Goal: Task Accomplishment & Management: Manage account settings

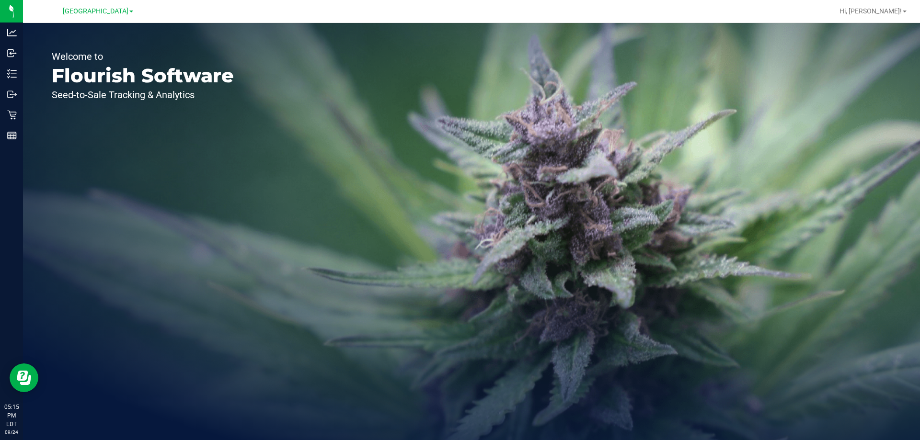
click at [388, 253] on div "Welcome to Flourish Software Seed-to-Sale Tracking & Analytics" at bounding box center [471, 231] width 897 height 417
click at [171, 196] on div "Welcome to Flourish Software Seed-to-Sale Tracking & Analytics" at bounding box center [143, 231] width 240 height 417
click at [7, 116] on icon at bounding box center [12, 115] width 10 height 10
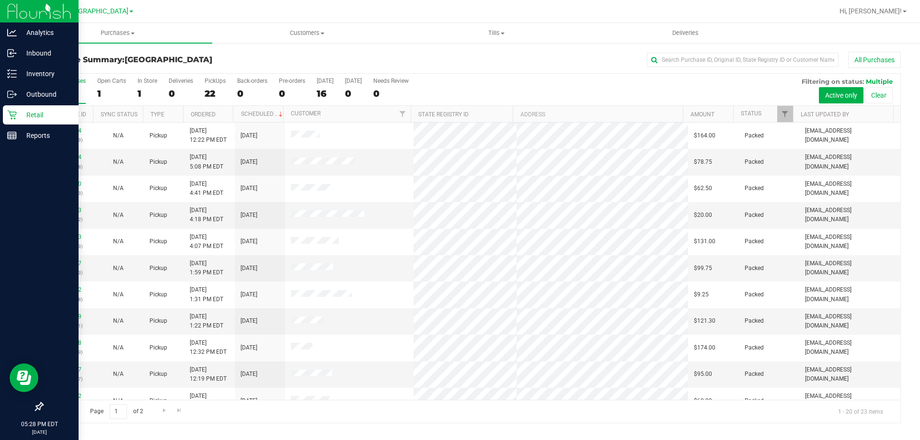
click at [46, 123] on div "Retail" at bounding box center [41, 114] width 76 height 19
click at [12, 77] on line at bounding box center [13, 77] width 5 height 0
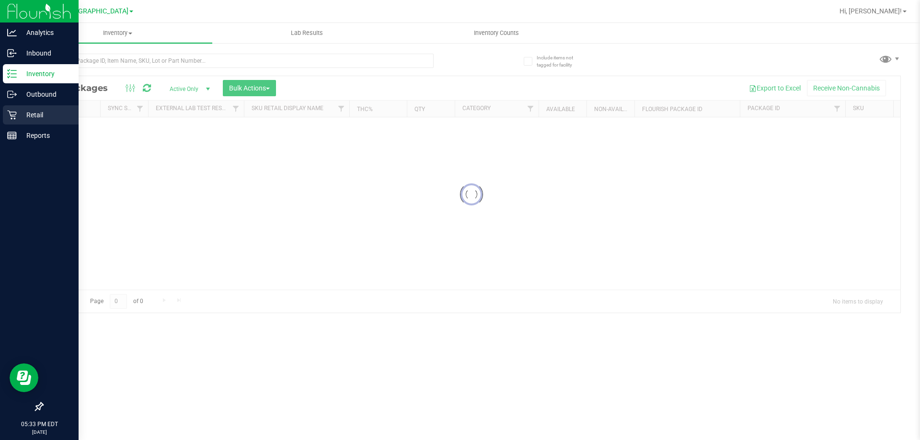
click at [22, 116] on p "Retail" at bounding box center [46, 115] width 58 height 12
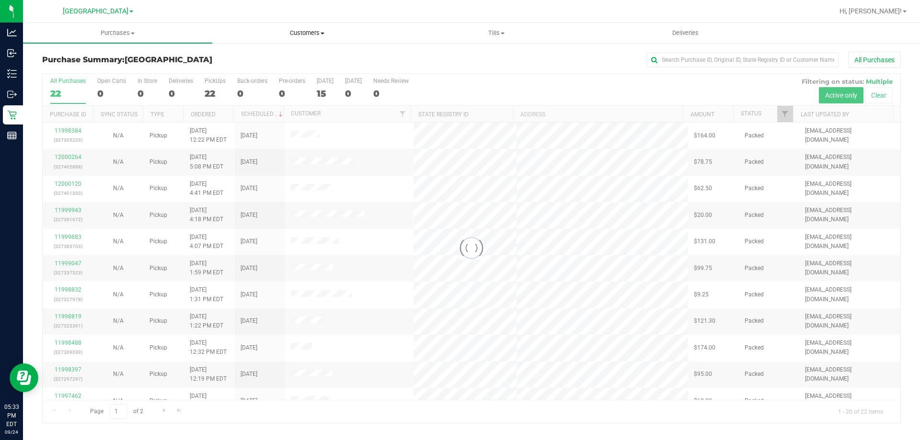
click at [298, 32] on span "Customers" at bounding box center [307, 33] width 188 height 9
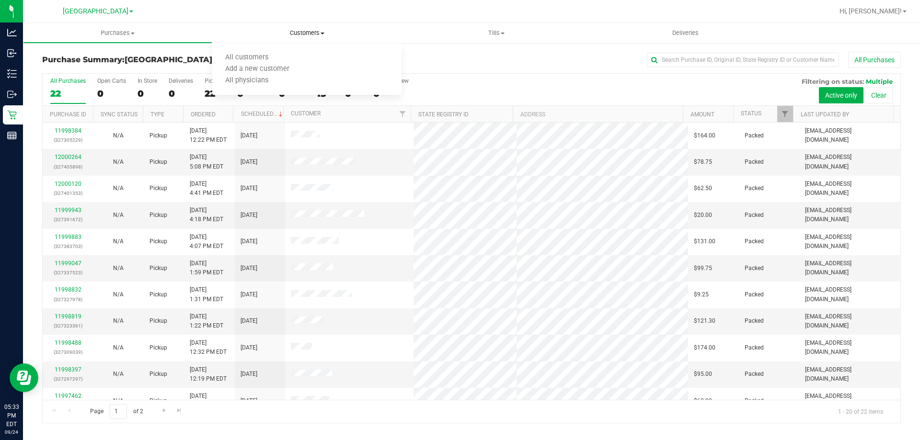
click at [233, 59] on span "All customers" at bounding box center [246, 58] width 69 height 8
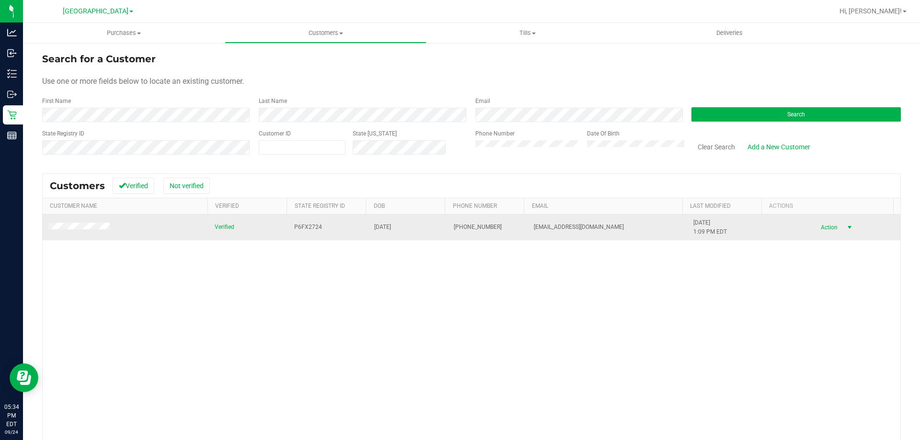
click at [820, 226] on span "Action" at bounding box center [827, 227] width 31 height 13
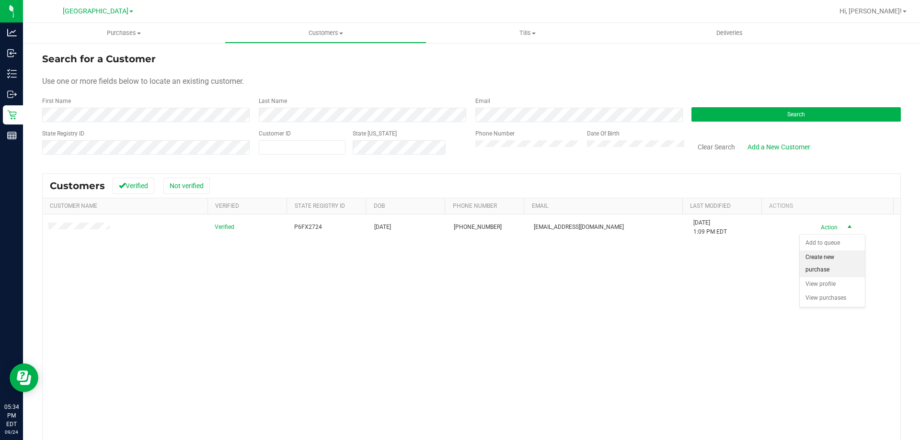
click at [827, 256] on li "Create new purchase" at bounding box center [832, 264] width 65 height 26
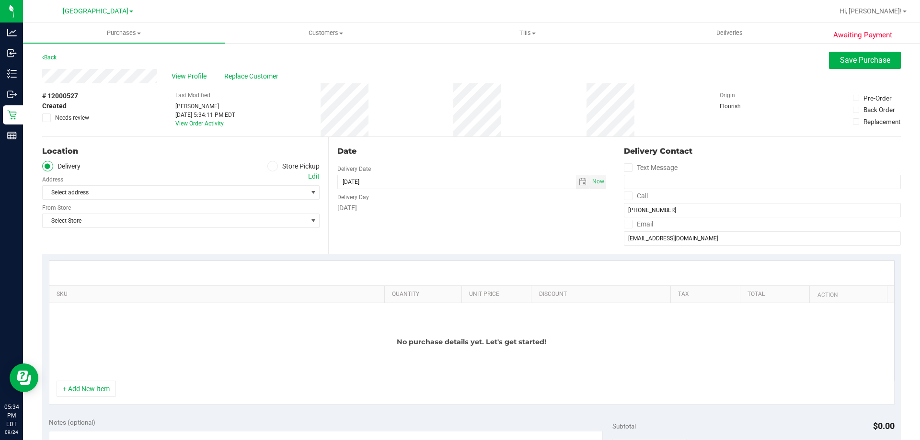
click at [270, 166] on icon at bounding box center [273, 166] width 6 height 0
click at [0, 0] on input "Store Pickup" at bounding box center [0, 0] width 0 height 0
click at [282, 194] on span "Select Store" at bounding box center [175, 192] width 265 height 13
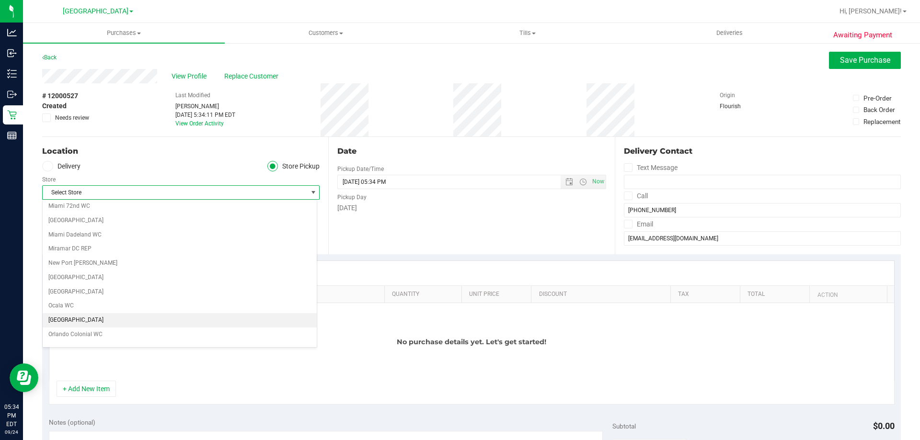
scroll to position [335, 0]
click at [228, 284] on li "[GEOGRAPHIC_DATA]" at bounding box center [180, 287] width 274 height 14
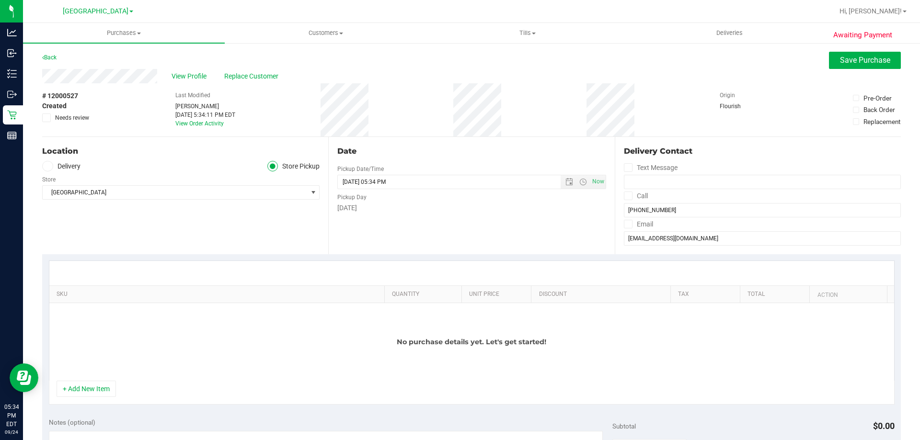
click at [299, 226] on div "Location Delivery Store Pickup Store [GEOGRAPHIC_DATA] Select Store [PERSON_NAM…" at bounding box center [185, 195] width 286 height 117
click at [93, 388] on button "+ Add New Item" at bounding box center [86, 389] width 59 height 16
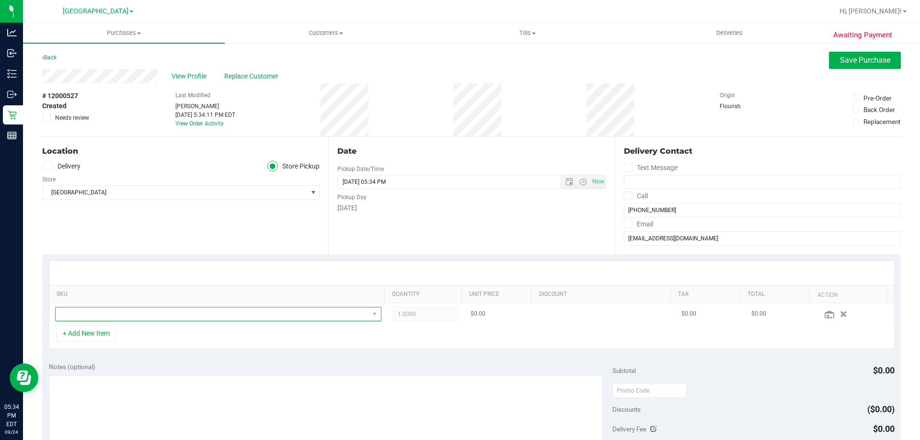
click at [199, 310] on span "NO DATA FOUND" at bounding box center [212, 314] width 313 height 13
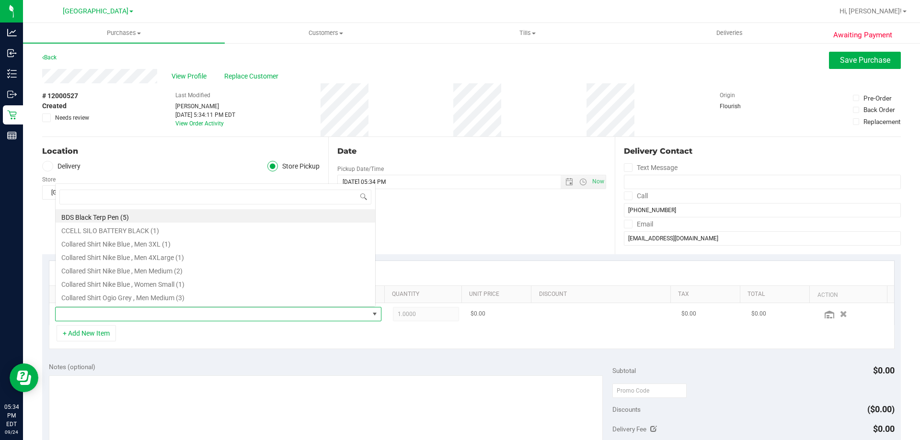
scroll to position [14, 318]
type input "ied"
click at [132, 289] on li "FT 1g Soft Wax Ice Cold (Hybrid) (1)" at bounding box center [216, 284] width 320 height 13
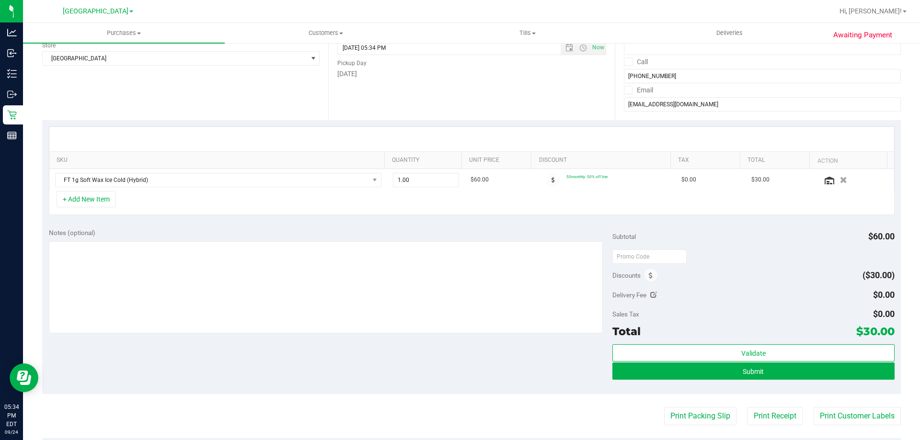
scroll to position [144, 0]
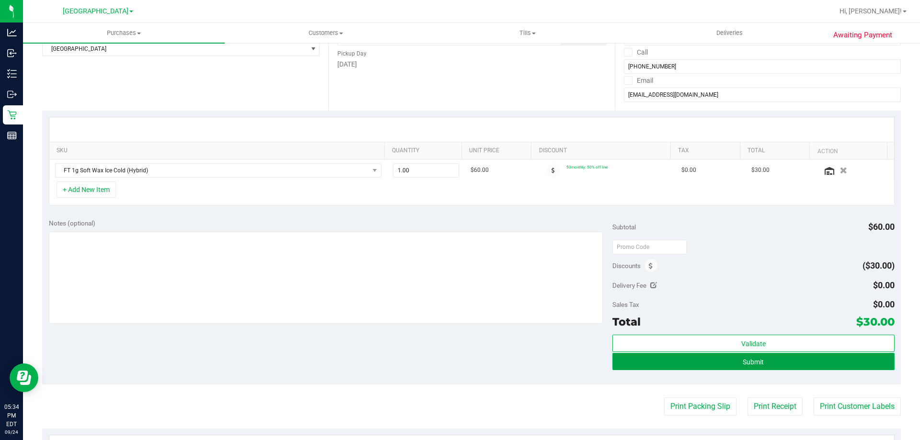
click at [784, 362] on button "Submit" at bounding box center [753, 361] width 282 height 17
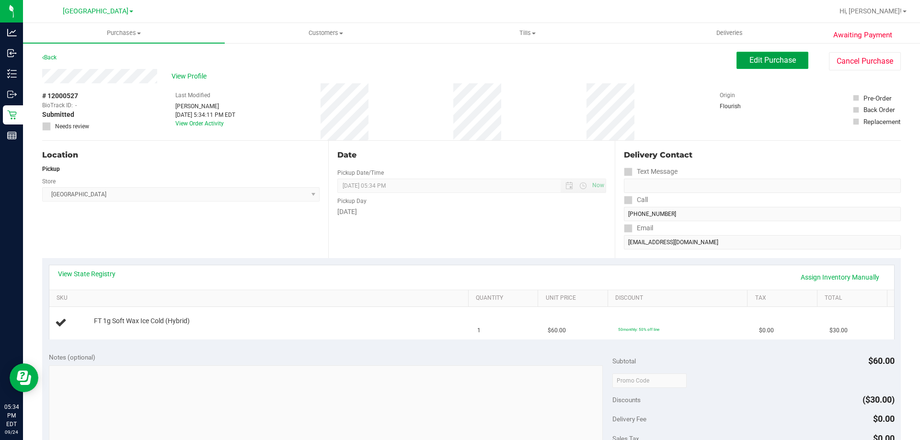
click at [767, 59] on span "Edit Purchase" at bounding box center [773, 60] width 46 height 9
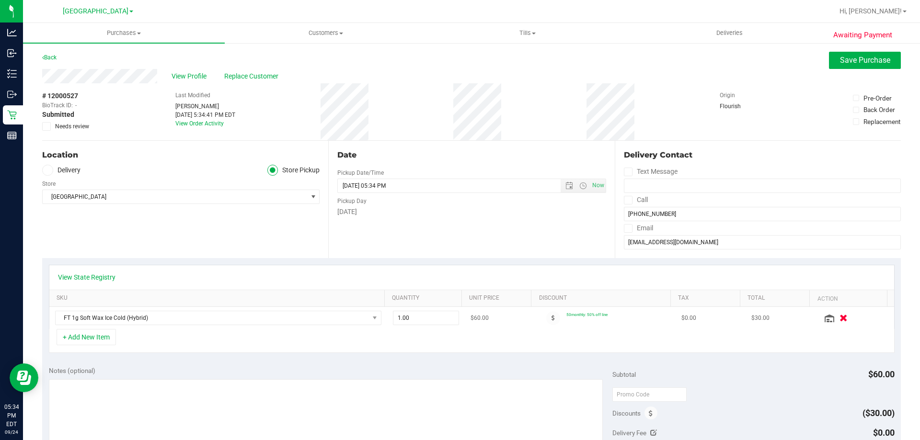
click at [840, 321] on icon "button" at bounding box center [844, 318] width 8 height 7
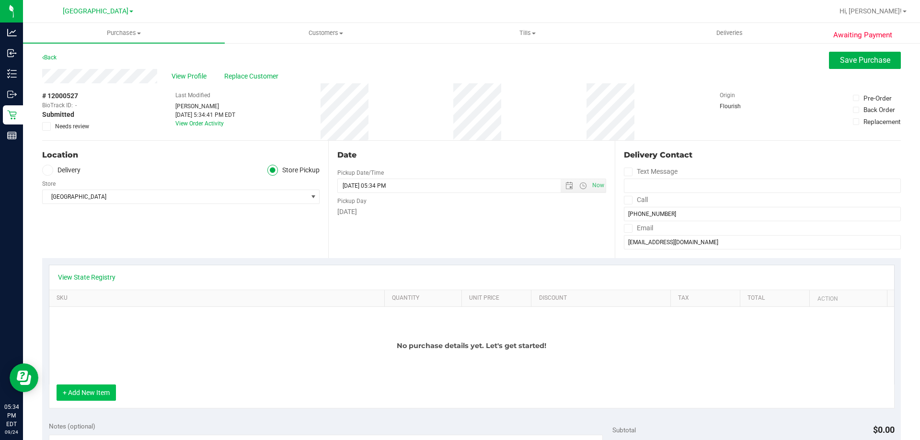
click at [108, 395] on button "+ Add New Item" at bounding box center [86, 393] width 59 height 16
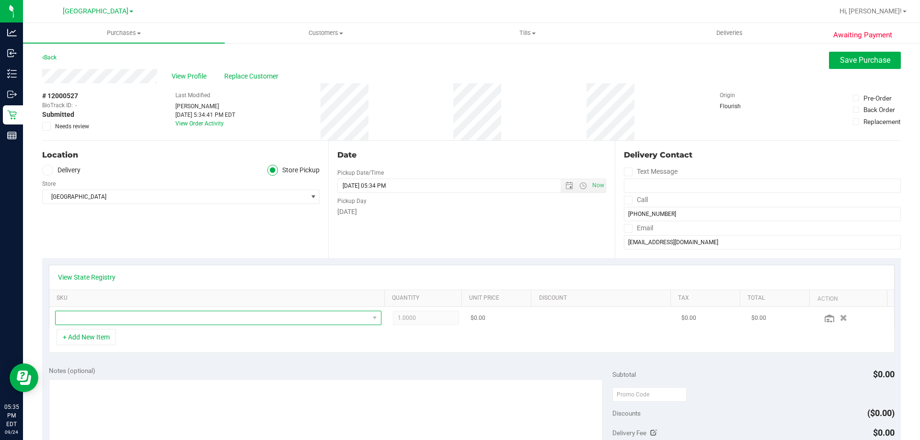
click at [185, 319] on span "NO DATA FOUND" at bounding box center [212, 318] width 313 height 13
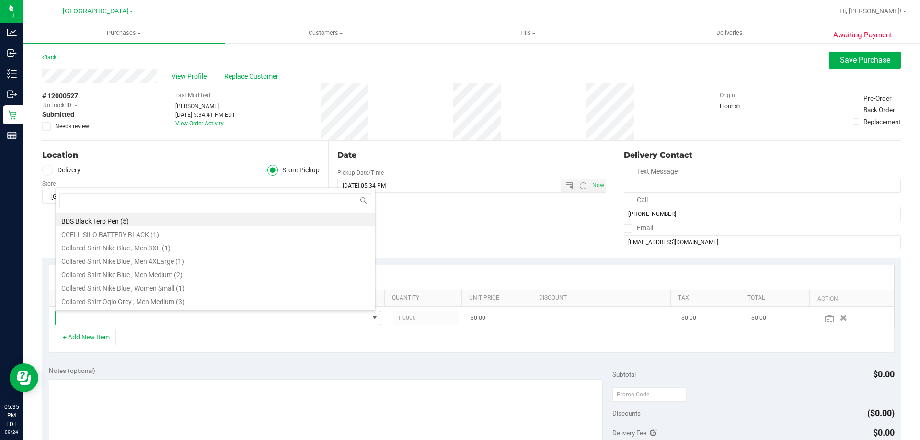
scroll to position [14, 318]
type input "cpz"
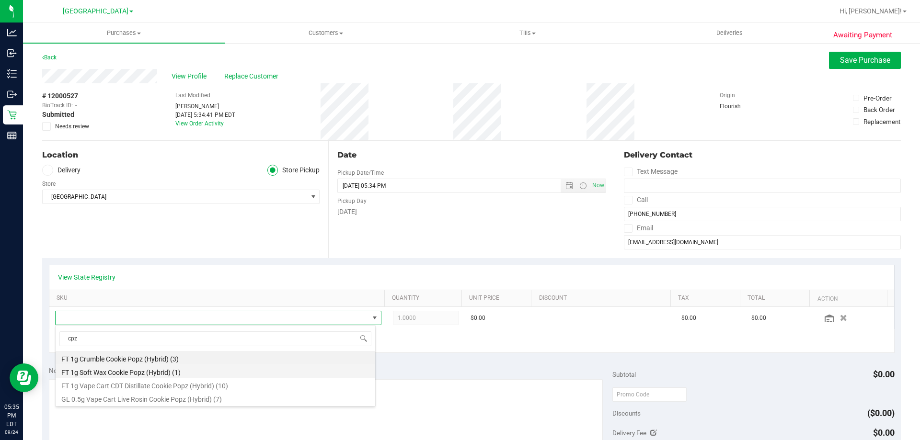
click at [136, 372] on li "FT 1g Soft Wax Cookie Popz (Hybrid) (1)" at bounding box center [216, 371] width 320 height 13
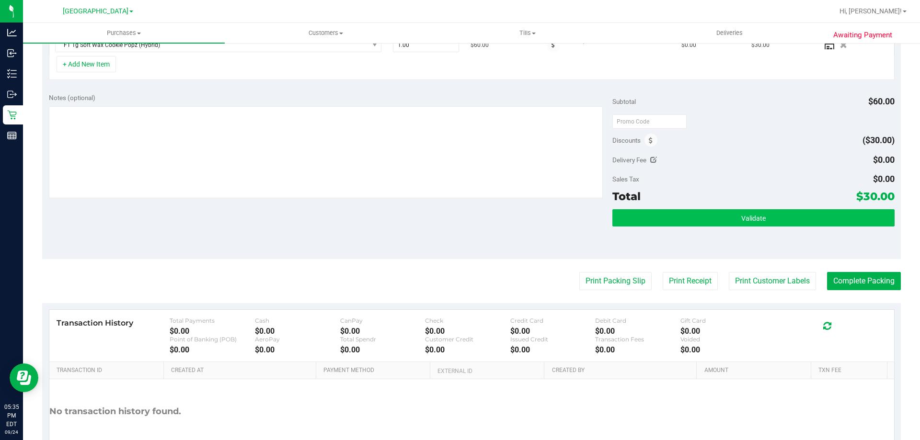
scroll to position [288, 0]
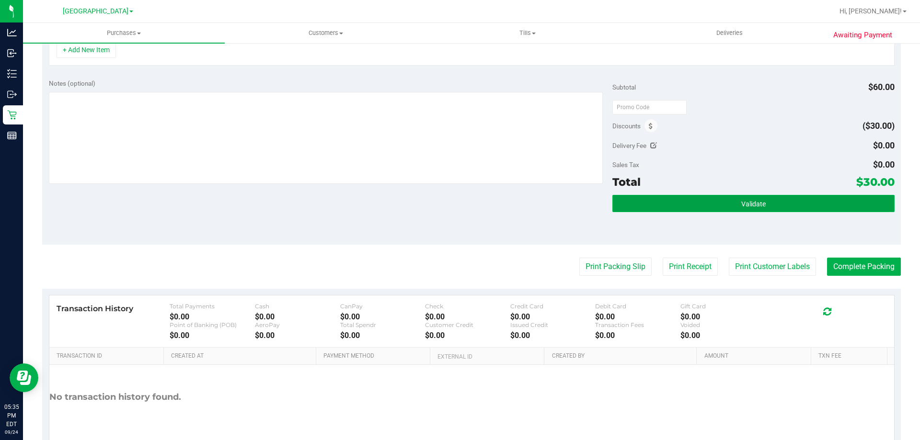
click at [744, 204] on span "Validate" at bounding box center [753, 204] width 24 height 8
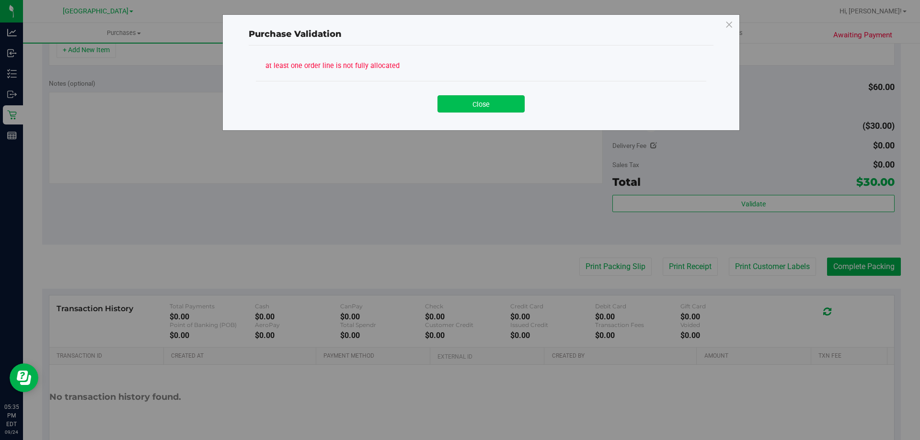
click at [497, 100] on button "Close" at bounding box center [481, 103] width 87 height 17
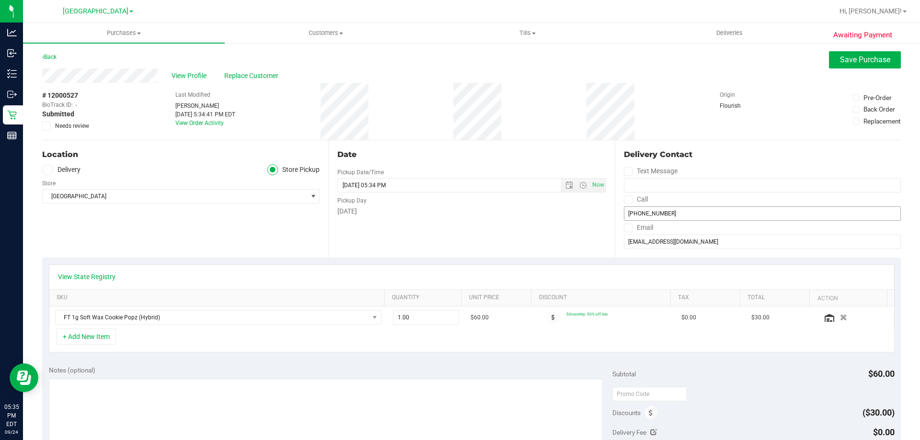
scroll to position [0, 0]
click at [848, 52] on button "Save Purchase" at bounding box center [865, 60] width 72 height 17
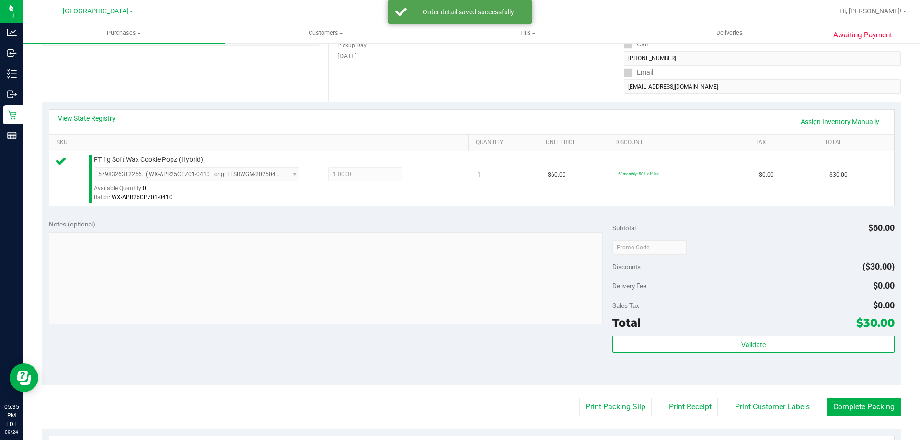
scroll to position [192, 0]
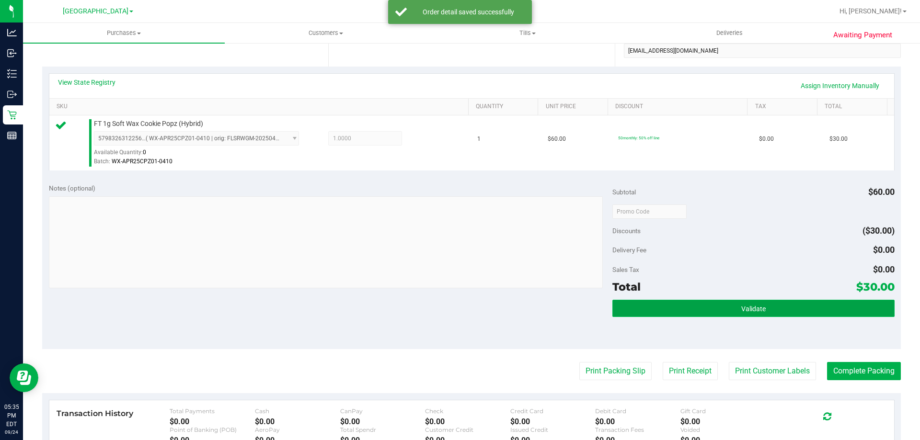
click at [707, 307] on button "Validate" at bounding box center [753, 308] width 282 height 17
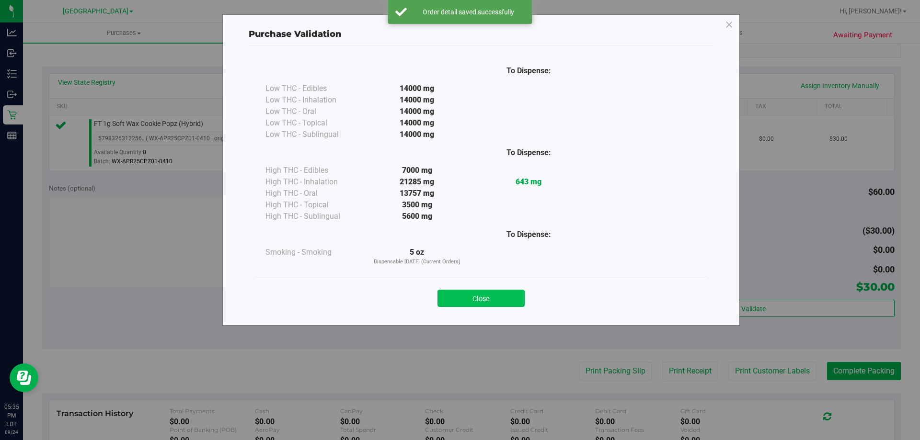
click at [508, 304] on button "Close" at bounding box center [481, 298] width 87 height 17
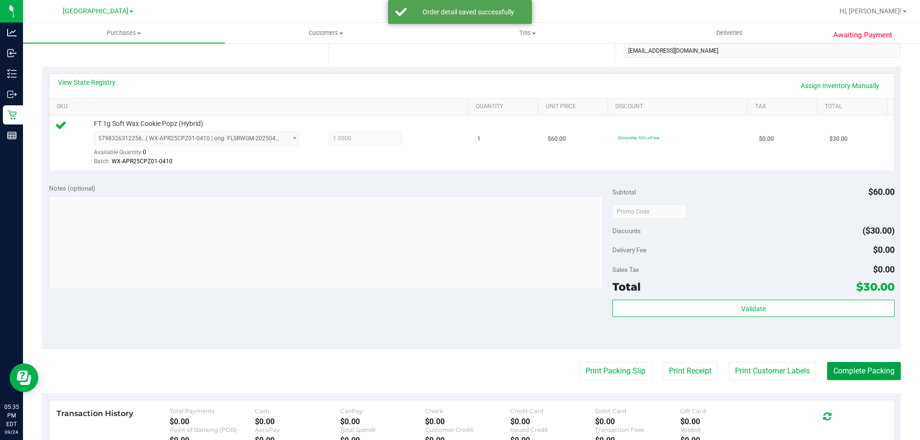
click at [847, 370] on button "Complete Packing" at bounding box center [864, 371] width 74 height 18
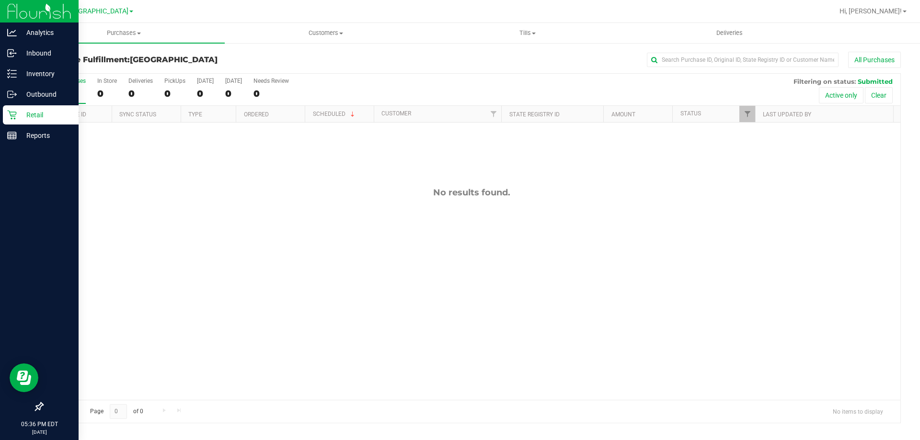
click at [38, 109] on div "Retail" at bounding box center [41, 114] width 76 height 19
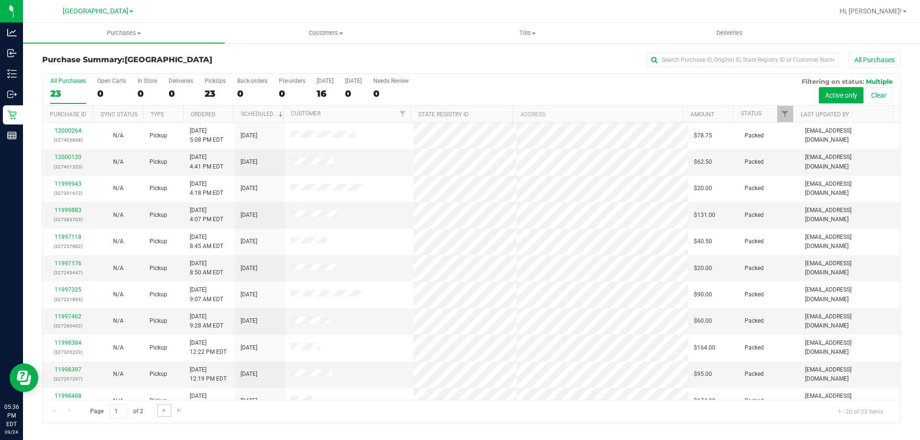
click at [163, 415] on link "Go to the next page" at bounding box center [164, 410] width 14 height 13
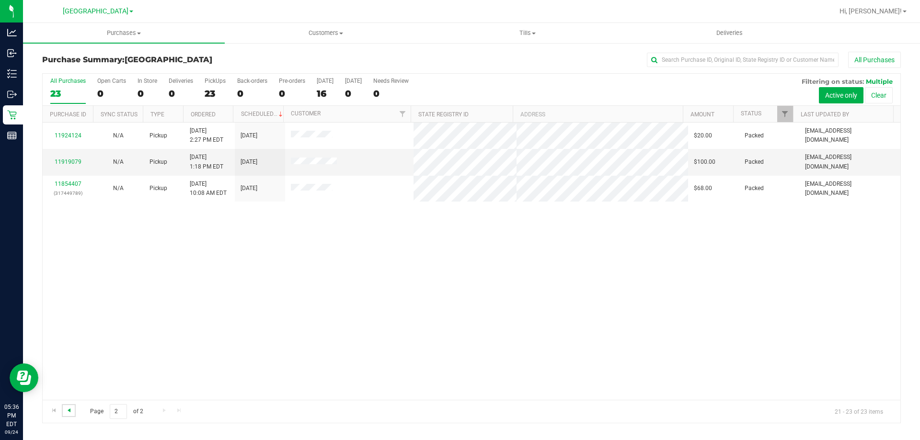
click at [71, 412] on span "Go to the previous page" at bounding box center [69, 411] width 8 height 8
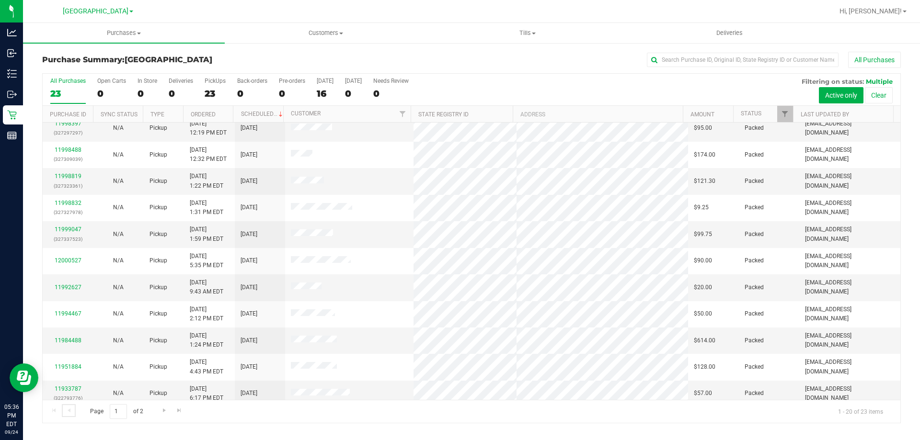
scroll to position [253, 0]
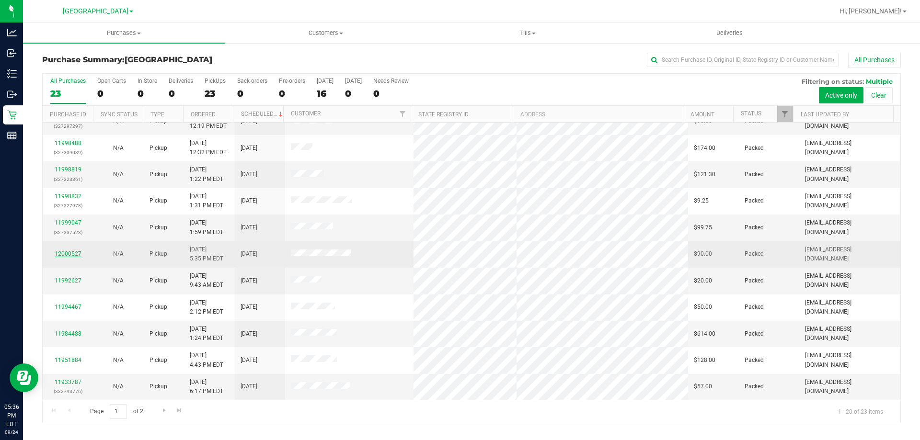
click at [73, 255] on link "12000527" at bounding box center [68, 254] width 27 height 7
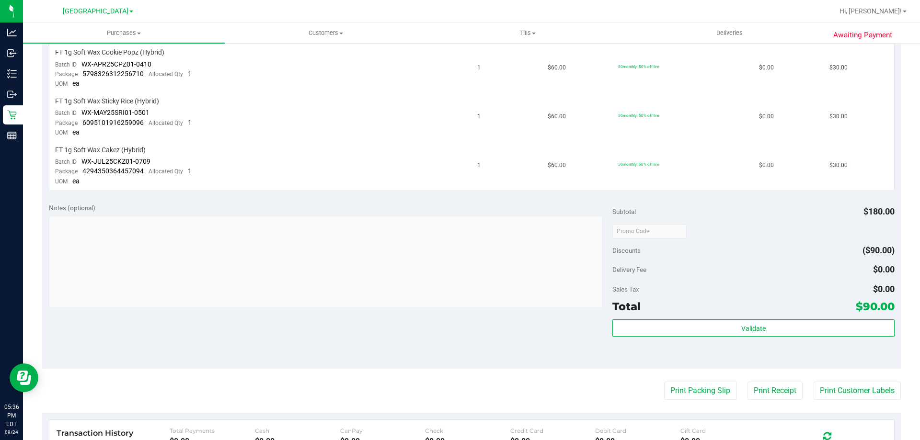
scroll to position [335, 0]
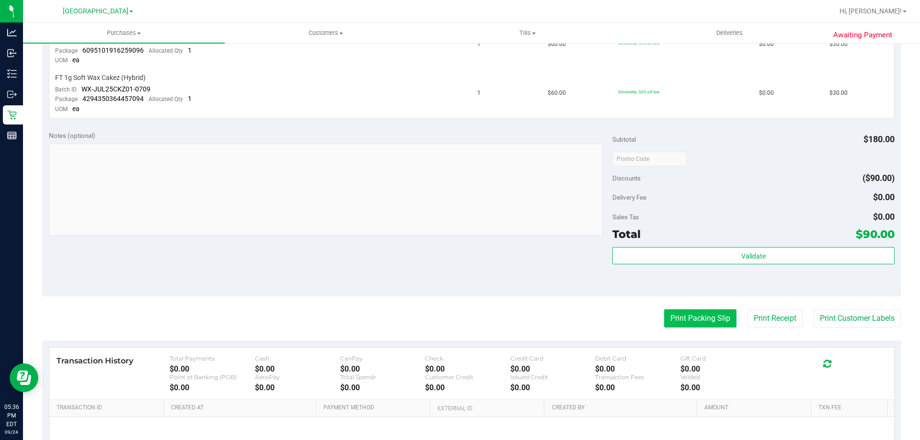
click at [716, 323] on button "Print Packing Slip" at bounding box center [700, 319] width 72 height 18
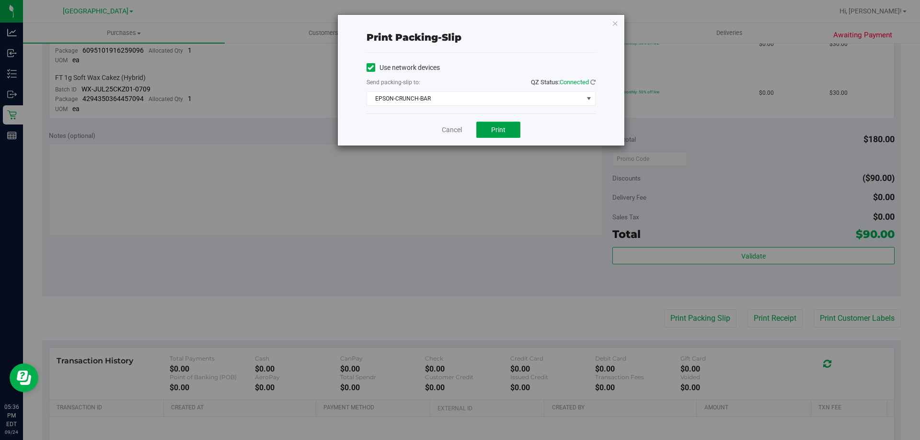
click at [501, 125] on button "Print" at bounding box center [498, 130] width 44 height 16
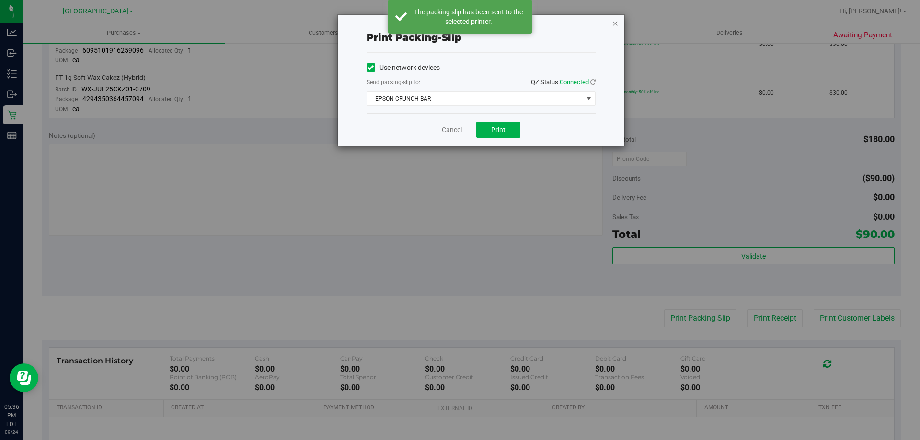
click at [613, 20] on icon "button" at bounding box center [615, 23] width 7 height 12
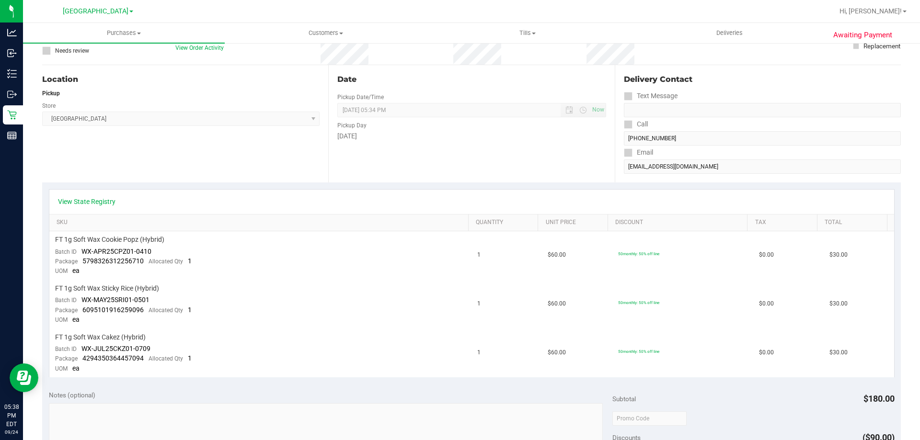
scroll to position [0, 0]
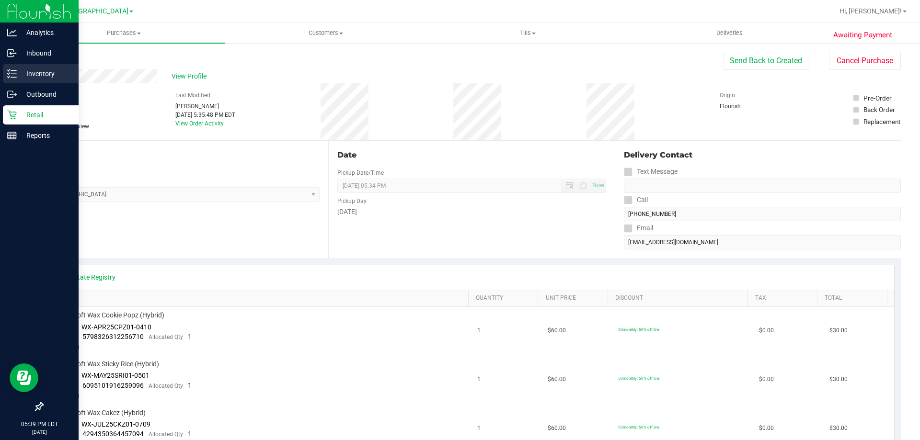
click at [13, 77] on line at bounding box center [13, 77] width 5 height 0
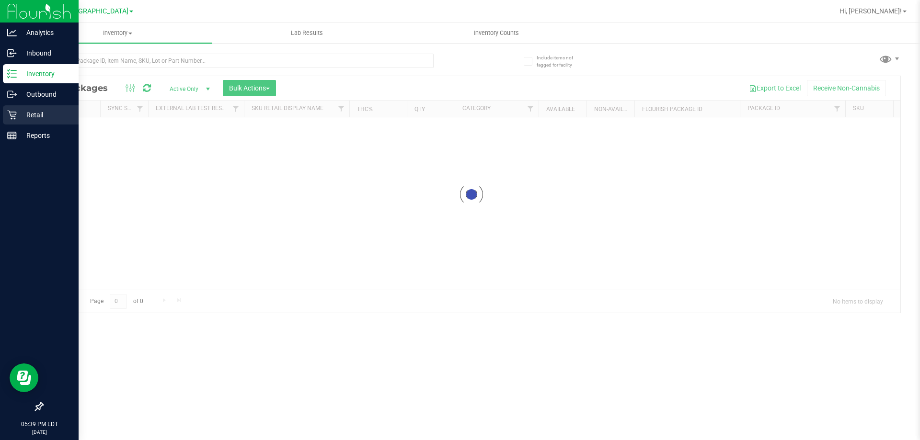
click at [23, 117] on p "Retail" at bounding box center [46, 115] width 58 height 12
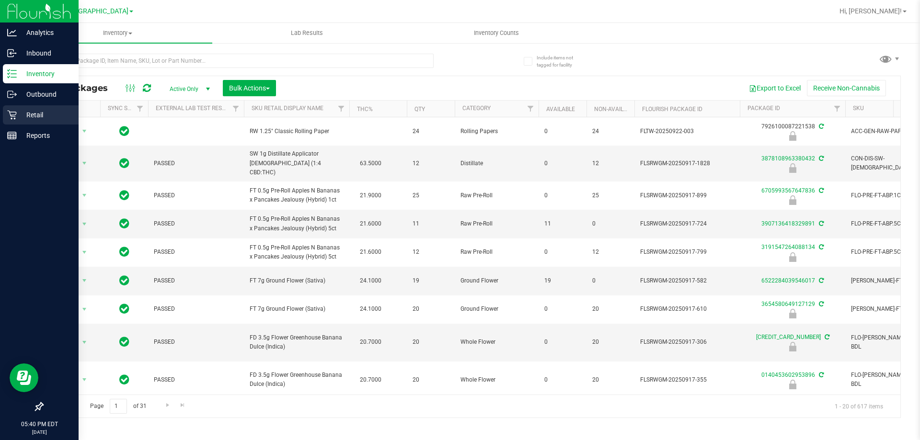
click at [29, 117] on p "Retail" at bounding box center [46, 115] width 58 height 12
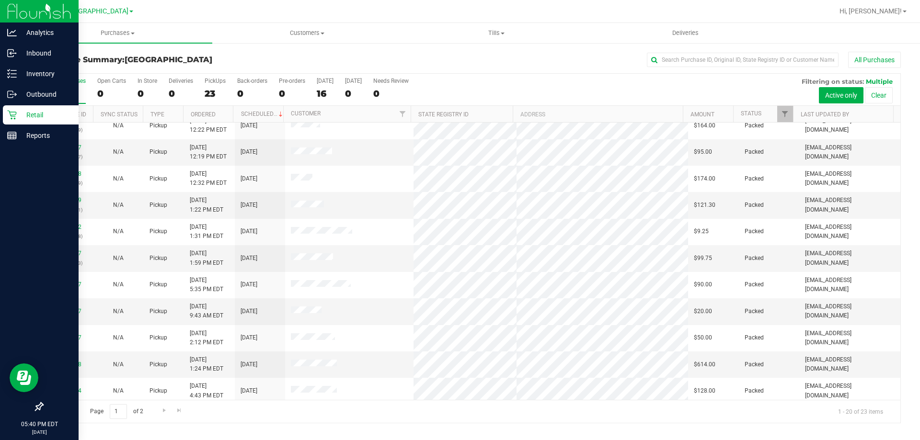
scroll to position [253, 0]
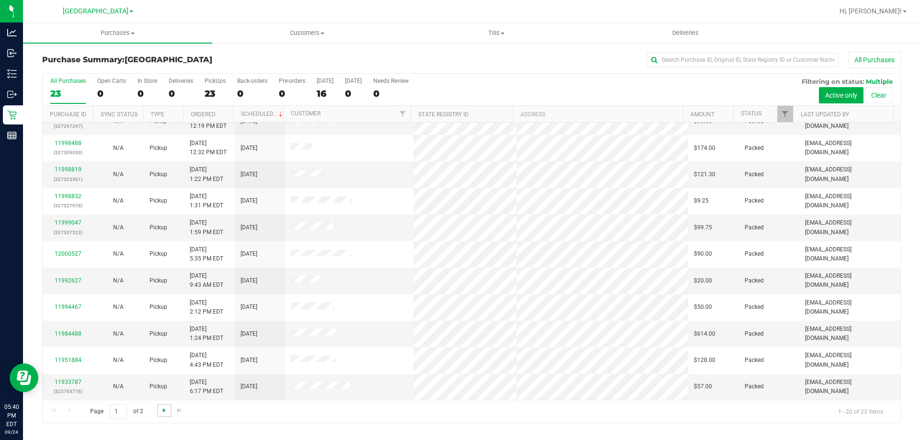
click at [163, 412] on span "Go to the next page" at bounding box center [165, 411] width 8 height 8
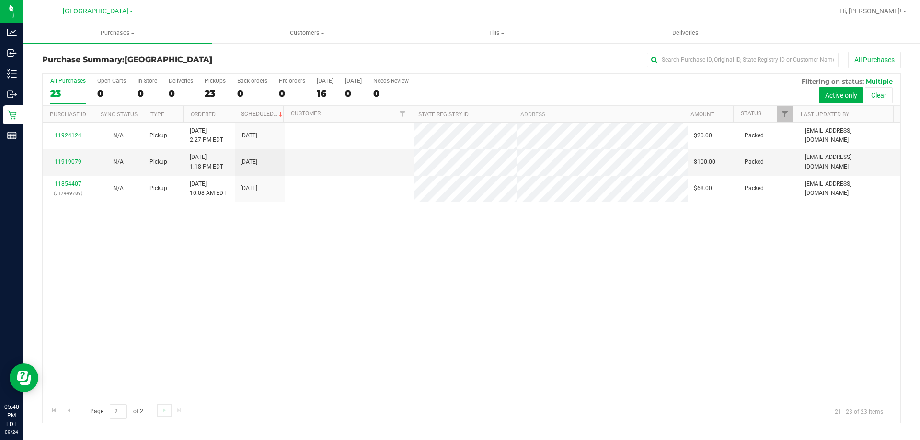
scroll to position [0, 0]
click at [72, 412] on span "Go to the previous page" at bounding box center [69, 411] width 8 height 8
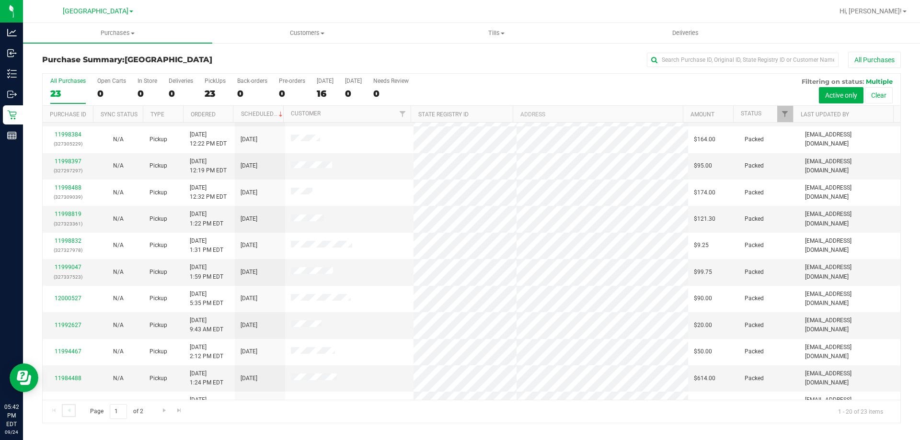
scroll to position [240, 0]
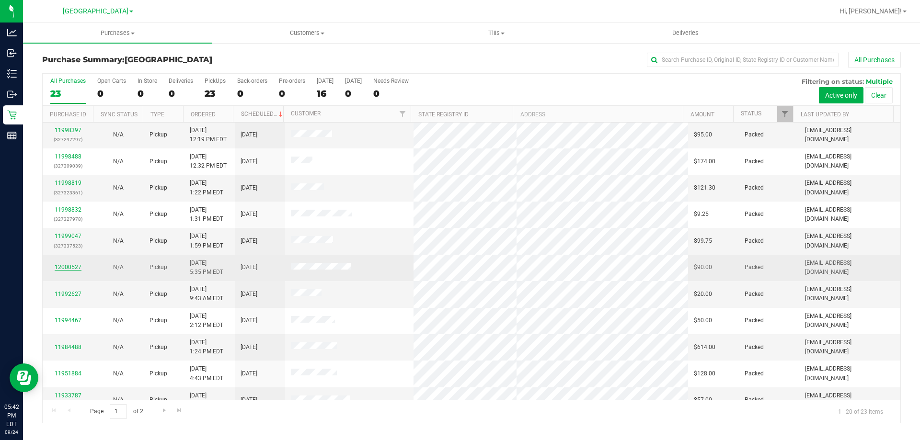
click at [68, 267] on link "12000527" at bounding box center [68, 267] width 27 height 7
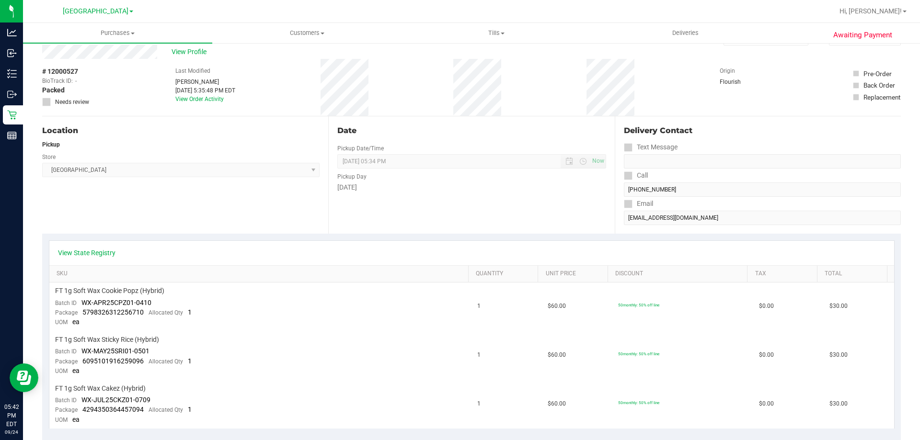
scroll to position [38, 0]
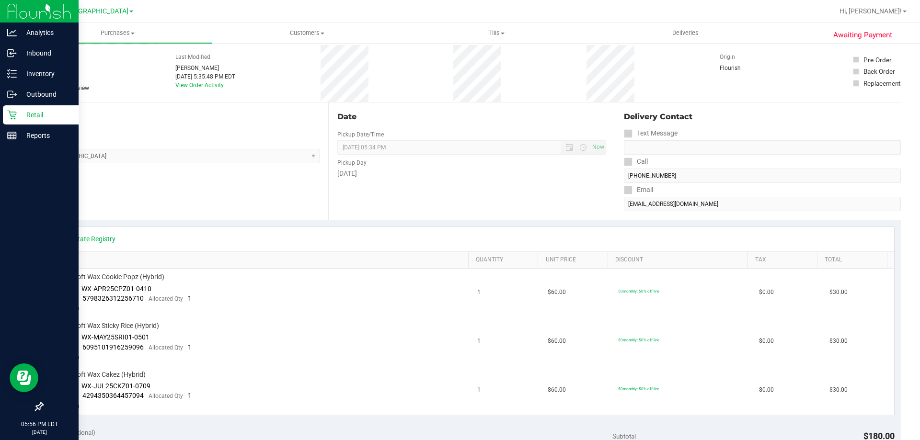
click at [18, 121] on div "Retail" at bounding box center [41, 114] width 76 height 19
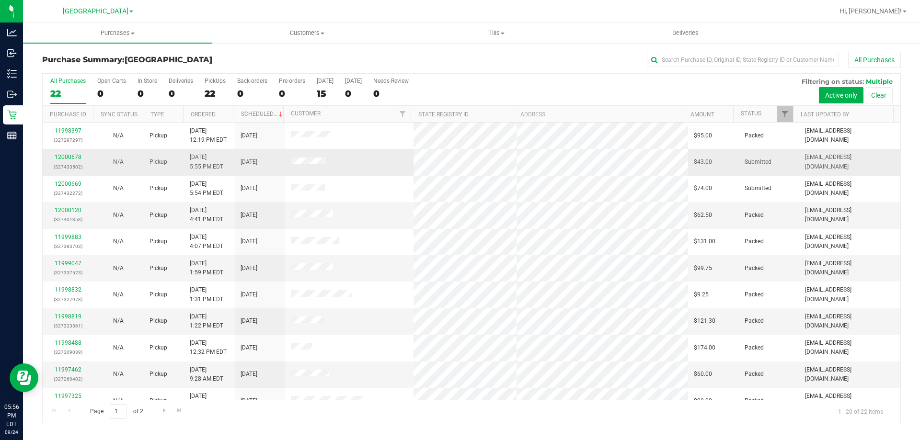
click at [138, 158] on td "N/A" at bounding box center [118, 162] width 50 height 26
click at [68, 160] on link "12000678" at bounding box center [68, 157] width 27 height 7
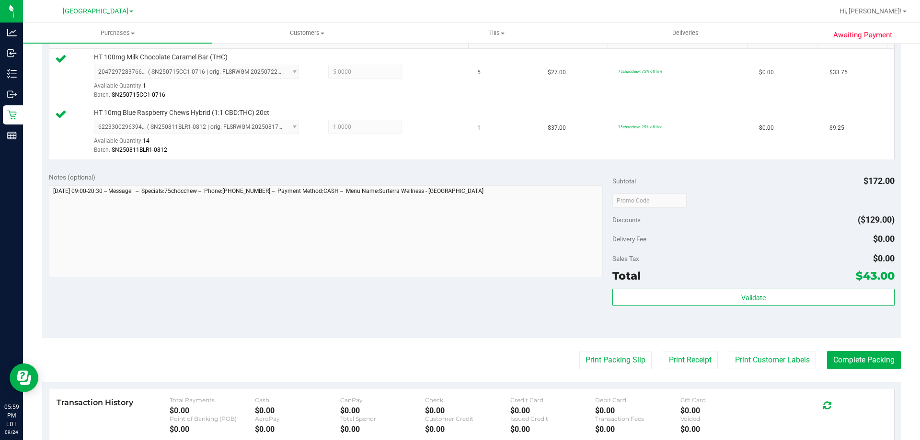
scroll to position [258, 0]
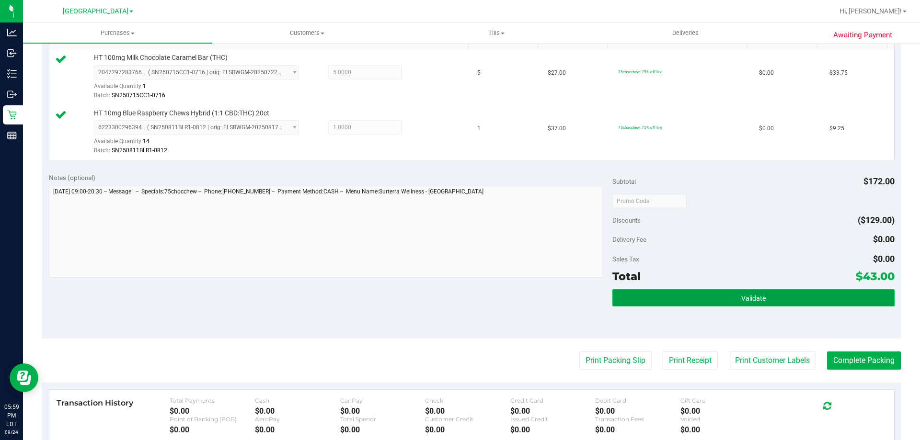
click at [814, 292] on button "Validate" at bounding box center [753, 297] width 282 height 17
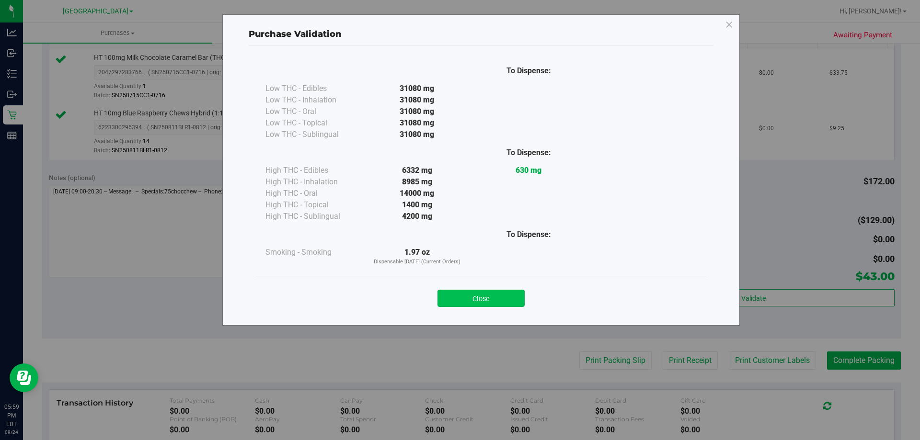
click at [474, 292] on button "Close" at bounding box center [481, 298] width 87 height 17
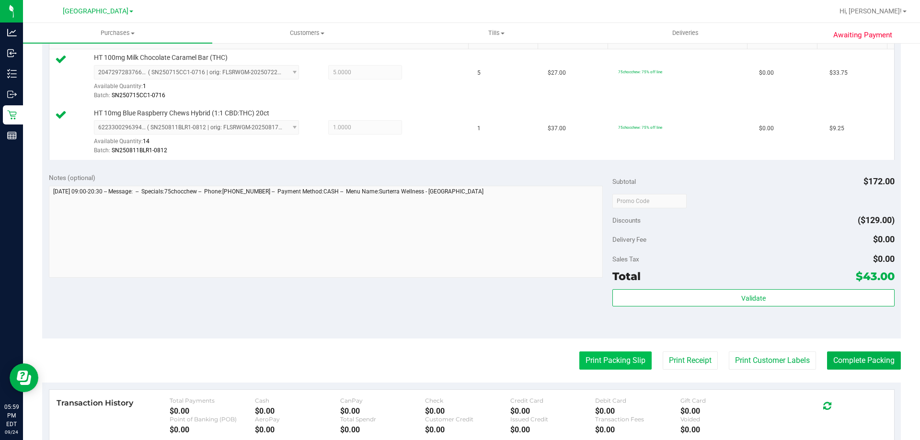
click at [596, 359] on button "Print Packing Slip" at bounding box center [615, 361] width 72 height 18
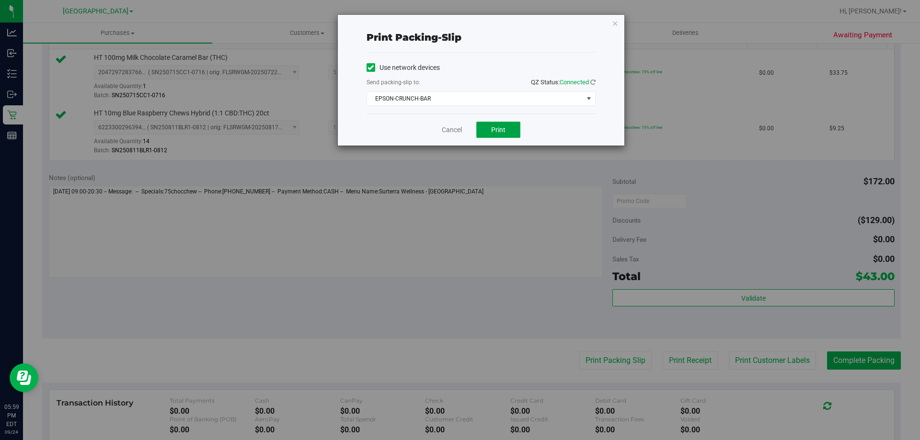
click at [492, 128] on span "Print" at bounding box center [498, 130] width 14 height 8
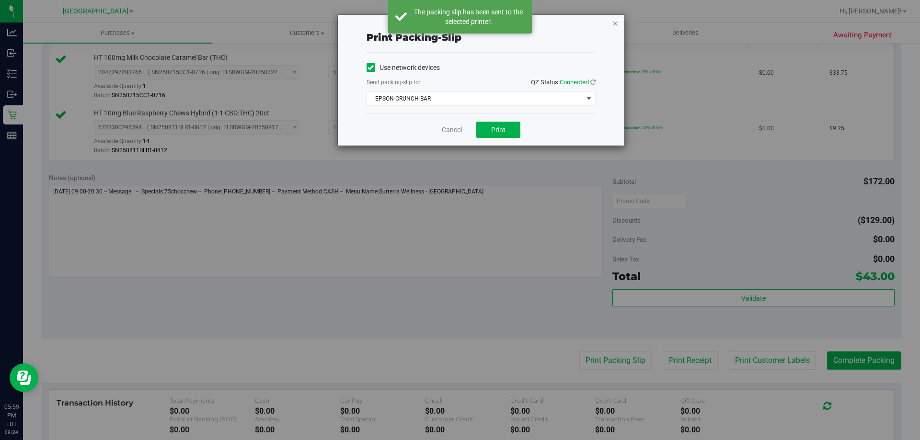
click at [612, 23] on icon "button" at bounding box center [615, 23] width 7 height 12
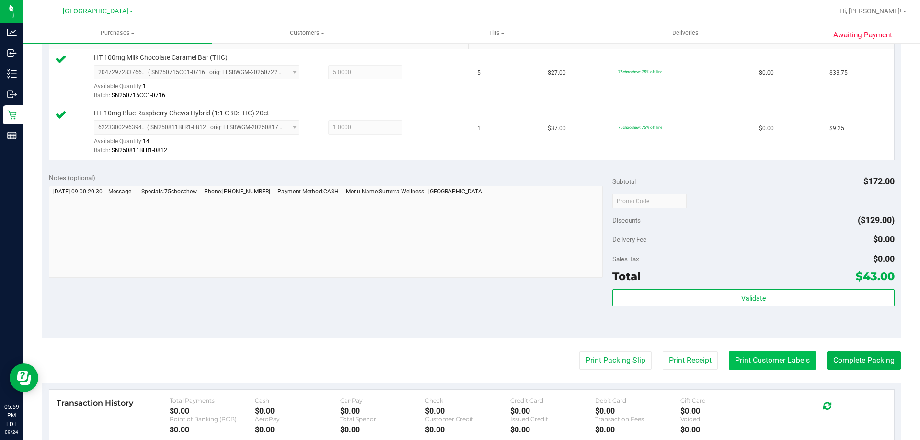
click at [757, 358] on button "Print Customer Labels" at bounding box center [772, 361] width 87 height 18
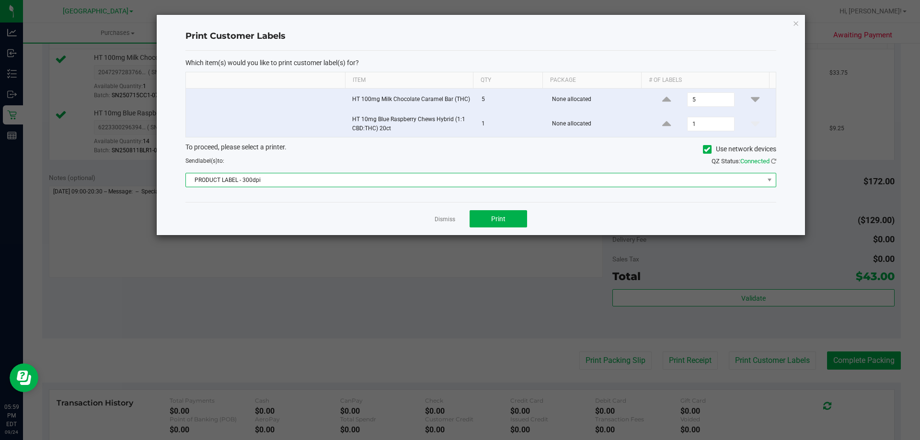
click at [433, 186] on span "PRODUCT LABEL - 300dpi" at bounding box center [475, 179] width 578 height 13
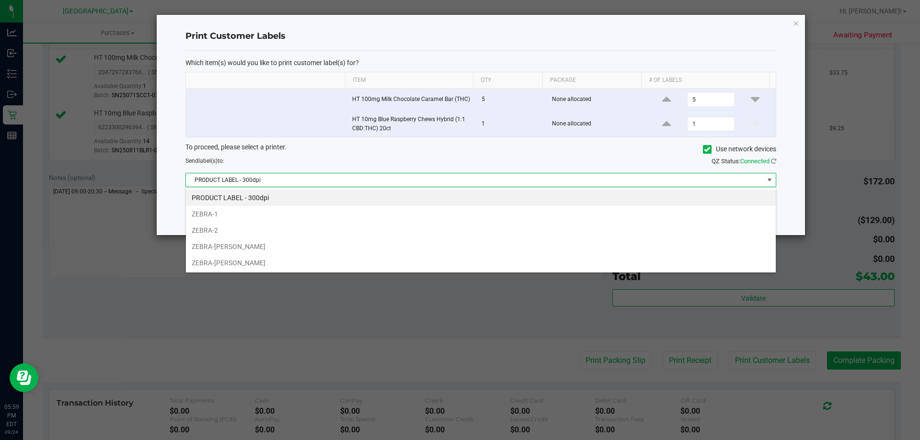
scroll to position [14, 590]
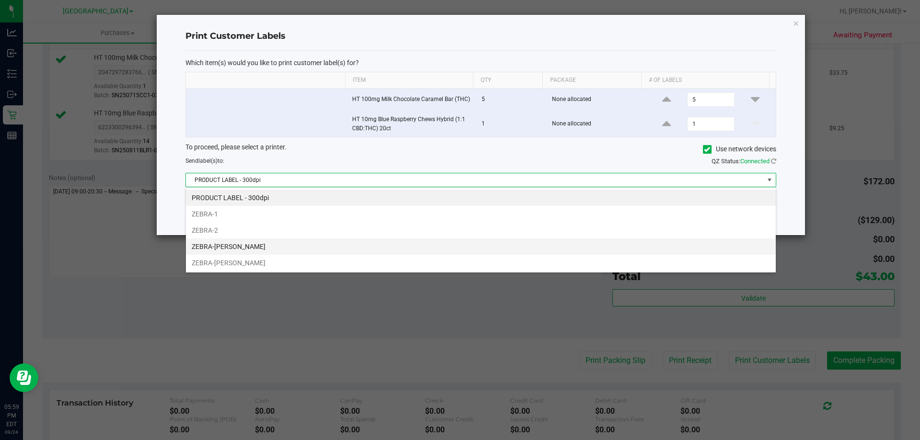
click at [277, 251] on li "ZEBRA-[PERSON_NAME]" at bounding box center [481, 247] width 590 height 16
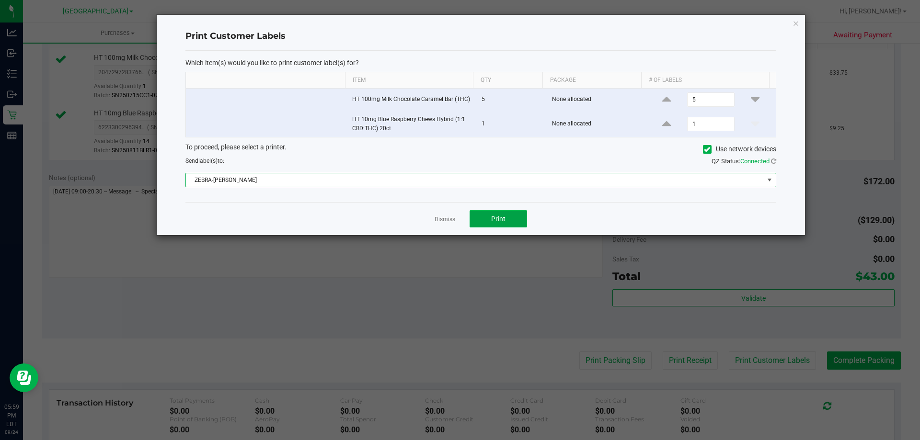
click at [493, 217] on span "Print" at bounding box center [498, 219] width 14 height 8
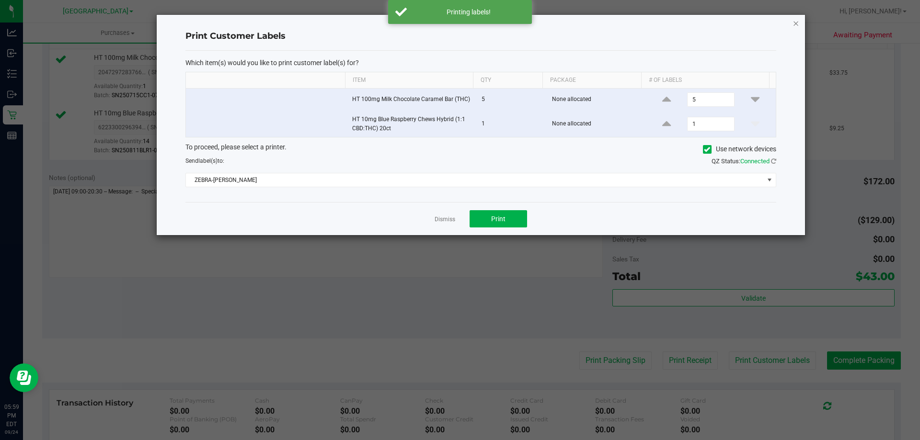
click at [793, 24] on icon "button" at bounding box center [796, 23] width 7 height 12
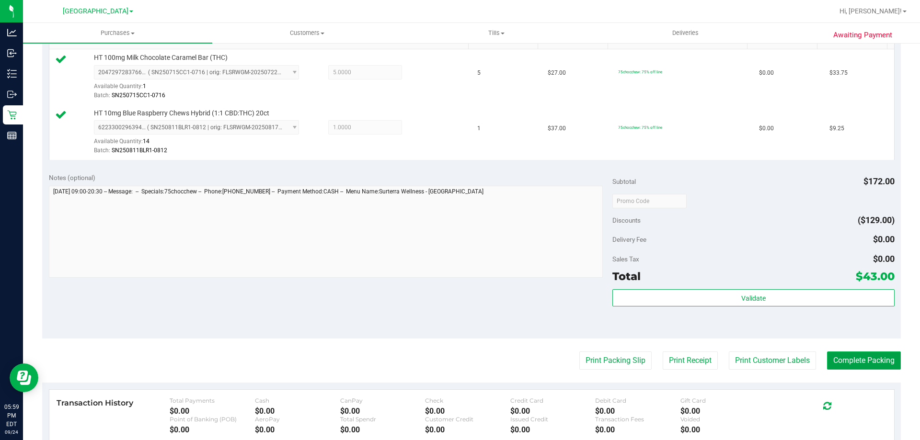
click at [843, 364] on button "Complete Packing" at bounding box center [864, 361] width 74 height 18
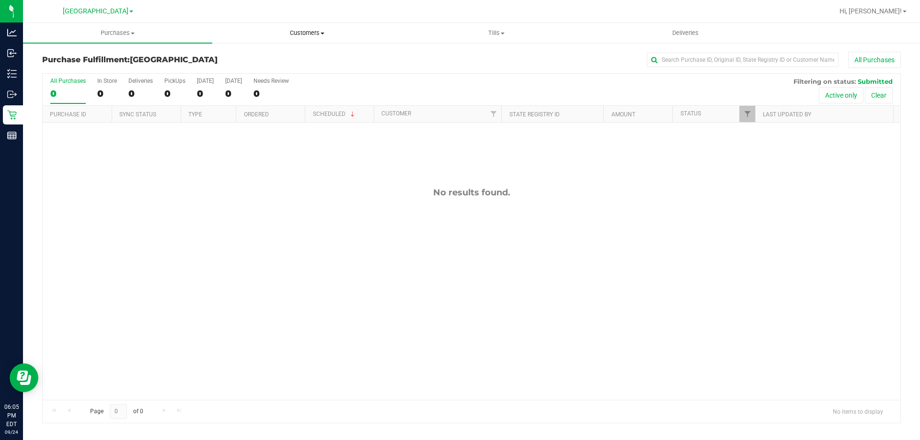
click at [308, 35] on span "Customers" at bounding box center [307, 33] width 188 height 9
click at [248, 56] on span "All customers" at bounding box center [246, 58] width 69 height 8
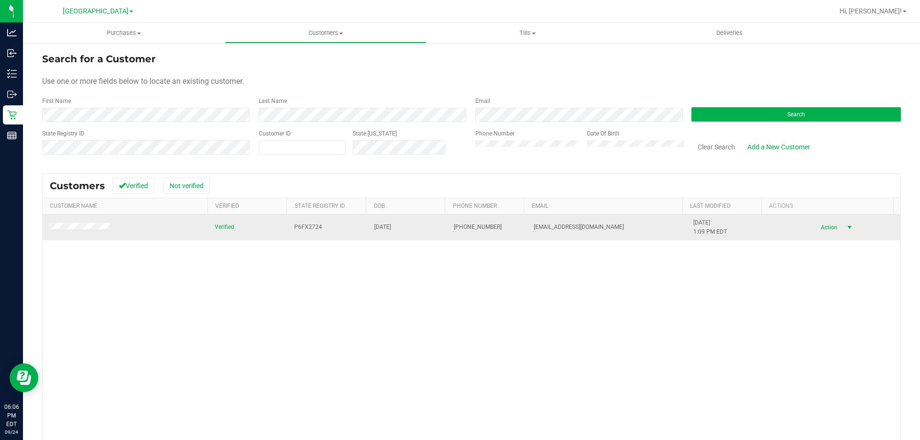
click at [823, 228] on span "Action" at bounding box center [827, 227] width 31 height 13
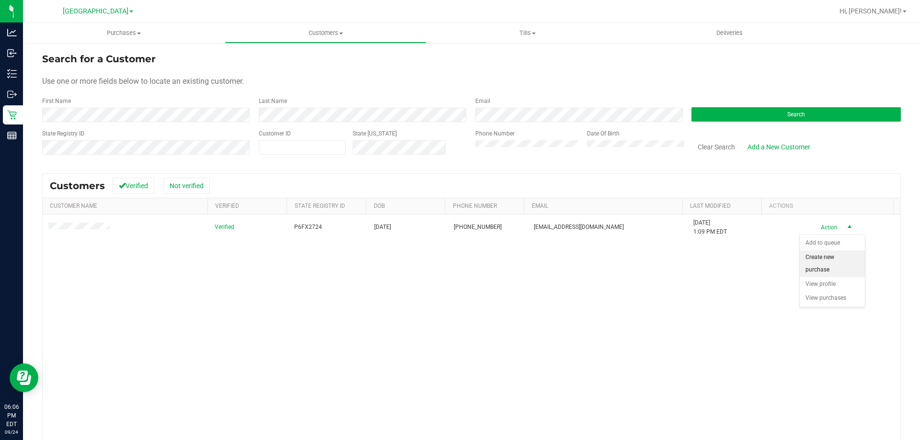
click at [835, 263] on li "Create new purchase" at bounding box center [832, 264] width 65 height 26
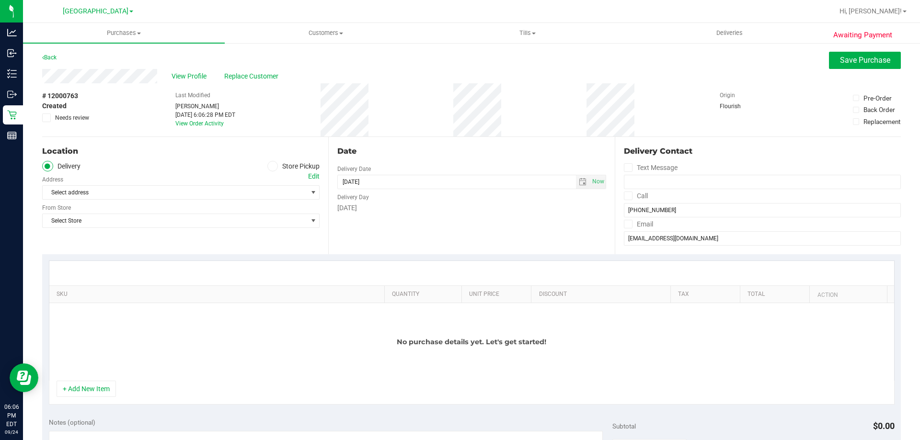
drag, startPoint x: 93, startPoint y: 383, endPoint x: 163, endPoint y: 372, distance: 70.4
click at [94, 383] on button "+ Add New Item" at bounding box center [86, 389] width 59 height 16
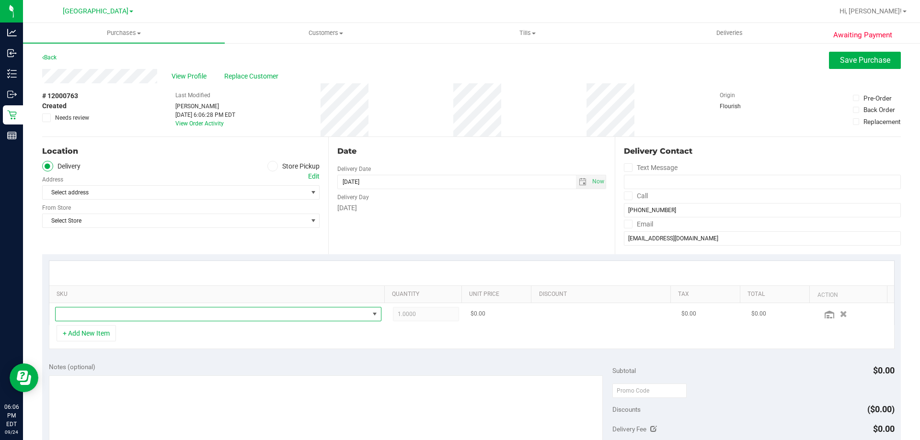
click at [140, 317] on span "NO DATA FOUND" at bounding box center [212, 314] width 313 height 13
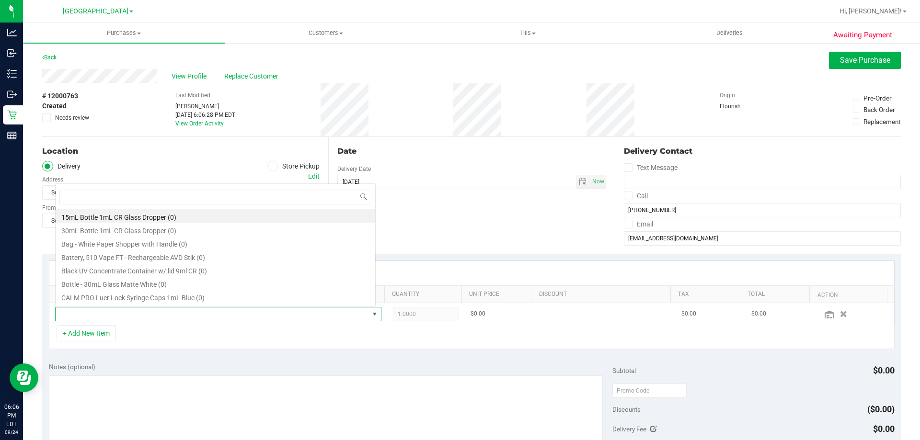
scroll to position [14, 318]
type input "milk"
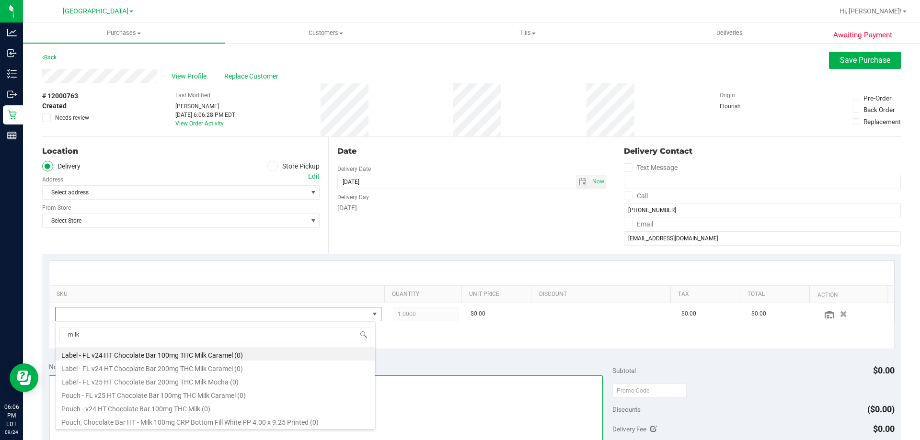
click at [398, 381] on textarea at bounding box center [326, 422] width 555 height 92
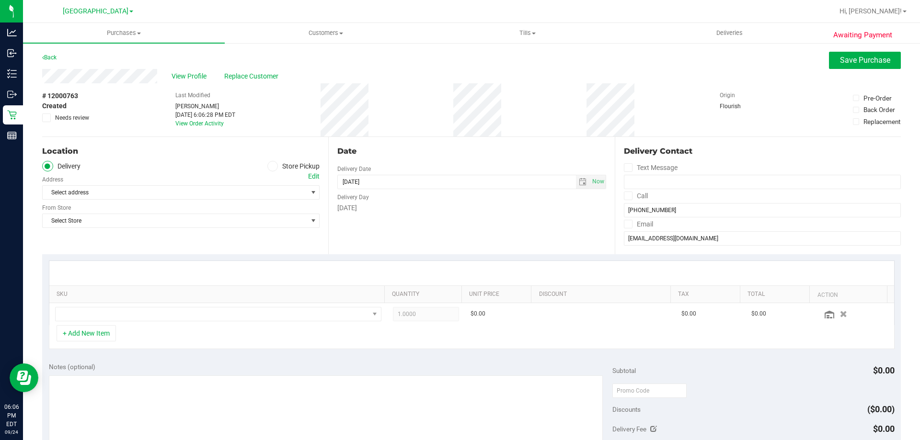
click at [270, 166] on icon at bounding box center [273, 166] width 6 height 0
click at [0, 0] on input "Store Pickup" at bounding box center [0, 0] width 0 height 0
click at [206, 193] on span "Select Store" at bounding box center [175, 192] width 265 height 13
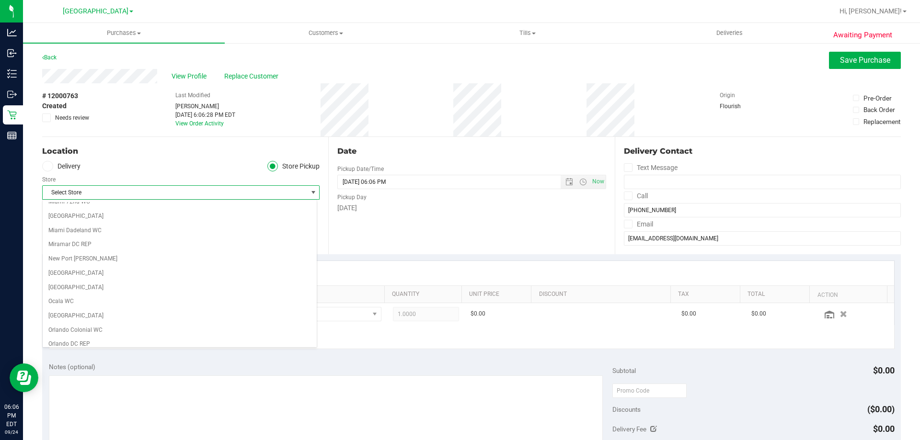
scroll to position [335, 0]
click at [225, 283] on li "[GEOGRAPHIC_DATA]" at bounding box center [180, 287] width 274 height 14
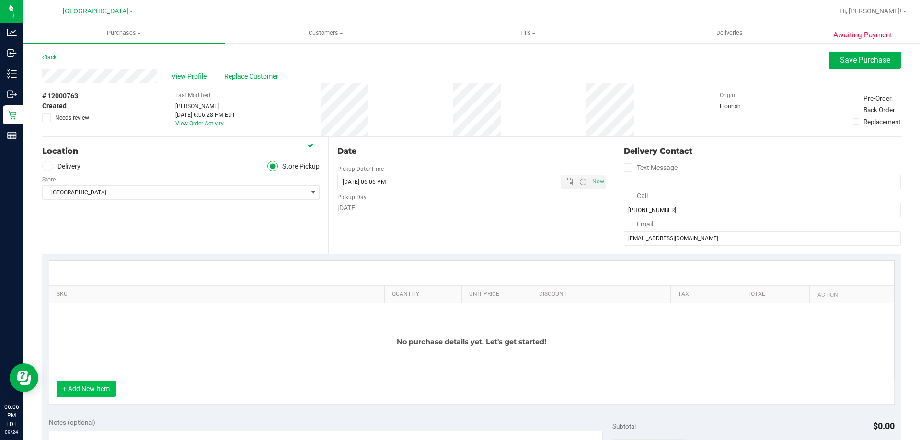
click at [108, 389] on button "+ Add New Item" at bounding box center [86, 389] width 59 height 16
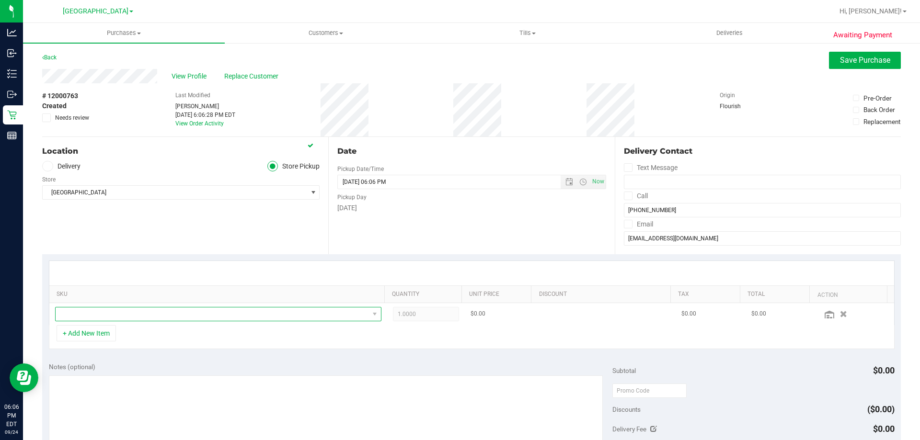
click at [247, 314] on span "NO DATA FOUND" at bounding box center [212, 314] width 313 height 13
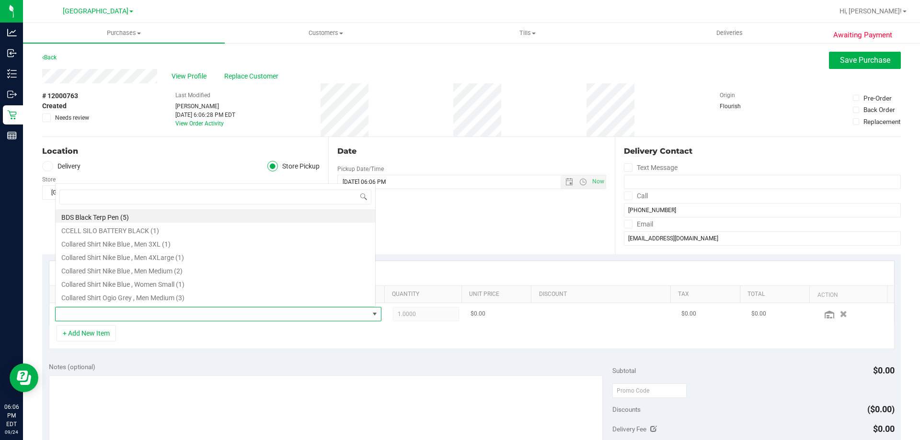
scroll to position [14, 318]
type input "milk"
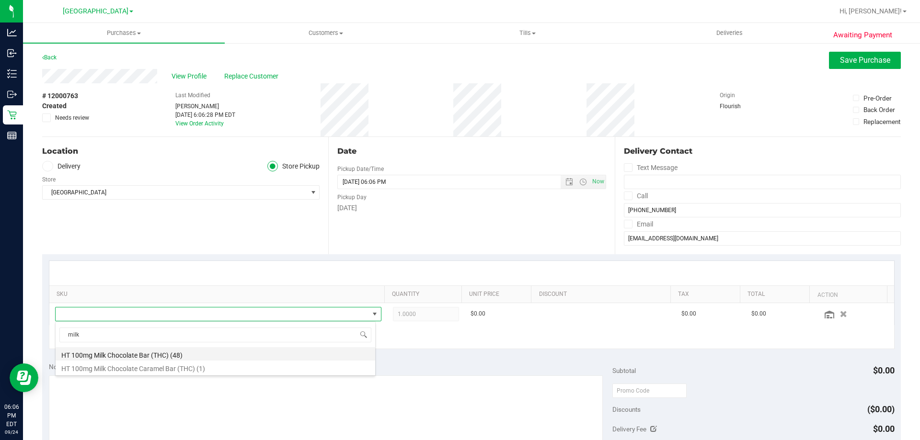
click at [177, 351] on li "HT 100mg Milk Chocolate Bar (THC) (48)" at bounding box center [216, 353] width 320 height 13
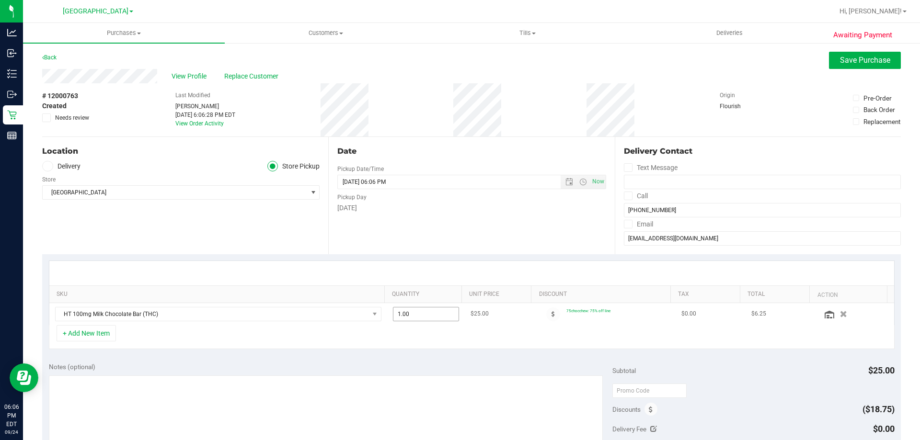
click at [424, 317] on span "1.00 1" at bounding box center [426, 314] width 67 height 14
click at [424, 317] on input "1" at bounding box center [426, 314] width 66 height 13
type input "5"
type input "5.00"
click at [457, 368] on div "Notes (optional)" at bounding box center [331, 367] width 564 height 10
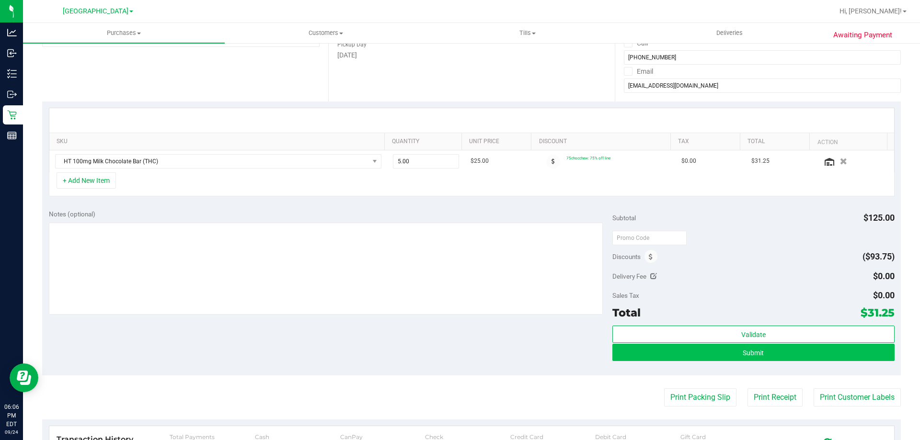
scroll to position [192, 0]
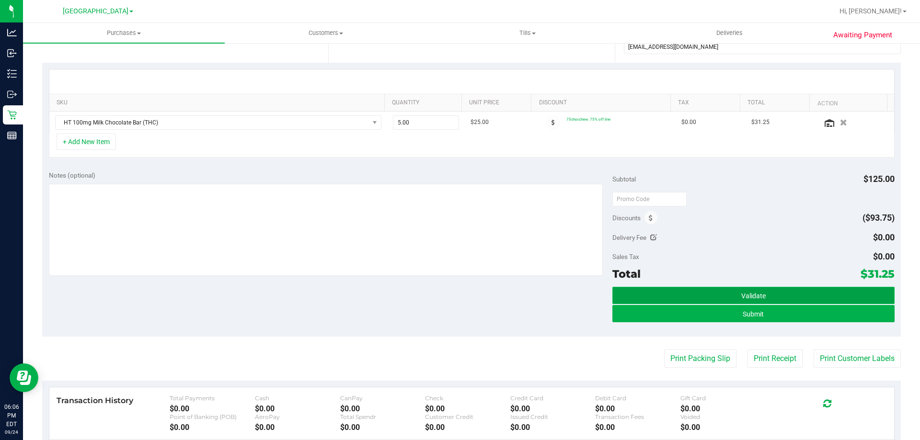
click at [682, 296] on button "Validate" at bounding box center [753, 295] width 282 height 17
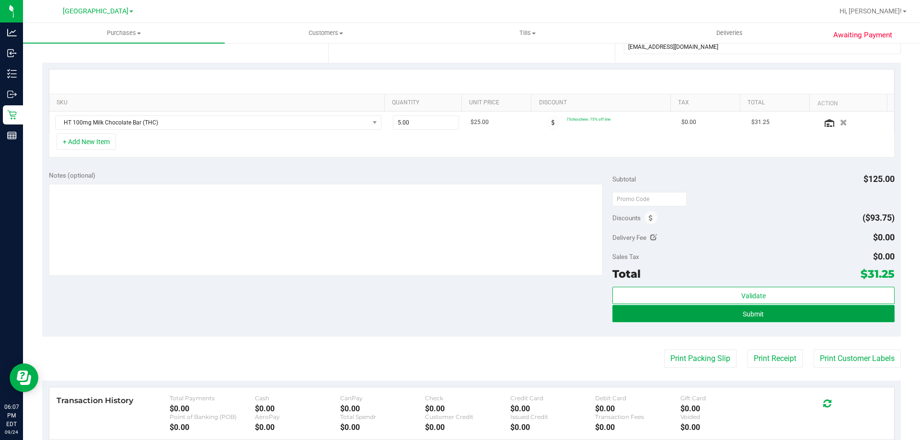
click at [652, 319] on button "Submit" at bounding box center [753, 313] width 282 height 17
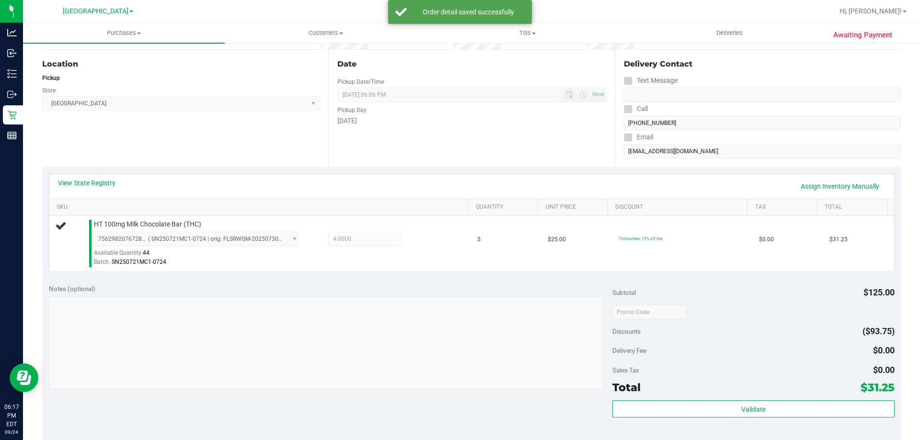
scroll to position [150, 0]
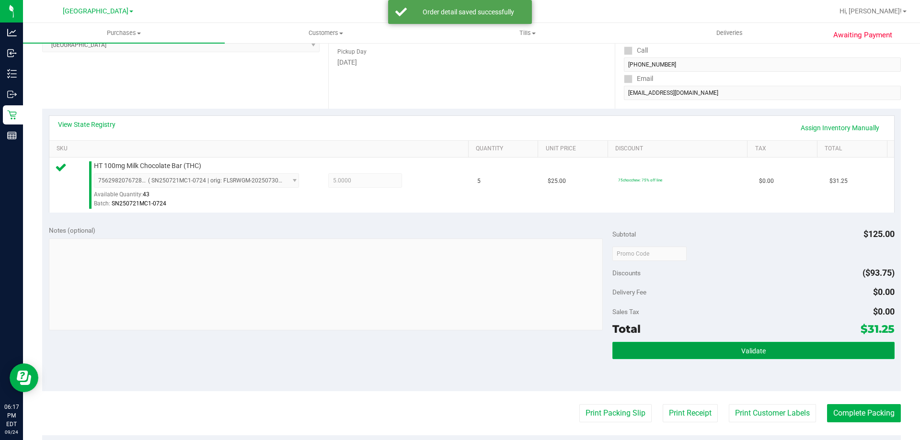
click at [748, 352] on span "Validate" at bounding box center [753, 351] width 24 height 8
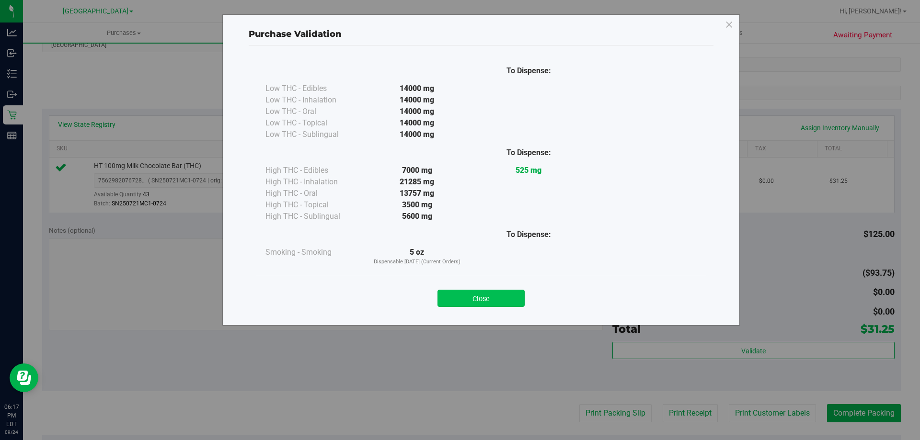
click at [490, 296] on button "Close" at bounding box center [481, 298] width 87 height 17
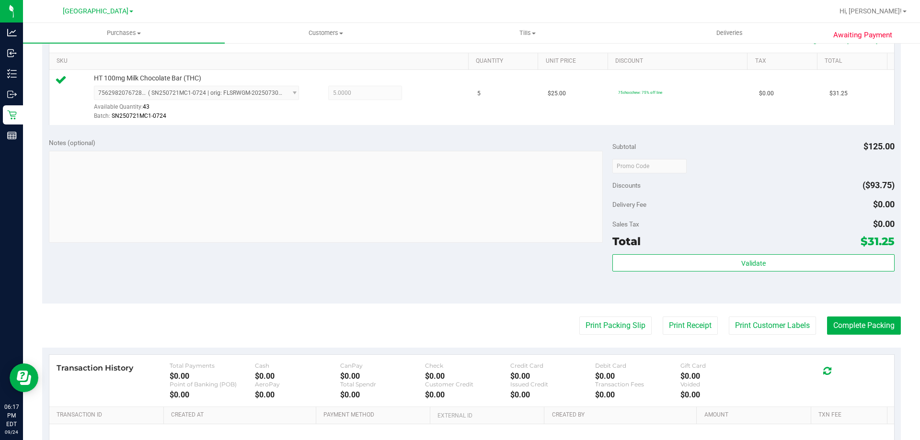
scroll to position [251, 0]
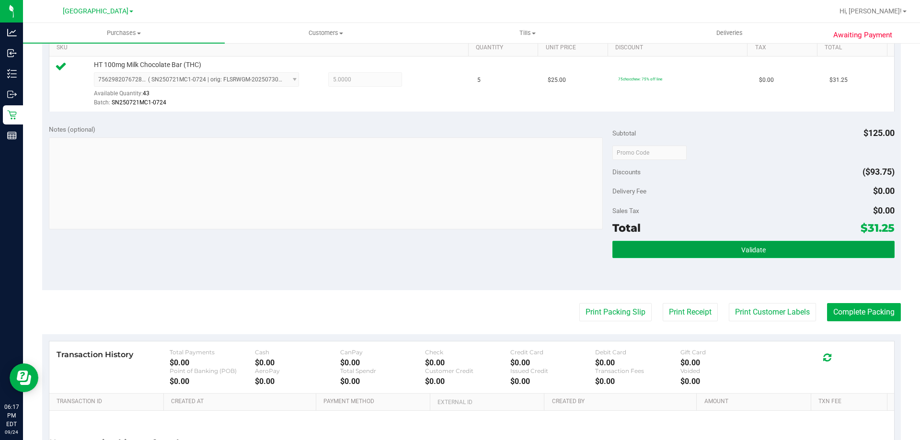
click at [693, 245] on button "Validate" at bounding box center [753, 249] width 282 height 17
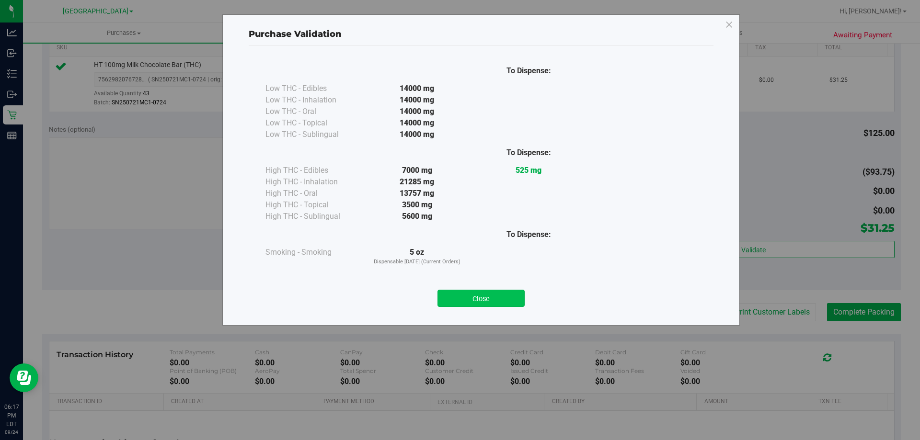
click at [483, 300] on button "Close" at bounding box center [481, 298] width 87 height 17
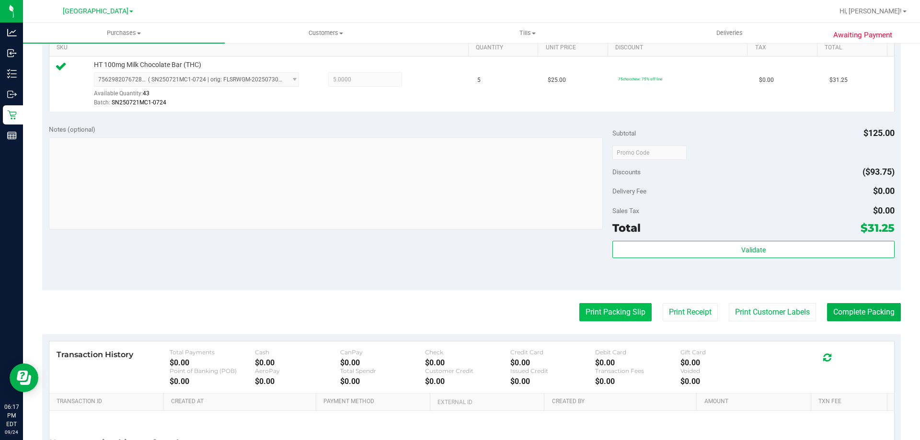
click at [603, 306] on button "Print Packing Slip" at bounding box center [615, 312] width 72 height 18
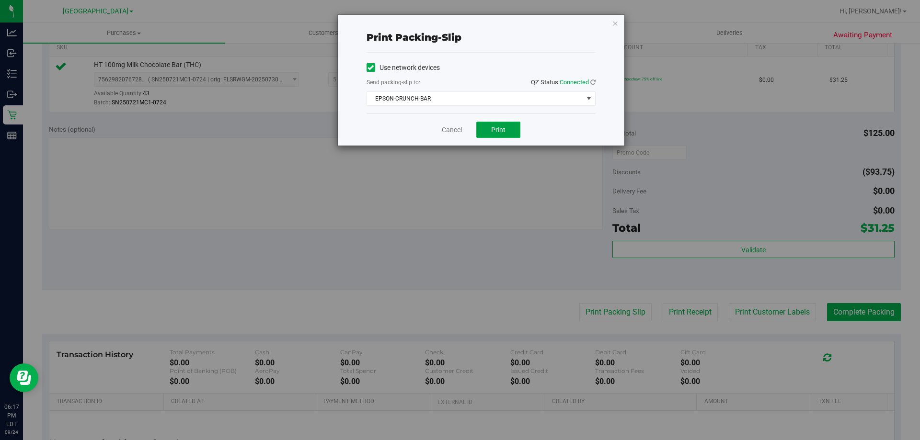
click at [496, 133] on span "Print" at bounding box center [498, 130] width 14 height 8
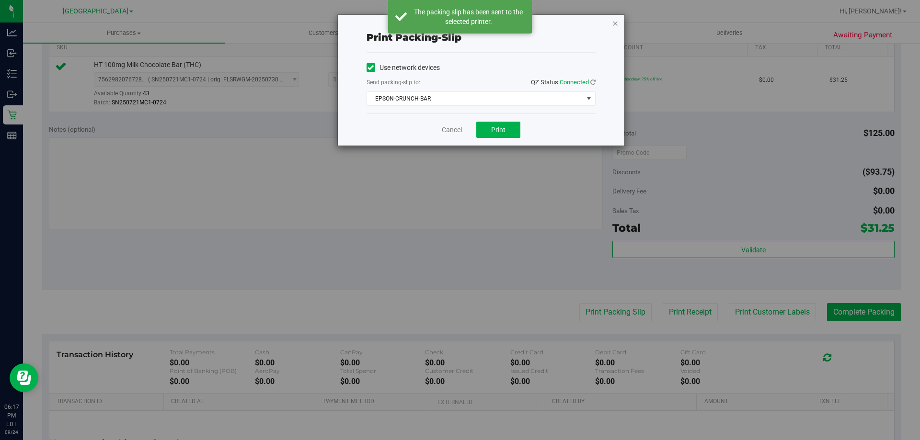
click at [614, 25] on icon "button" at bounding box center [615, 23] width 7 height 12
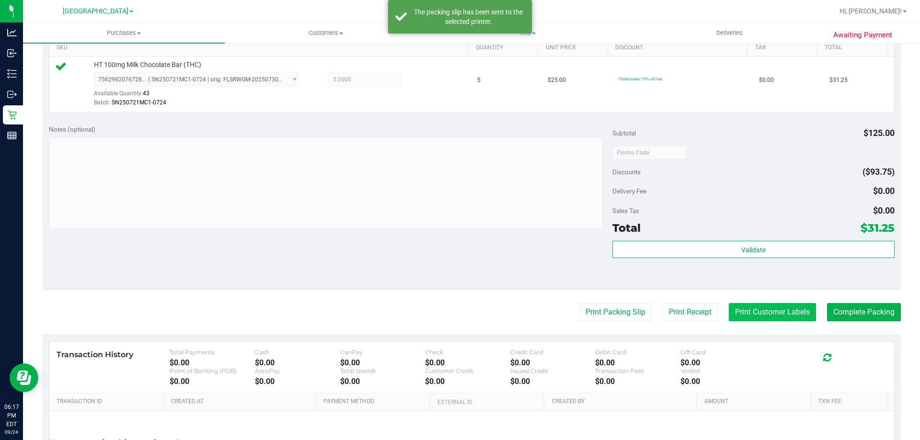
click at [757, 305] on button "Print Customer Labels" at bounding box center [772, 312] width 87 height 18
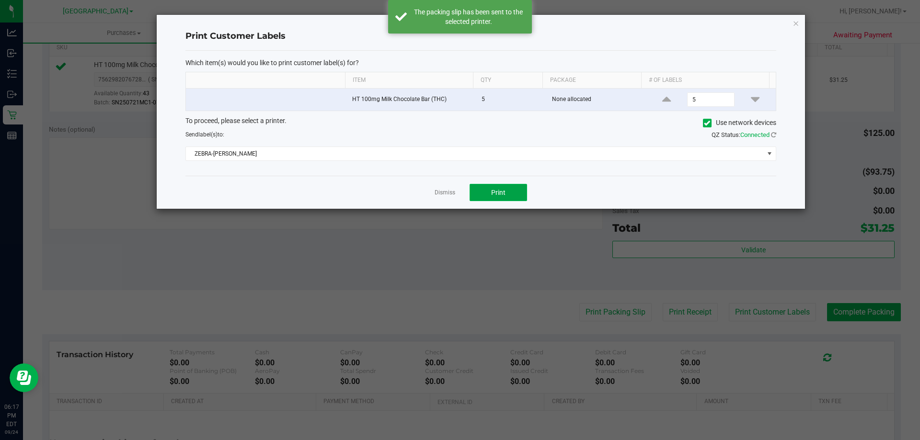
click at [506, 194] on button "Print" at bounding box center [499, 192] width 58 height 17
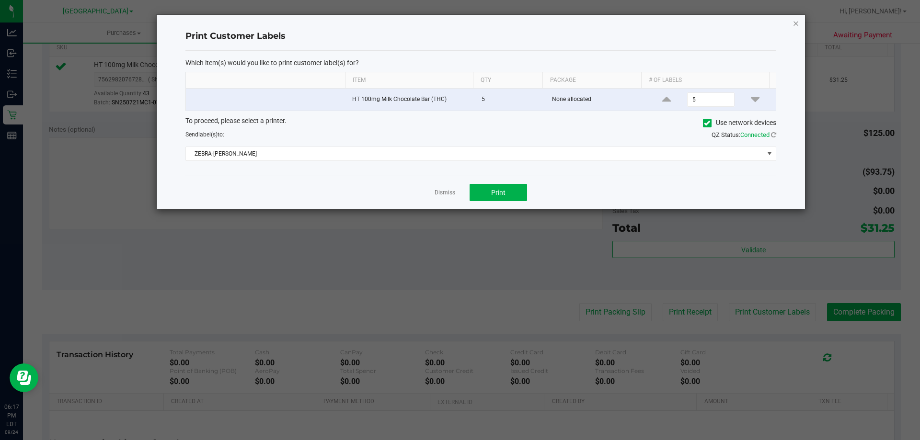
click at [794, 22] on icon "button" at bounding box center [796, 23] width 7 height 12
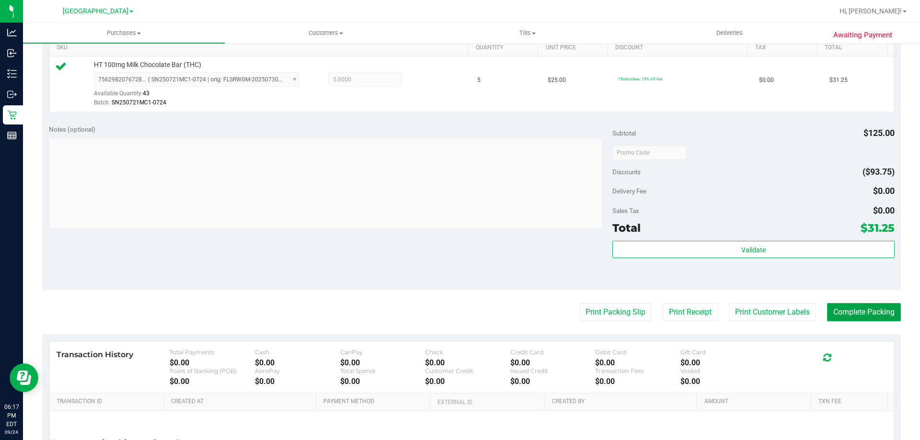
click at [858, 313] on button "Complete Packing" at bounding box center [864, 312] width 74 height 18
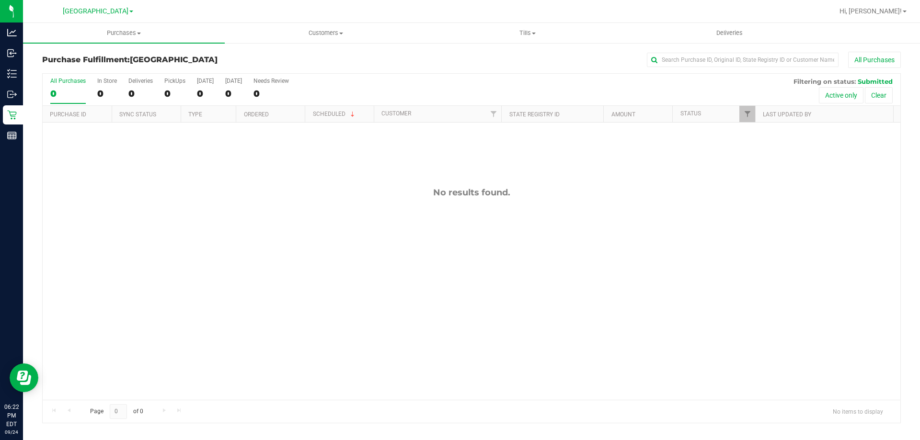
click at [379, 56] on div "All Purchases" at bounding box center [614, 60] width 573 height 16
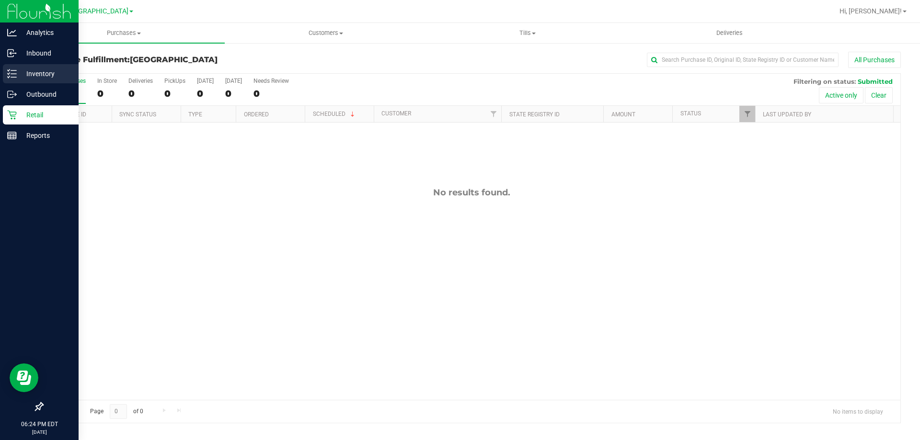
click at [43, 76] on p "Inventory" at bounding box center [46, 74] width 58 height 12
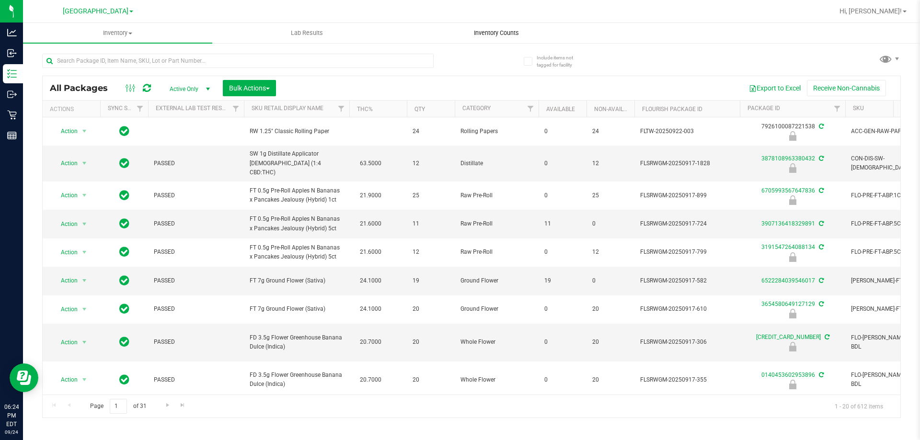
click at [494, 35] on span "Inventory Counts" at bounding box center [496, 33] width 71 height 9
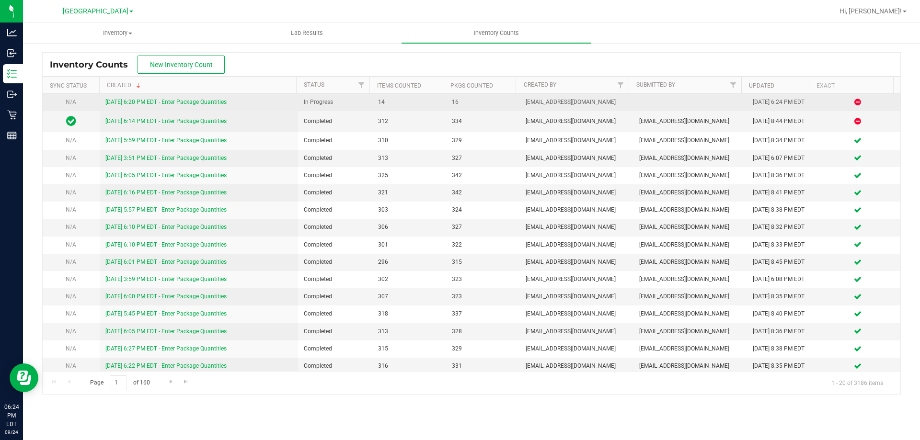
click at [146, 103] on link "[DATE] 6:20 PM EDT - Enter Package Quantities" at bounding box center [165, 102] width 121 height 7
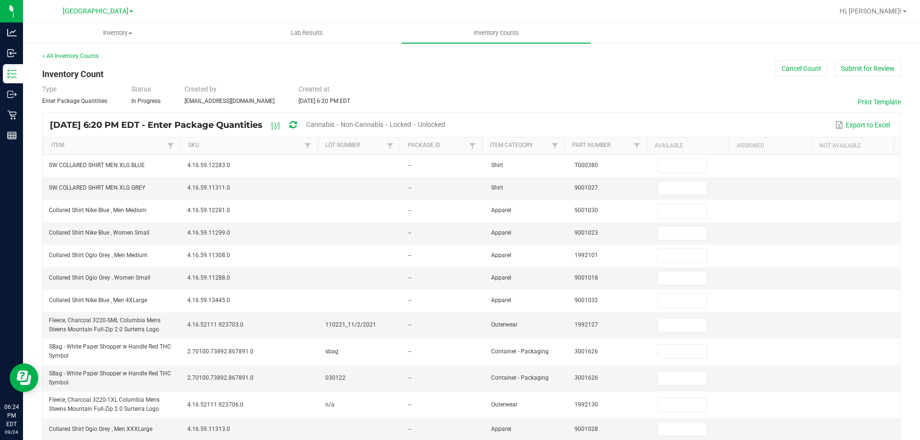
click at [335, 122] on span "Cannabis" at bounding box center [320, 125] width 28 height 8
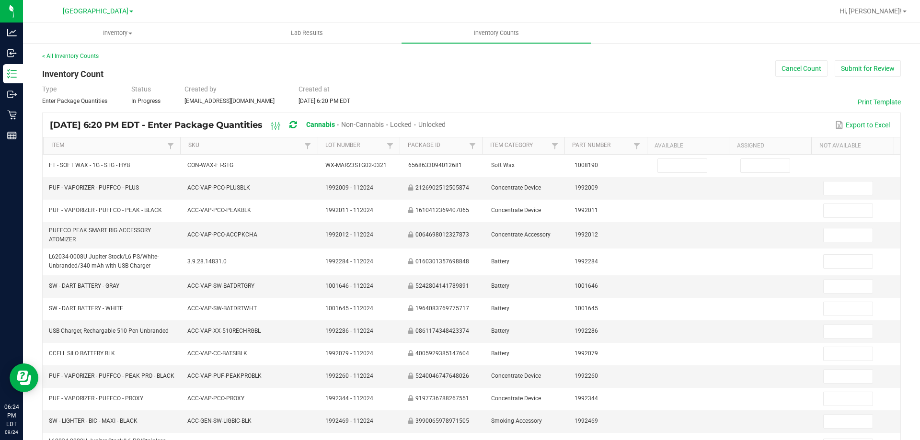
click at [446, 126] on span "Unlocked" at bounding box center [431, 125] width 27 height 8
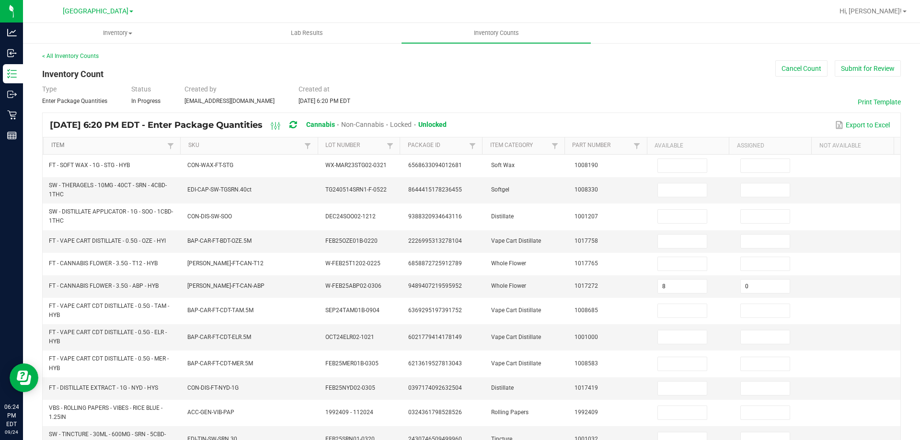
click at [111, 144] on link "Item" at bounding box center [108, 146] width 114 height 8
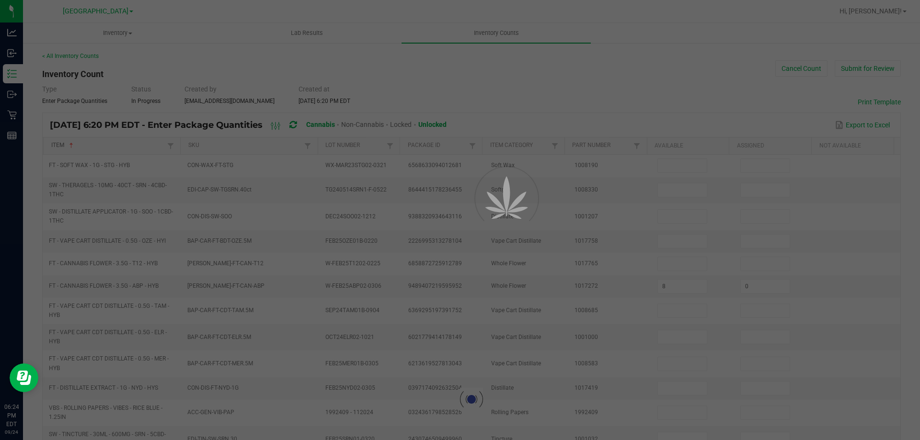
type input "5"
type input "0"
type input "1"
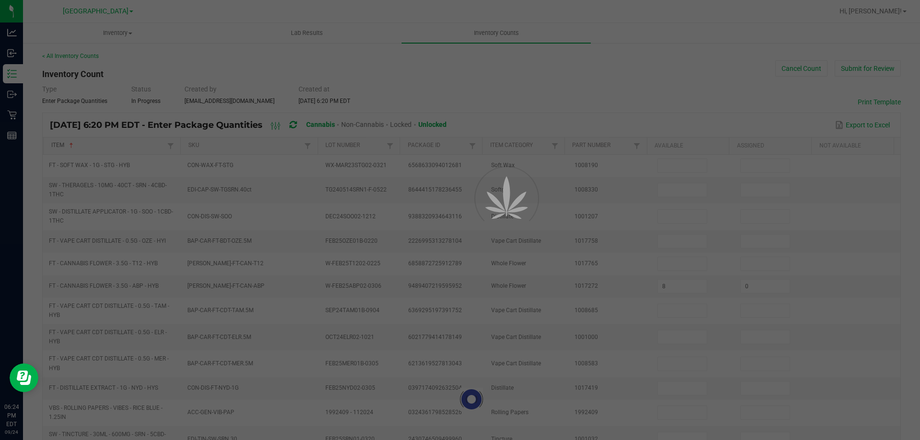
type input "0"
type input "3"
type input "0"
type input "10"
type input "0"
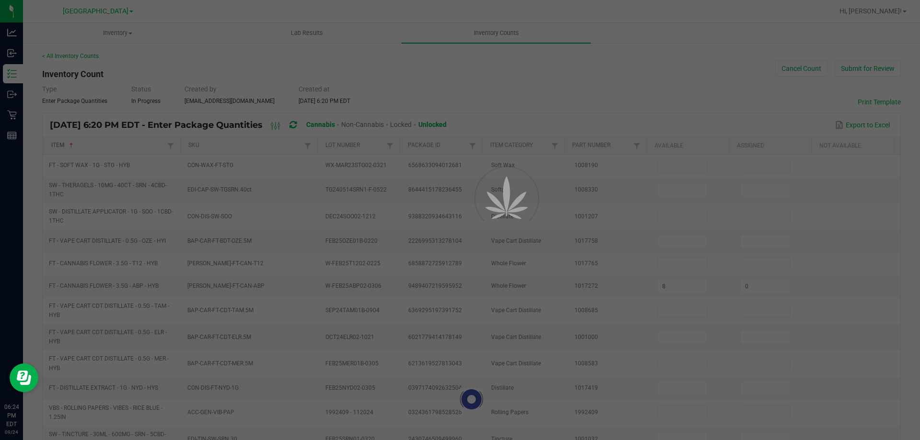
type input "13"
type input "0"
type input "10"
type input "0"
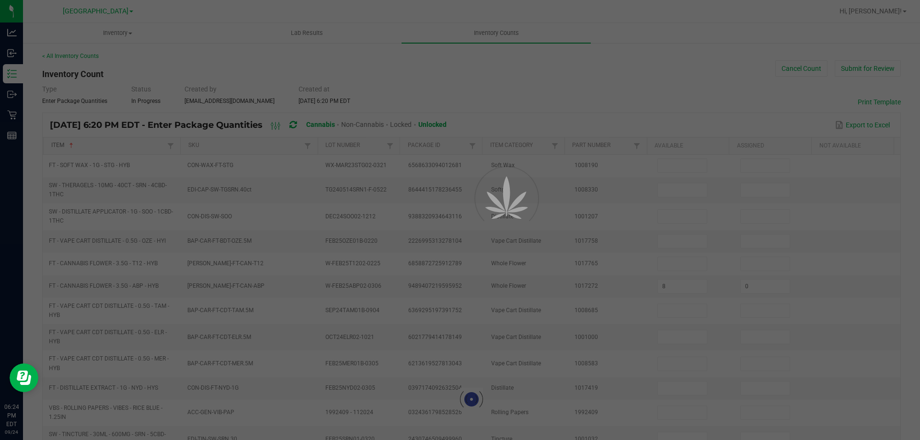
type input "19"
type input "0"
type input "3"
type input "0"
type input "2"
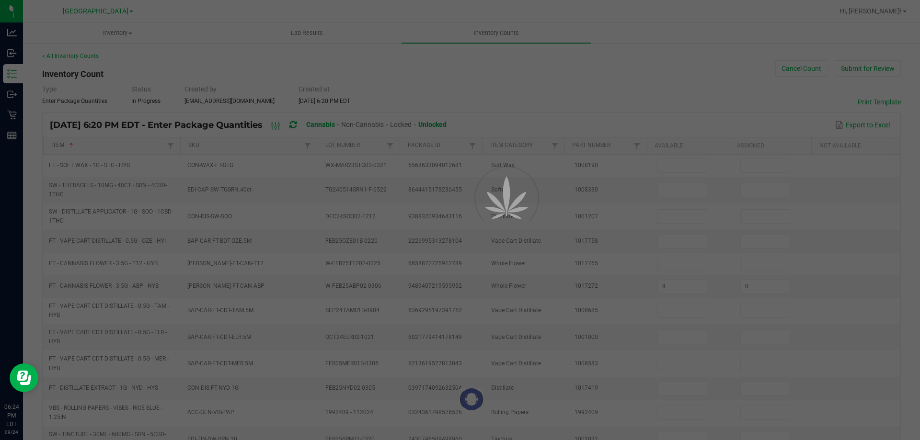
type input "0"
type input "13"
type input "0"
type input "8"
type input "0"
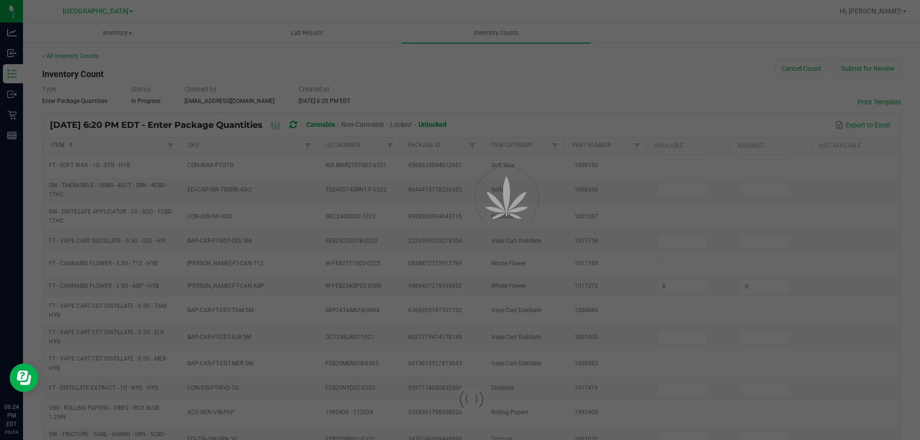
type input "0"
type input "8"
type input "0"
type input "10"
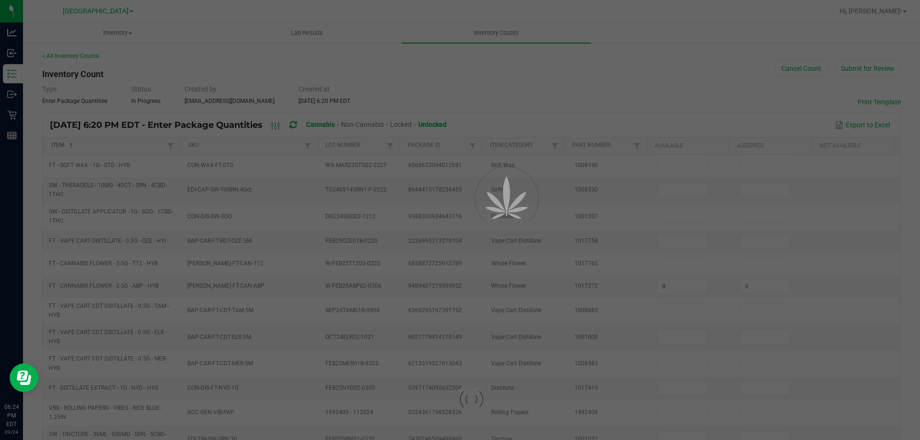
type input "0"
type input "5"
type input "0"
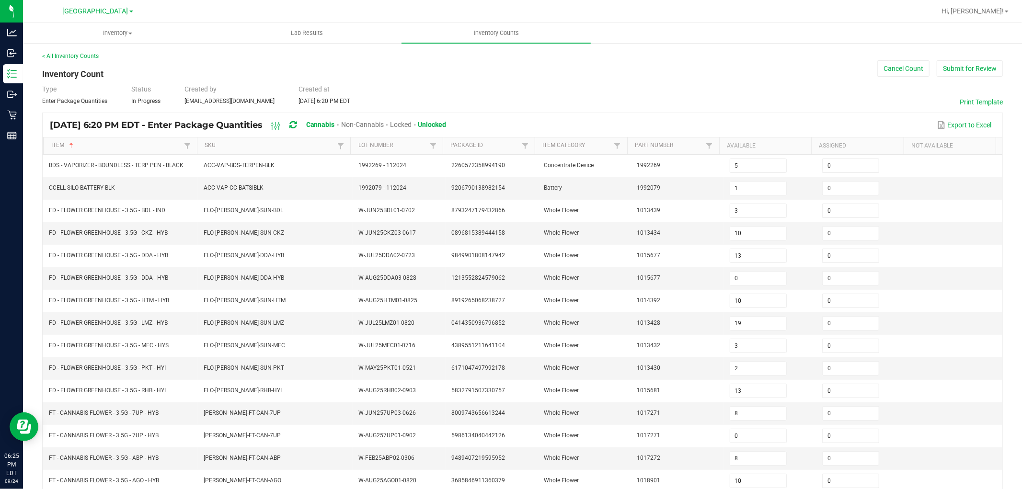
drag, startPoint x: 900, startPoint y: 0, endPoint x: 749, endPoint y: 101, distance: 181.6
click at [749, 101] on div "Type Enter Package Quantities Status In Progress Created by [EMAIL_ADDRESS][DOM…" at bounding box center [522, 94] width 961 height 21
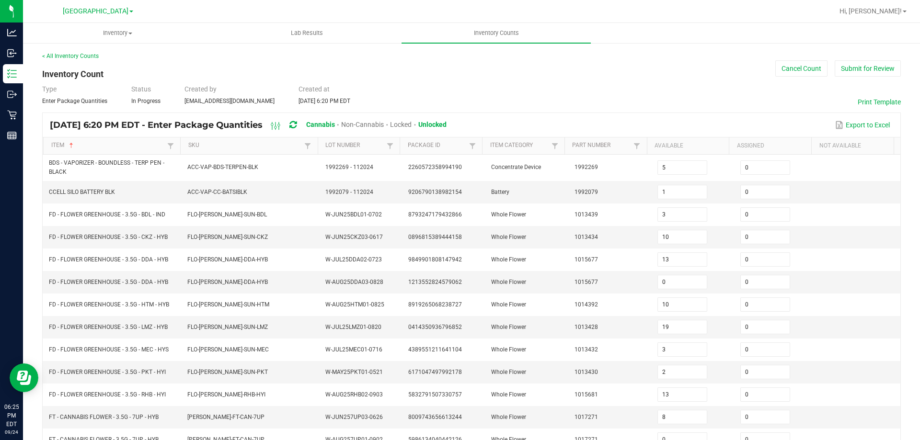
drag, startPoint x: 1010, startPoint y: 0, endPoint x: 700, endPoint y: 107, distance: 328.1
click at [700, 107] on div "< All Inventory Counts Inventory Count Cancel Count Submit for Review Type Ente…" at bounding box center [471, 343] width 859 height 582
click at [144, 145] on link "Item" at bounding box center [108, 146] width 114 height 8
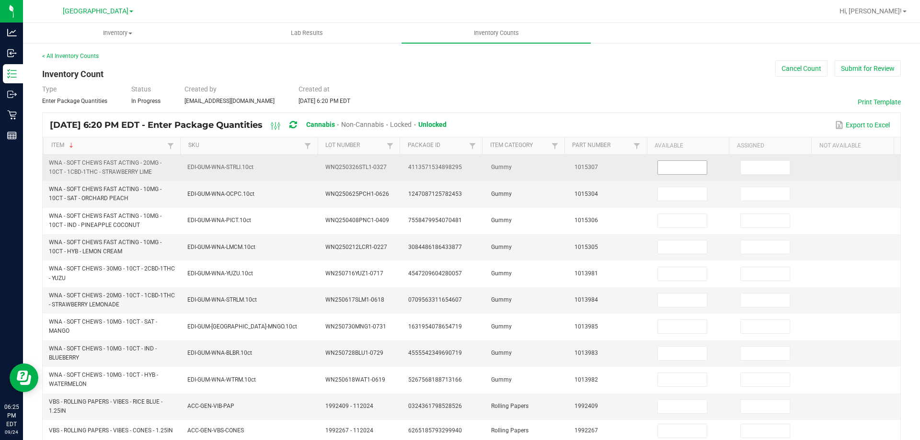
click at [671, 168] on input at bounding box center [682, 167] width 49 height 13
type input "6"
type input "0"
type input "8"
type input "0"
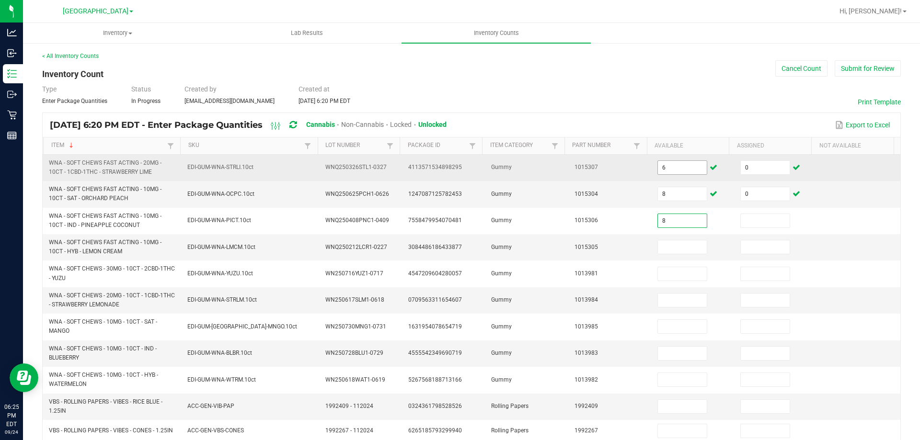
type input "8"
type input "0"
type input "7"
type input "0"
type input "7"
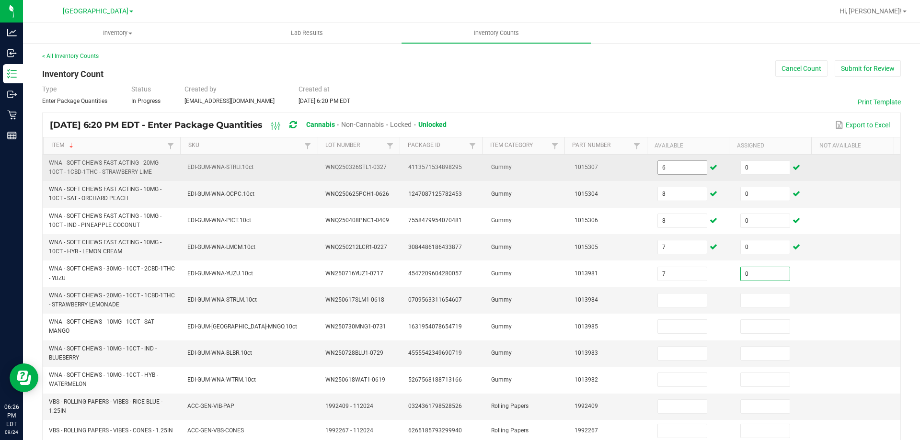
type input "0"
type input "8"
type input "0"
type input "12"
type input "0"
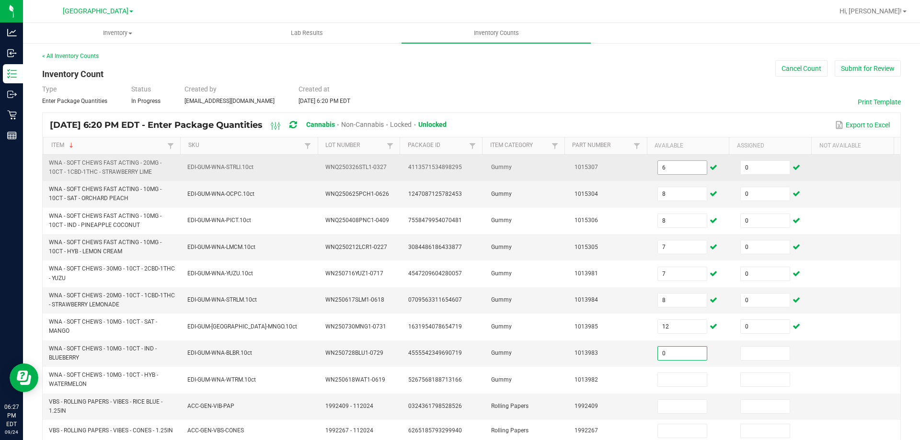
type input "0"
type input "7"
type input "0"
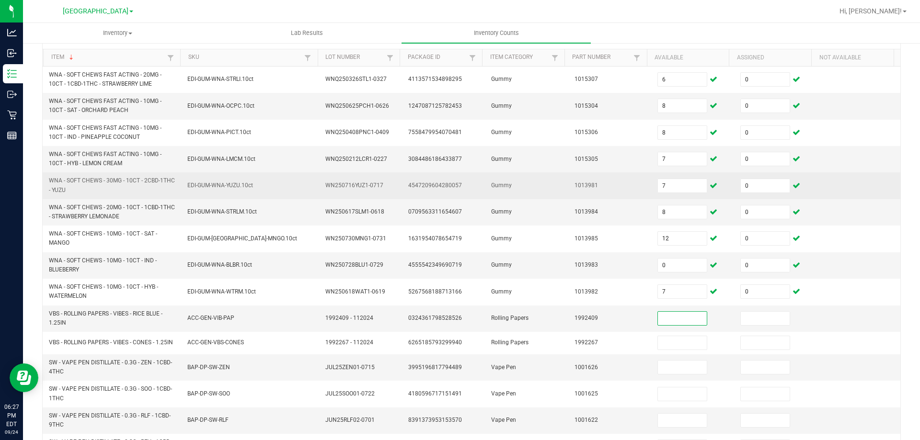
scroll to position [96, 0]
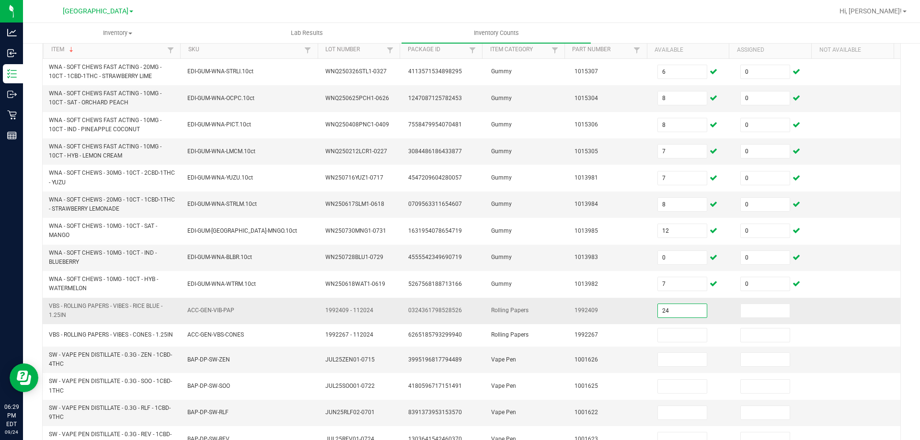
type input "24"
type input "0"
type input "18"
type input "0"
type input "20"
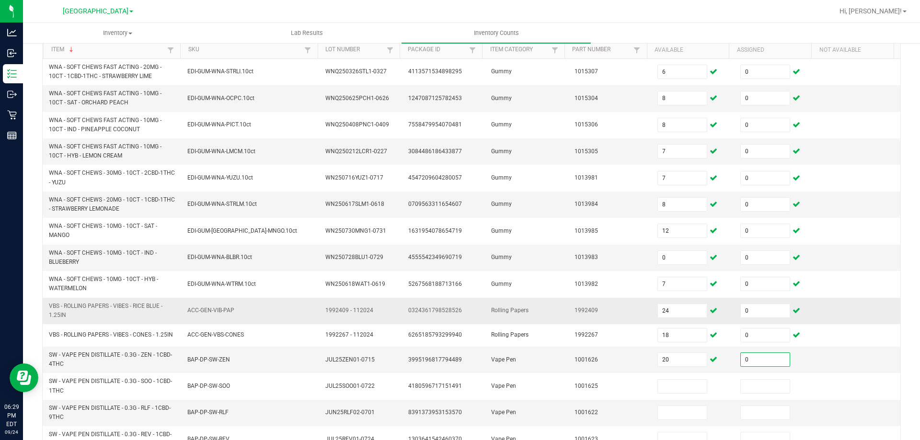
type input "0"
type input "4"
type input "0"
type input "18"
type input "0"
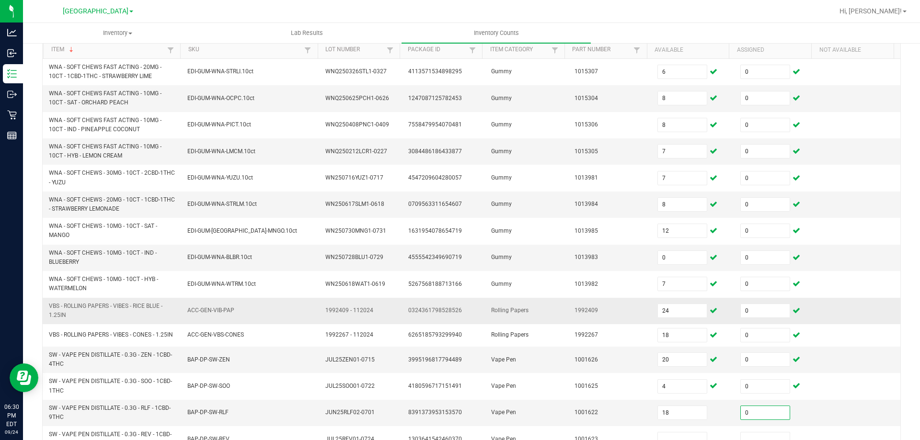
scroll to position [106, 0]
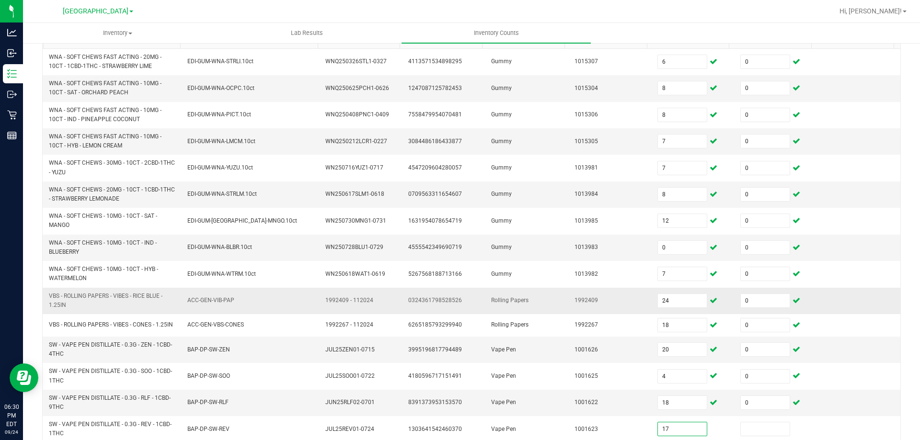
type input "17"
type input "0"
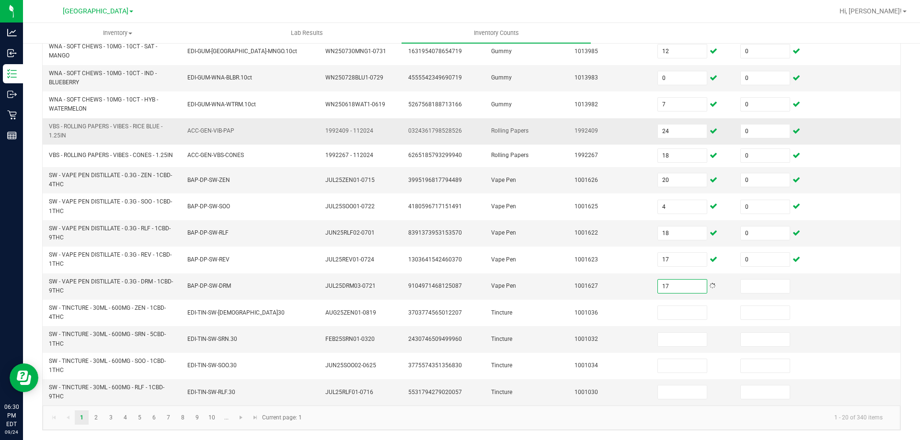
type input "17"
type input "0"
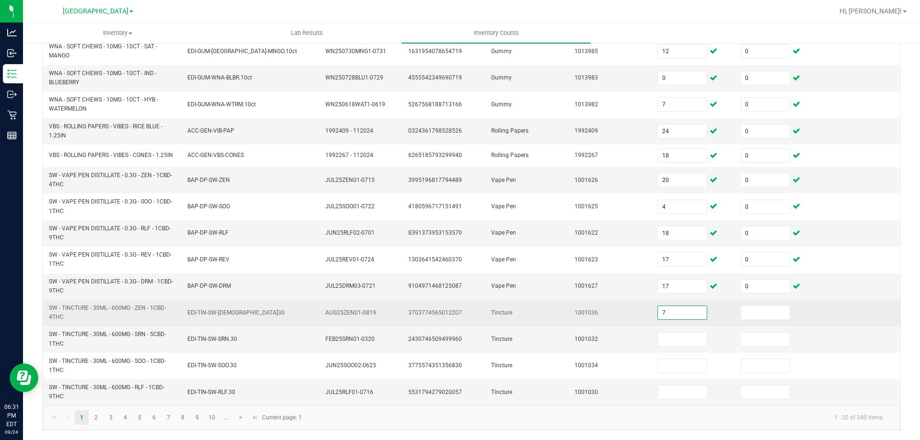
type input "7"
type input "0"
type input "9"
type input "0"
type input "6"
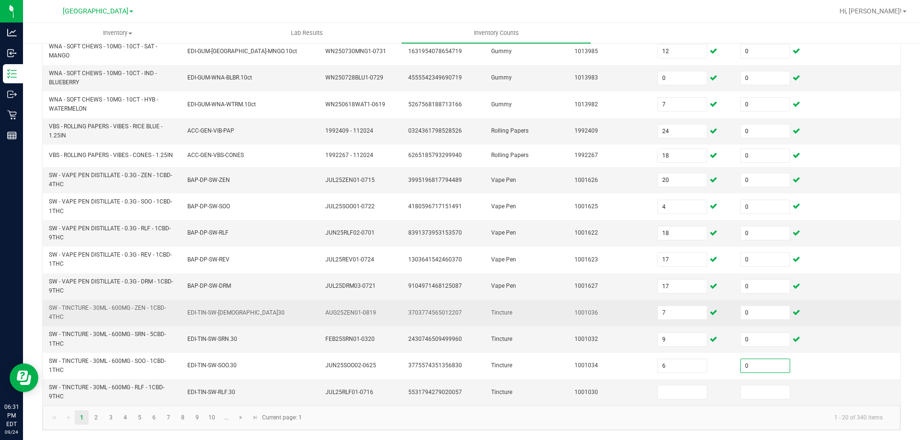
type input "0"
type input "3"
type input "0"
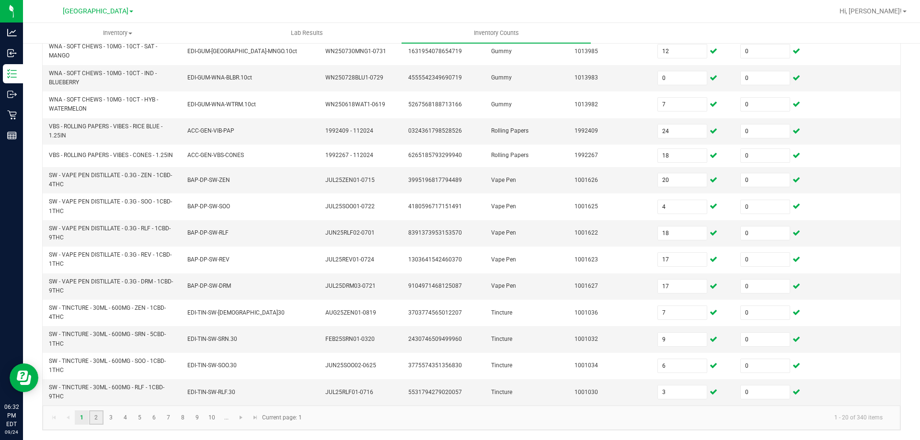
click at [99, 421] on link "2" at bounding box center [96, 418] width 14 height 14
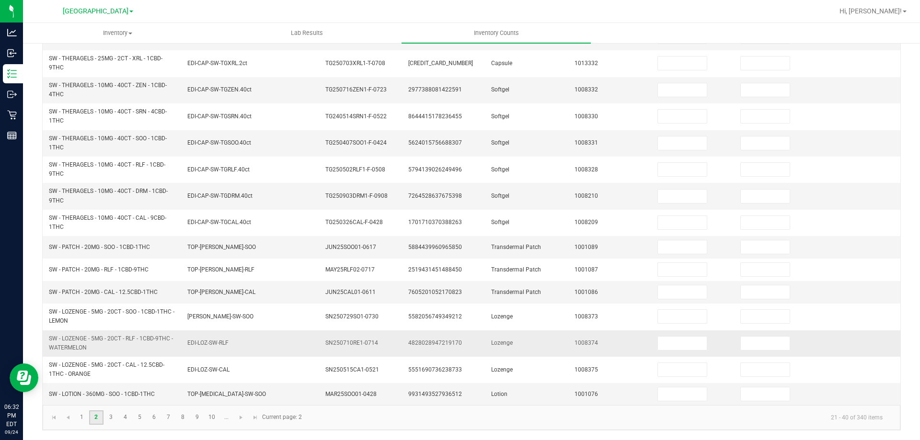
scroll to position [24, 0]
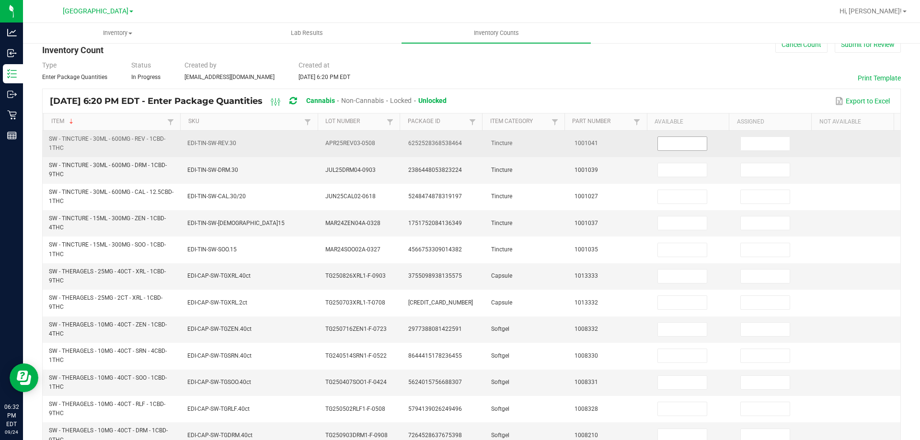
click at [674, 144] on input at bounding box center [682, 143] width 49 height 13
type input "7"
type input "0"
type input "2"
type input "0"
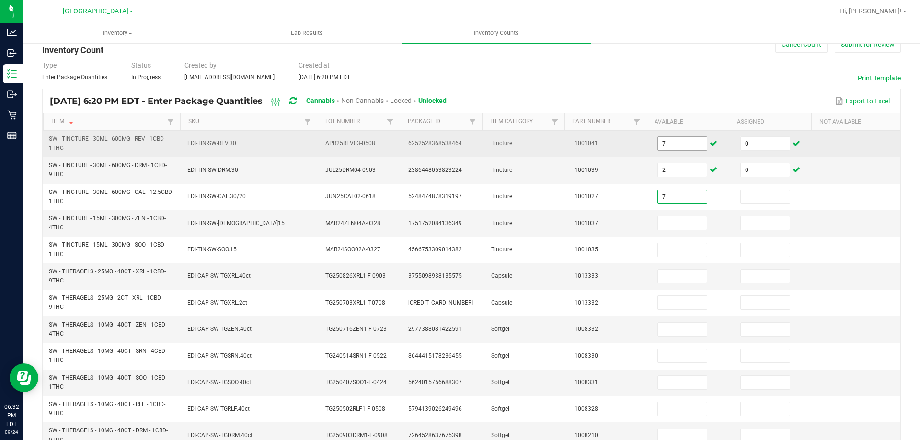
type input "7"
type input "0"
type input "1"
type input "0"
type input "8"
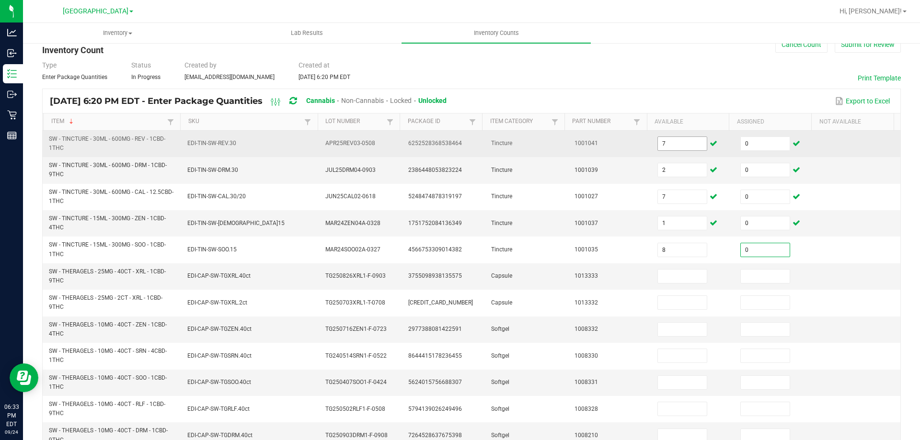
type input "0"
type input "3"
type input "0"
type input "2"
type input "0"
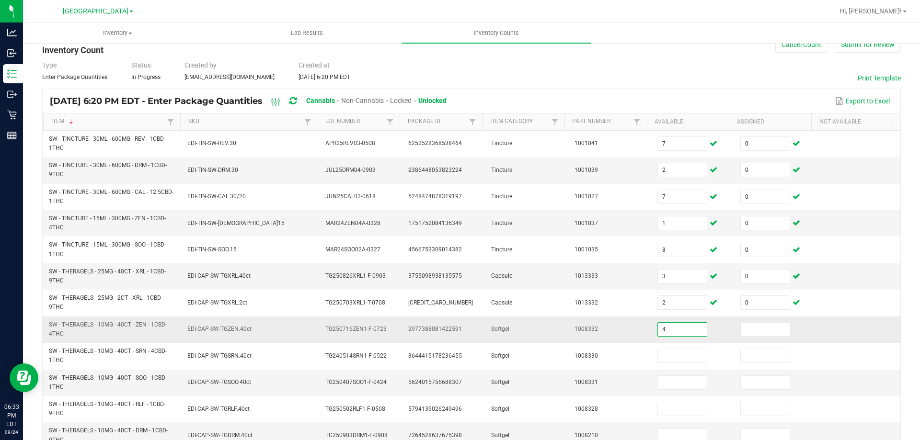
type input "4"
type input "0"
type input "3"
type input "0"
type input "3"
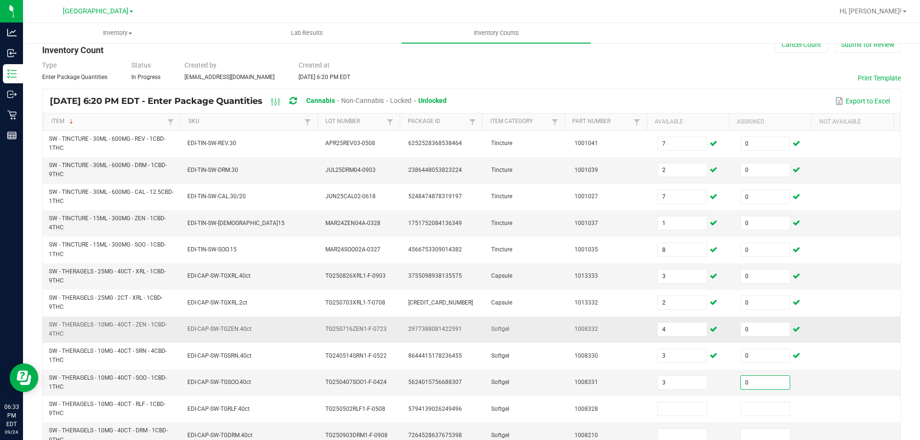
type input "0"
type input "5"
type input "0"
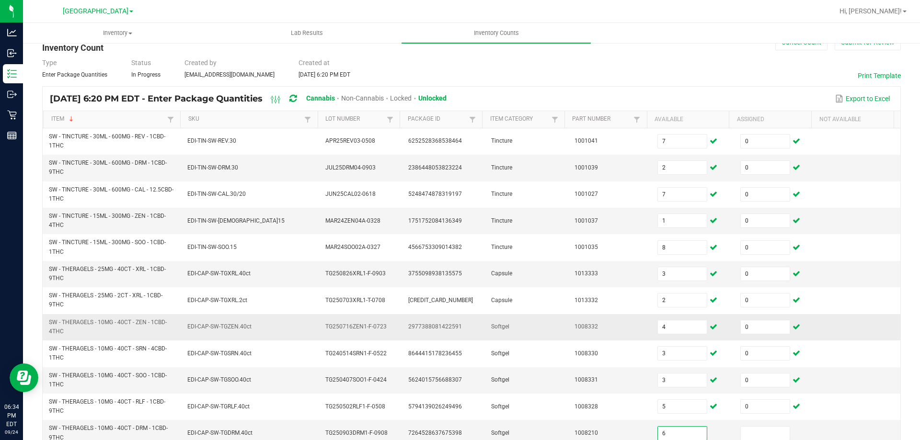
type input "6"
type input "0"
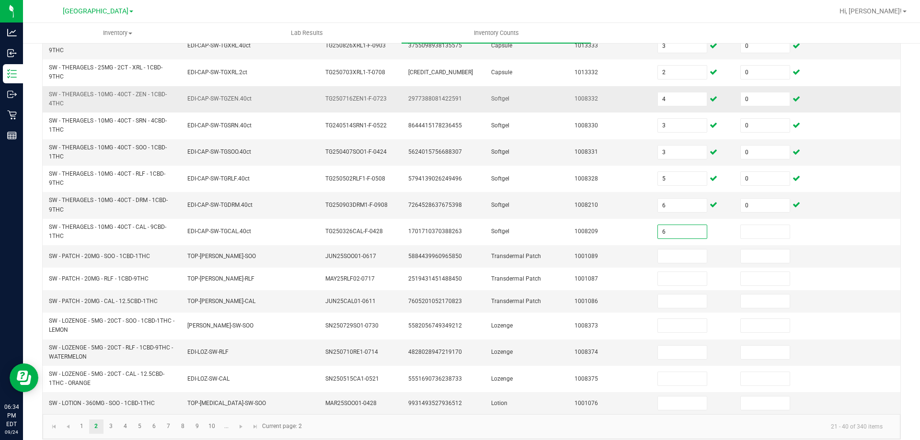
type input "6"
type input "0"
type input "19"
type input "0"
type input "4"
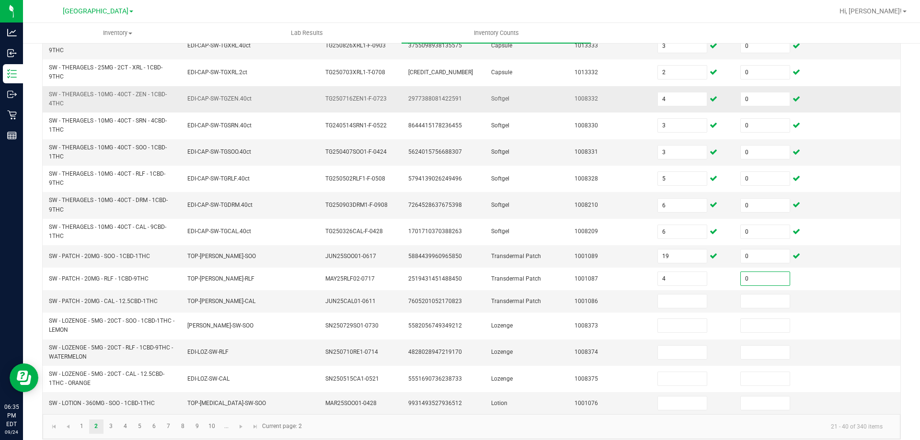
type input "0"
type input "11"
type input "0"
type input "1"
type input "0"
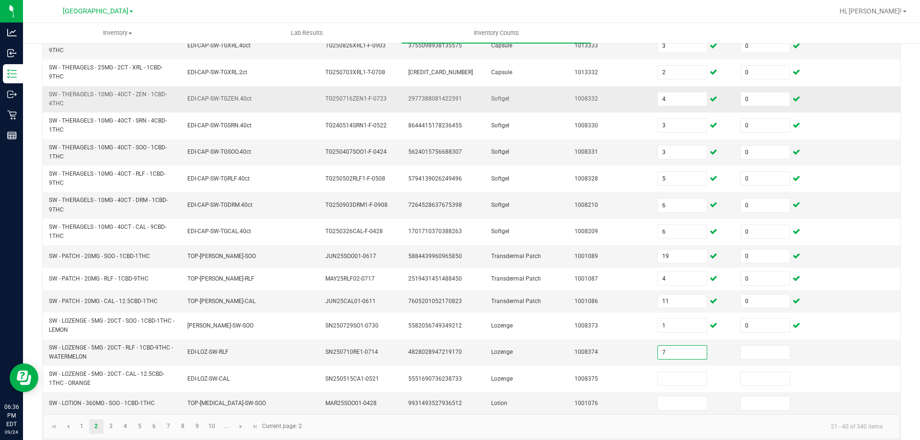
type input "7"
type input "0"
type input "4"
type input "0"
type input "5"
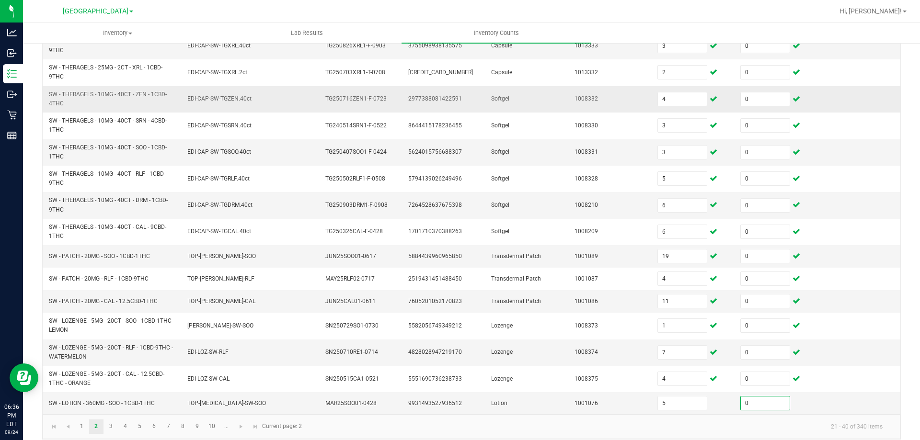
type input "0"
click at [112, 427] on link "3" at bounding box center [111, 427] width 14 height 14
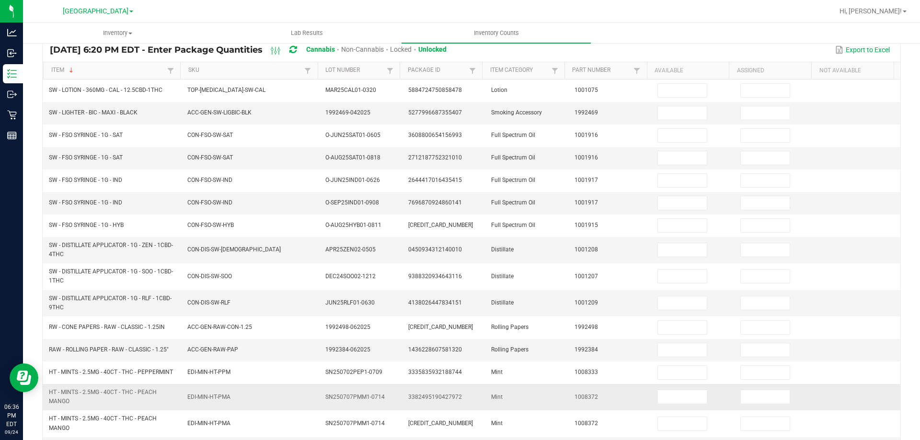
scroll to position [27, 0]
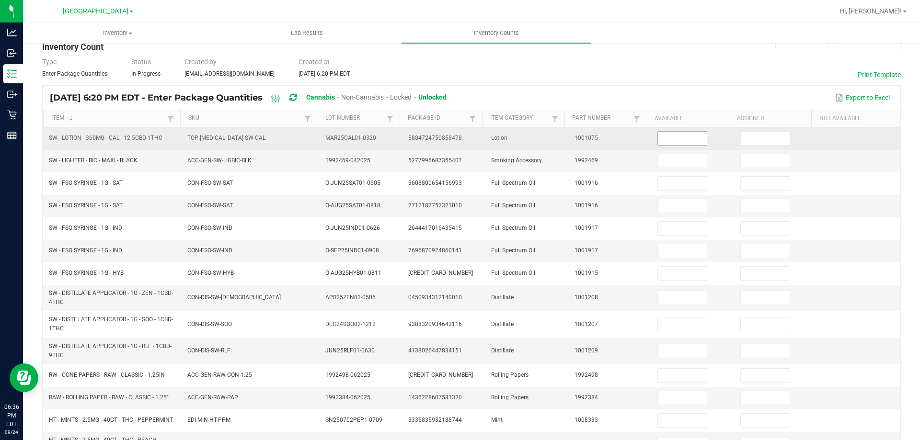
click at [658, 135] on input at bounding box center [682, 138] width 49 height 13
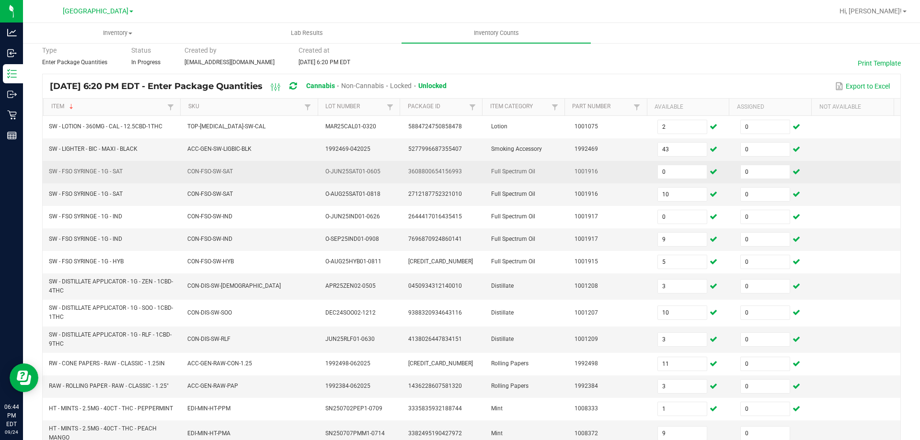
scroll to position [219, 0]
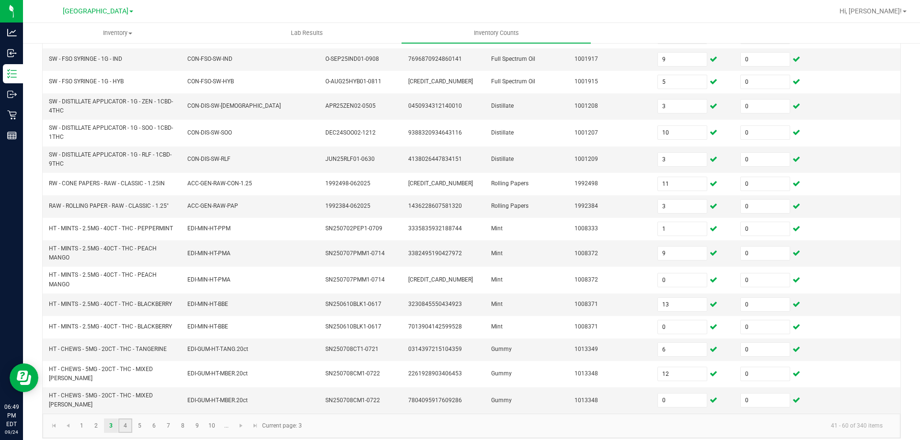
click at [124, 420] on link "4" at bounding box center [125, 426] width 14 height 14
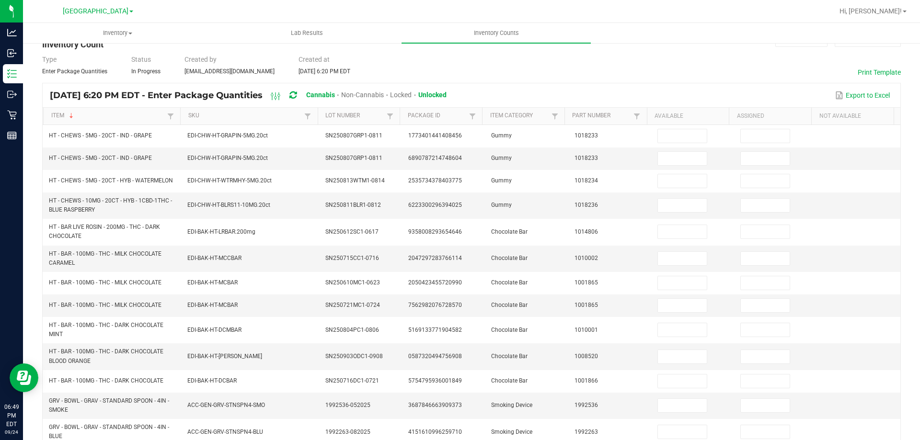
scroll to position [0, 0]
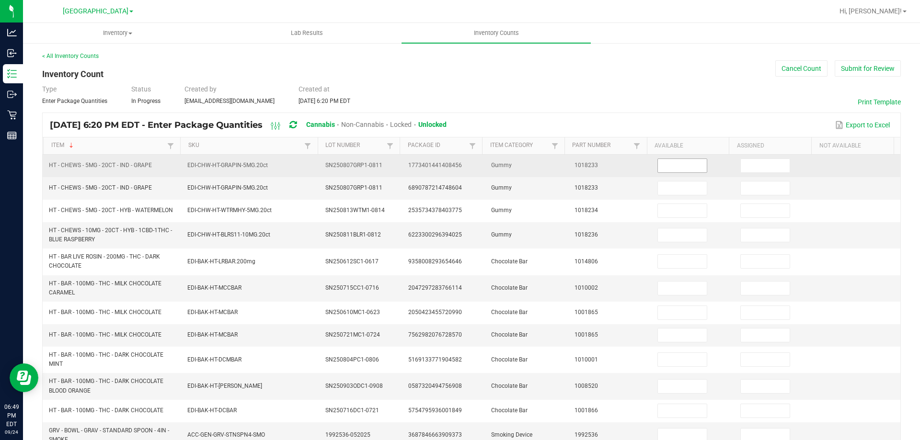
click at [660, 172] on input at bounding box center [682, 165] width 49 height 13
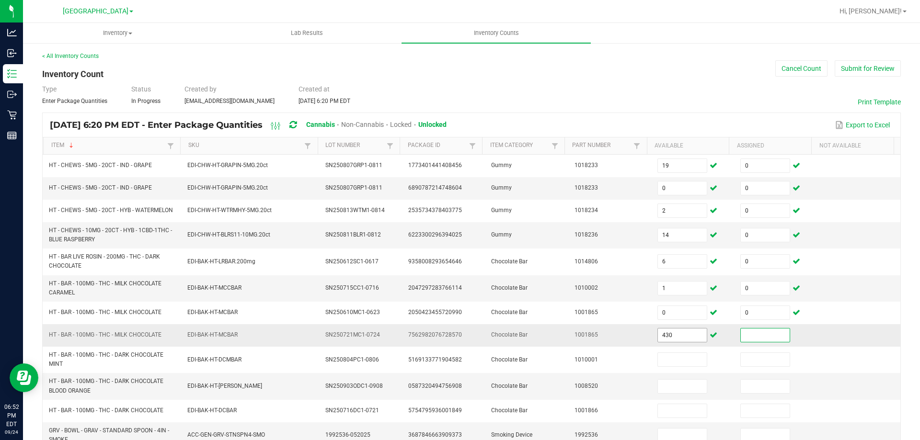
click at [669, 337] on input "430" at bounding box center [682, 335] width 49 height 13
click at [670, 336] on input "430" at bounding box center [682, 335] width 49 height 13
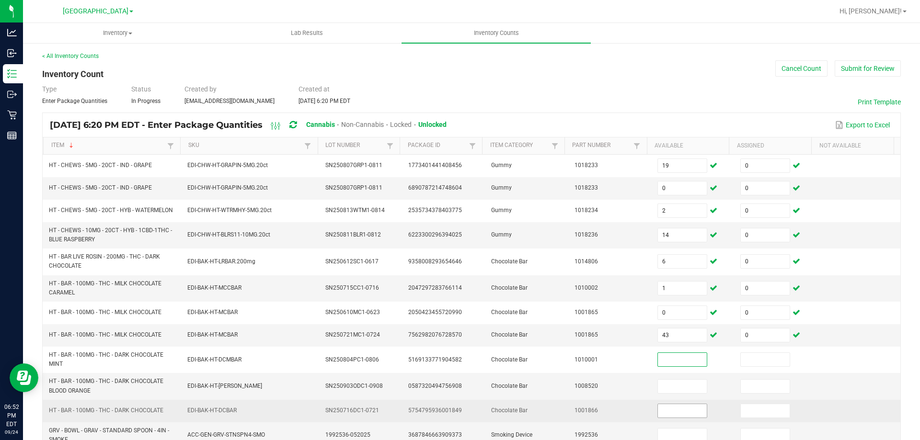
click at [676, 408] on input at bounding box center [682, 410] width 49 height 13
click at [748, 413] on input at bounding box center [765, 410] width 49 height 13
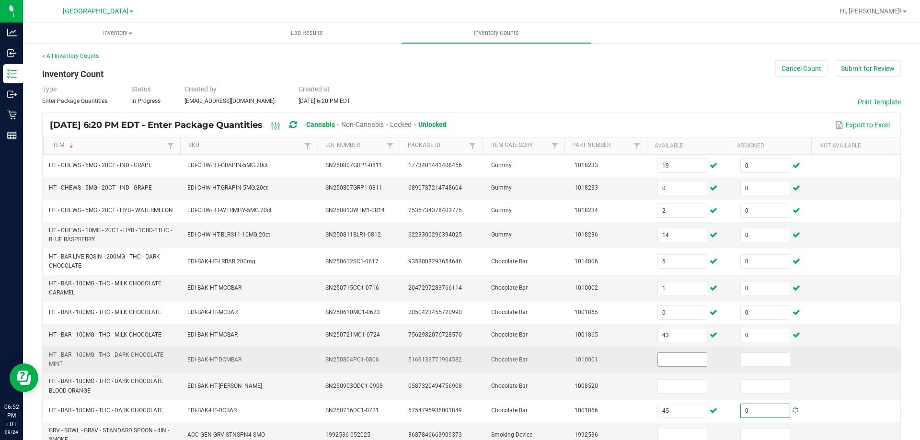
click at [667, 353] on input at bounding box center [682, 359] width 49 height 13
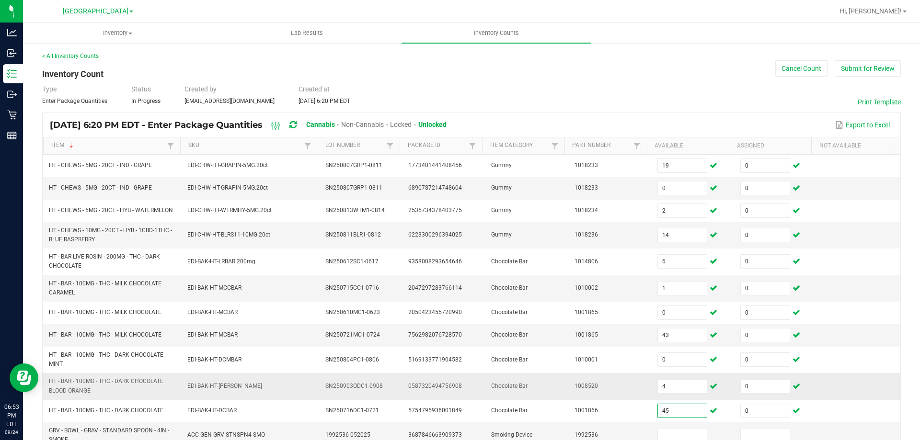
scroll to position [48, 0]
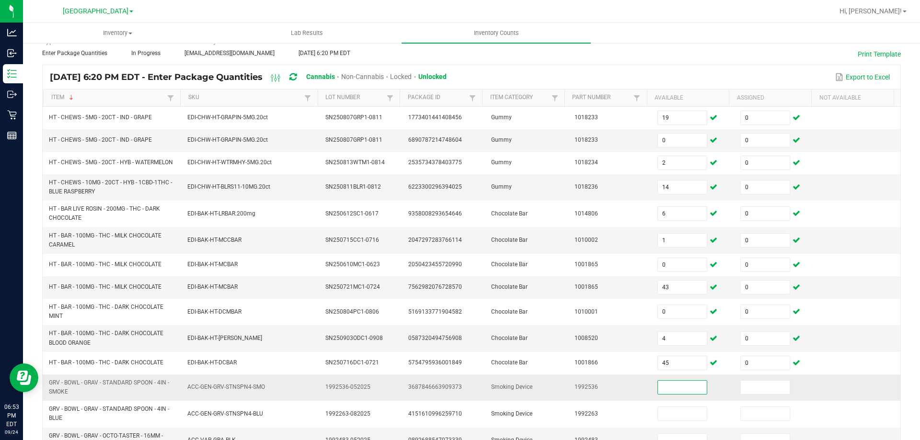
click at [660, 388] on input at bounding box center [682, 387] width 49 height 13
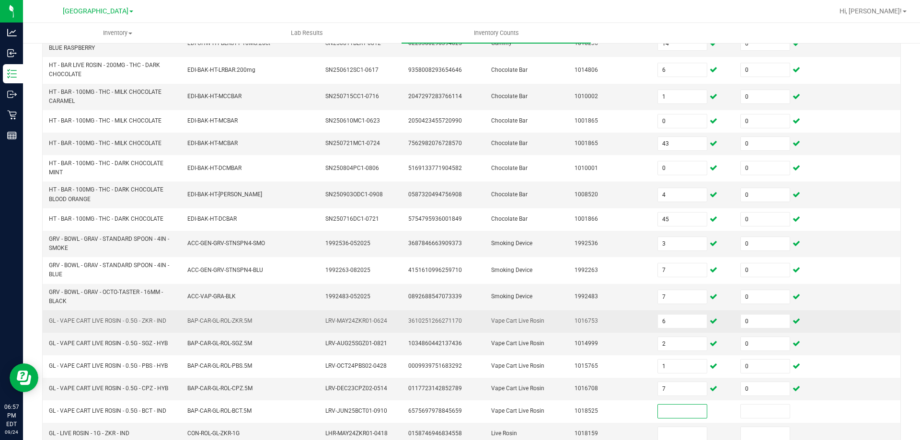
scroll to position [231, 0]
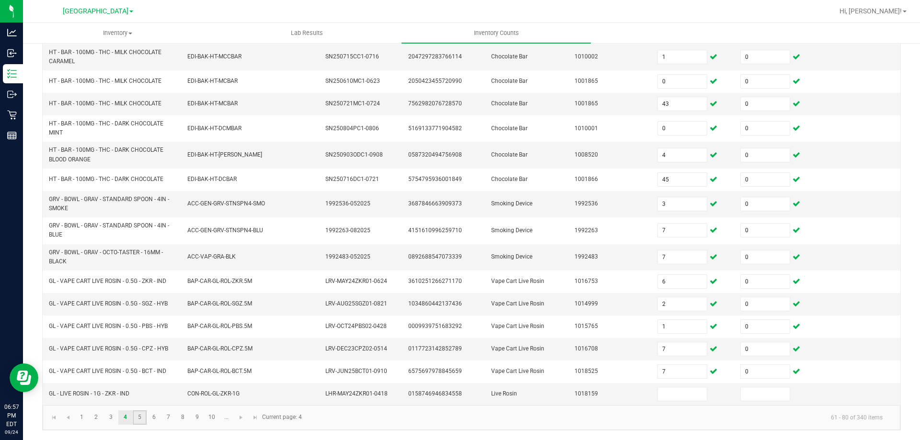
click at [137, 419] on link "5" at bounding box center [140, 418] width 14 height 14
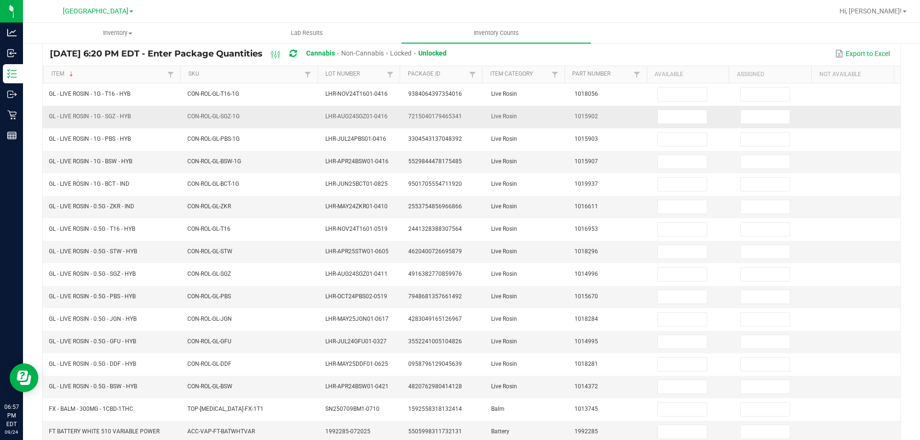
scroll to position [215, 0]
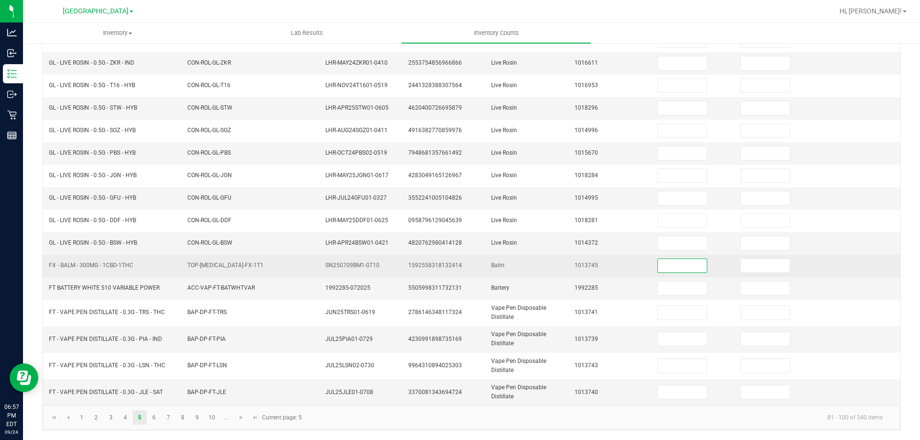
click at [669, 270] on input at bounding box center [682, 265] width 49 height 13
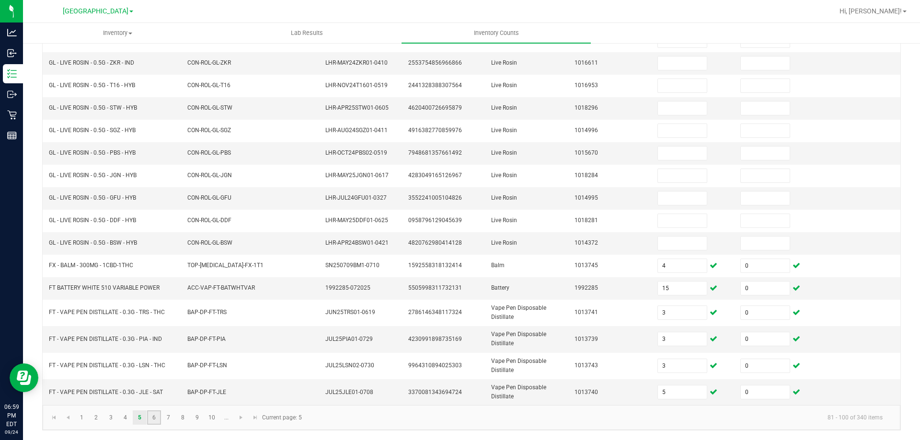
click at [158, 417] on link "6" at bounding box center [154, 418] width 14 height 14
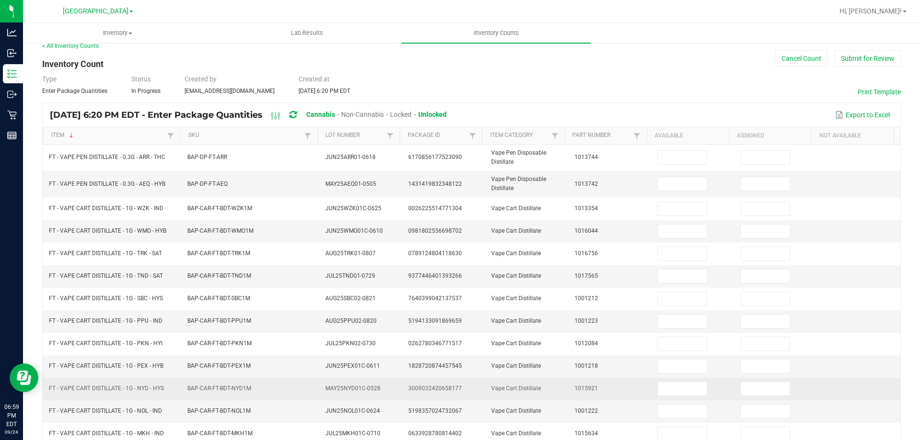
scroll to position [0, 0]
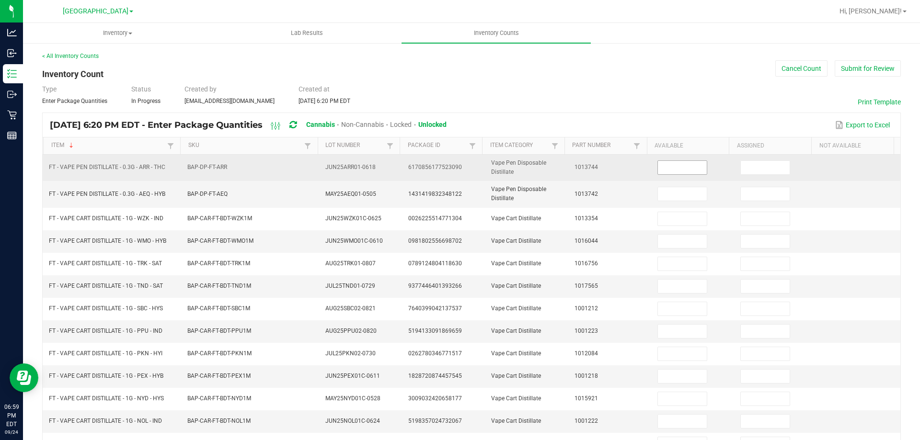
click at [683, 168] on input at bounding box center [682, 167] width 49 height 13
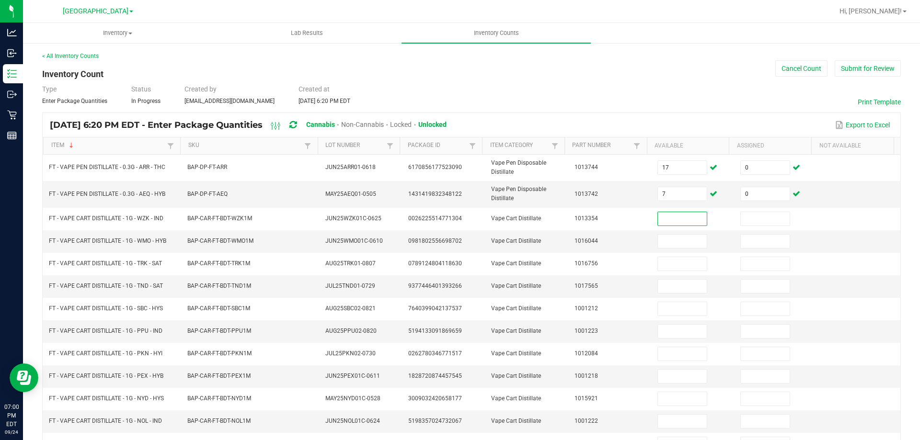
click at [394, 84] on div "Type Enter Package Quantities Status In Progress Created by [EMAIL_ADDRESS][DOM…" at bounding box center [471, 94] width 859 height 21
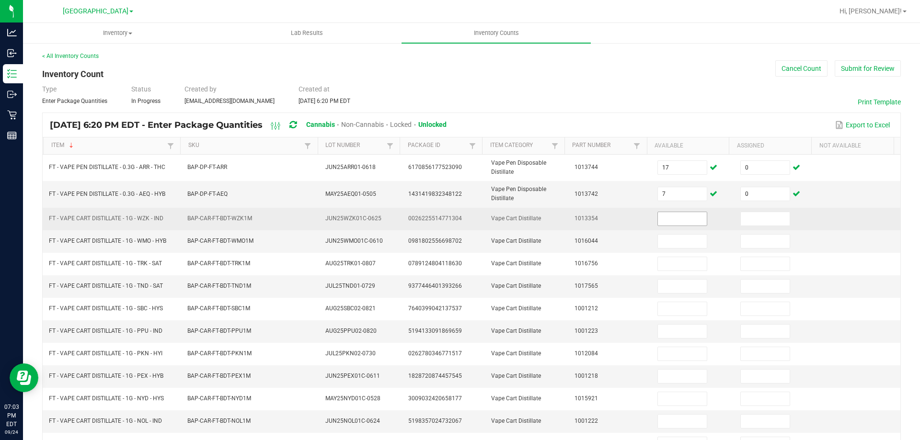
click at [659, 221] on input at bounding box center [682, 218] width 49 height 13
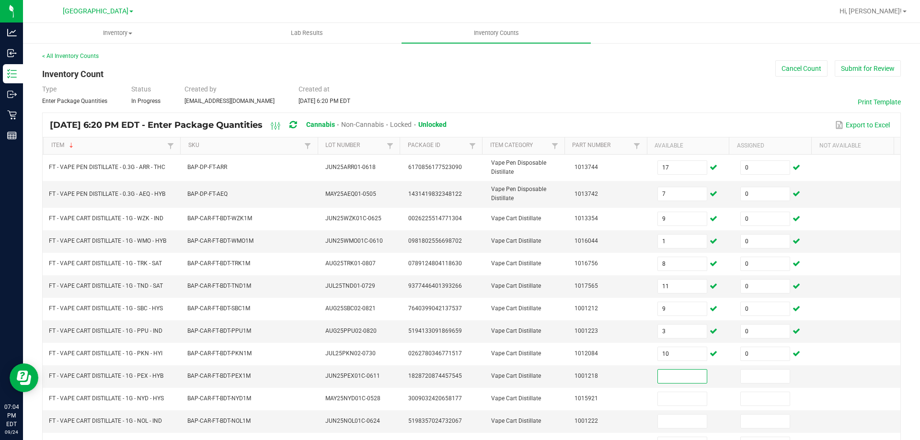
click at [645, 93] on div "Type Enter Package Quantities Status In Progress Created by [EMAIL_ADDRESS][DOM…" at bounding box center [471, 94] width 859 height 21
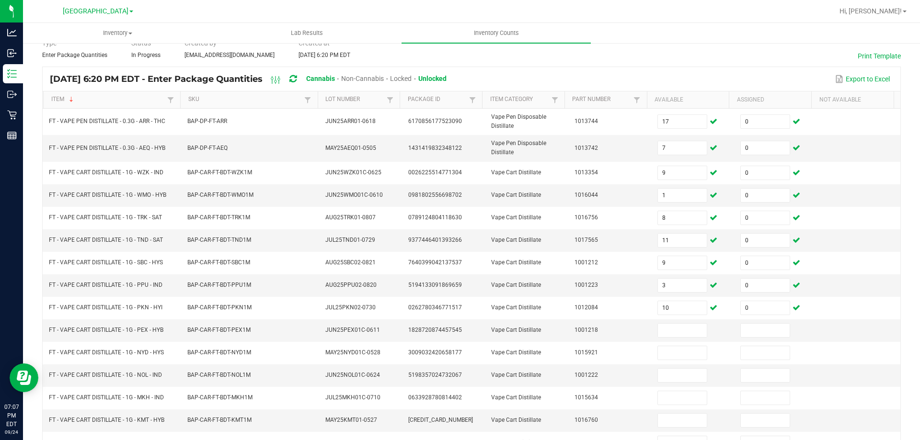
scroll to position [88, 0]
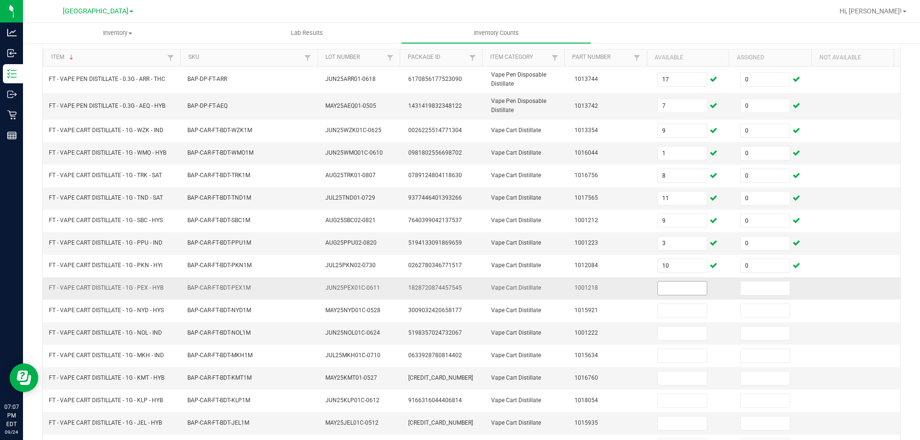
click at [661, 290] on input at bounding box center [682, 288] width 49 height 13
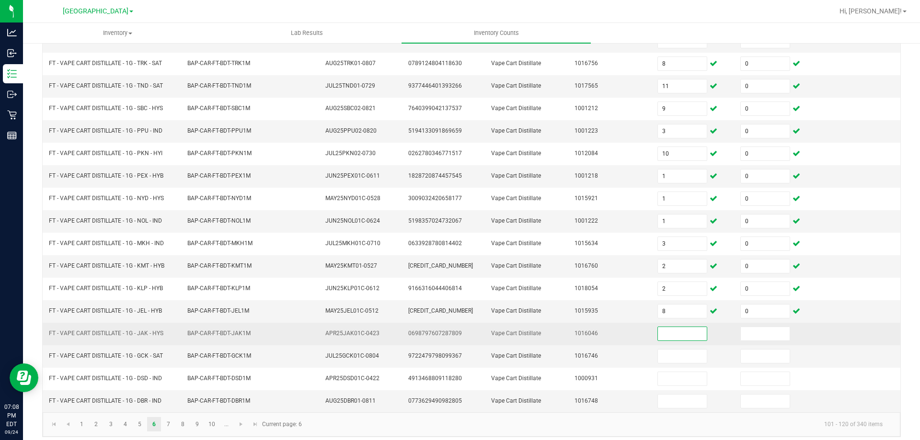
scroll to position [207, 0]
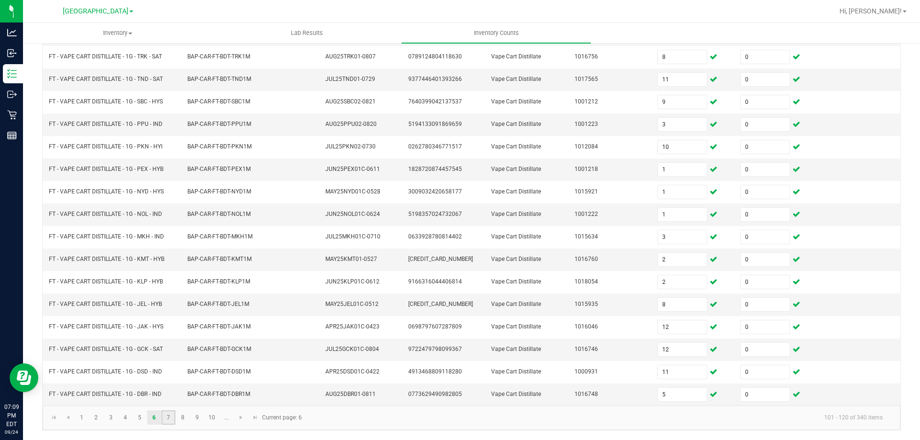
click at [169, 415] on link "7" at bounding box center [169, 418] width 14 height 14
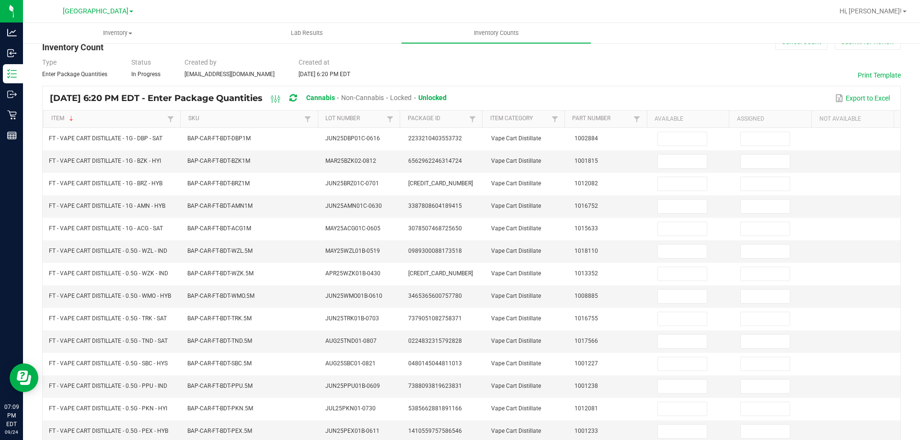
scroll to position [7, 0]
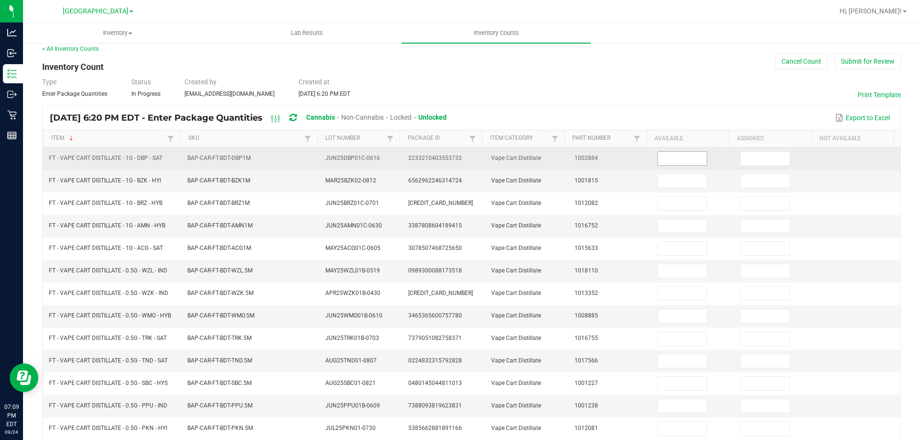
click at [658, 158] on input at bounding box center [682, 158] width 49 height 13
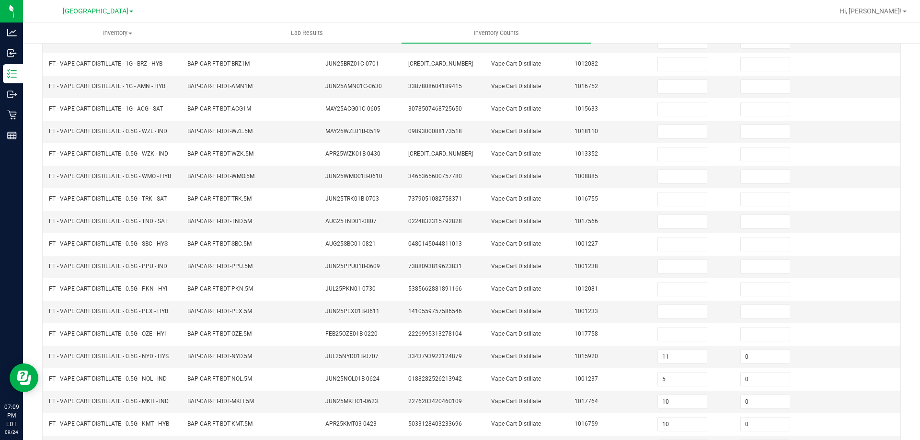
scroll to position [199, 0]
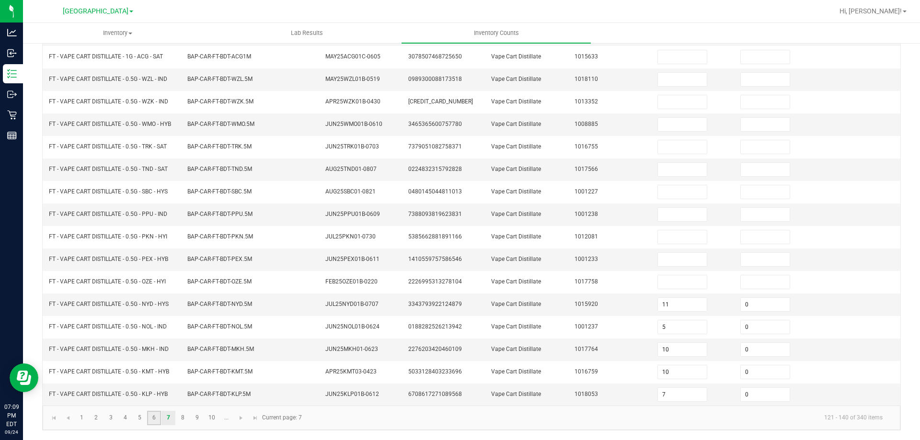
click at [157, 415] on link "6" at bounding box center [154, 418] width 14 height 14
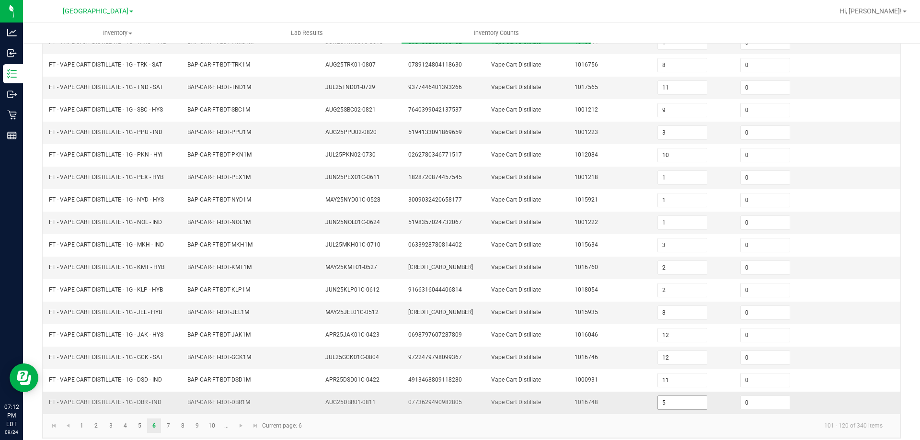
click at [681, 402] on input "5" at bounding box center [682, 402] width 49 height 13
click at [168, 423] on link "7" at bounding box center [169, 426] width 14 height 14
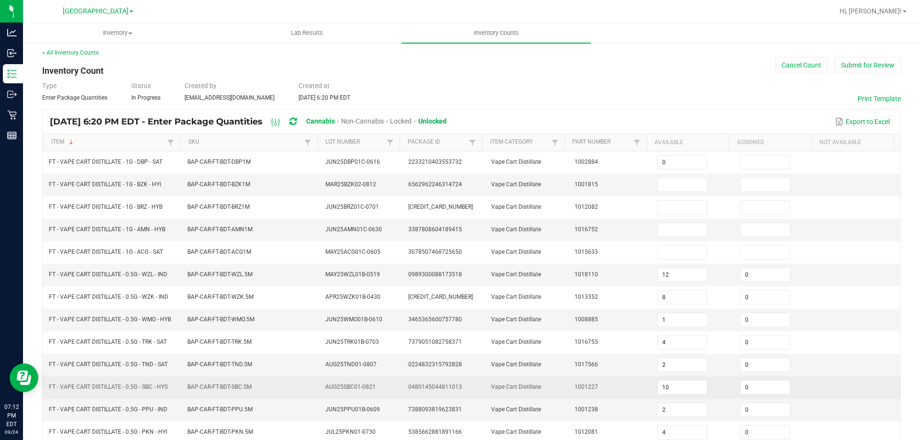
scroll to position [0, 0]
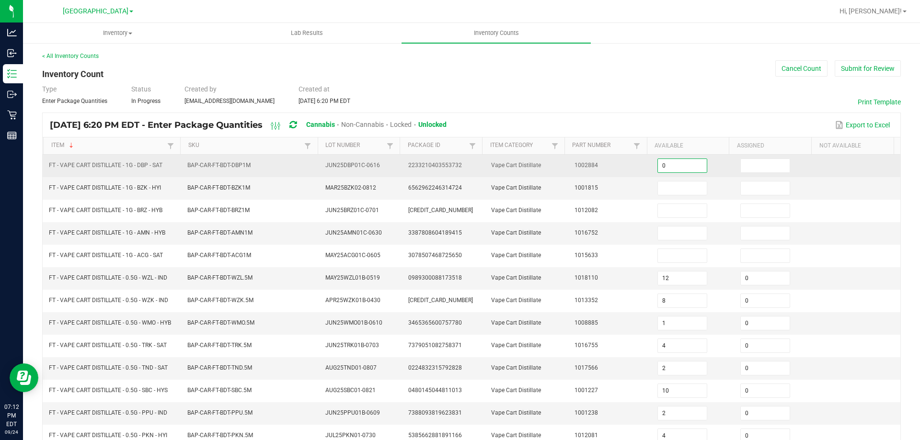
click at [664, 166] on input "0" at bounding box center [682, 165] width 49 height 13
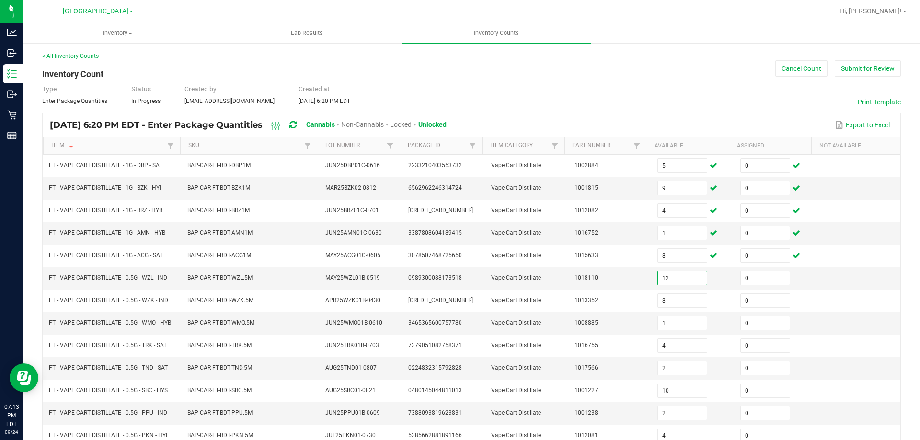
click at [779, 132] on div "Export to Excel" at bounding box center [673, 125] width 439 height 16
click at [733, 90] on div "Type Enter Package Quantities Status In Progress Created by [EMAIL_ADDRESS][DOM…" at bounding box center [471, 94] width 859 height 21
click at [651, 114] on div "[DATE] 6:20 PM EDT - Enter Package Quantities Cannabis Non-Cannabis Locked Unlo…" at bounding box center [472, 125] width 858 height 24
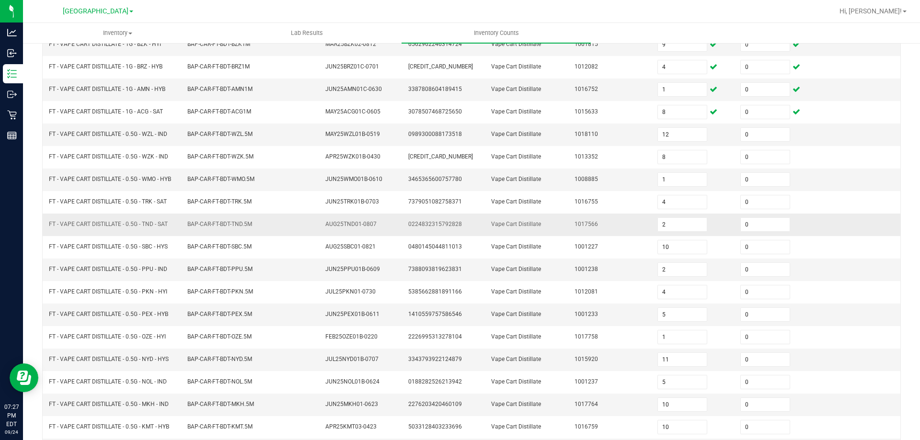
scroll to position [199, 0]
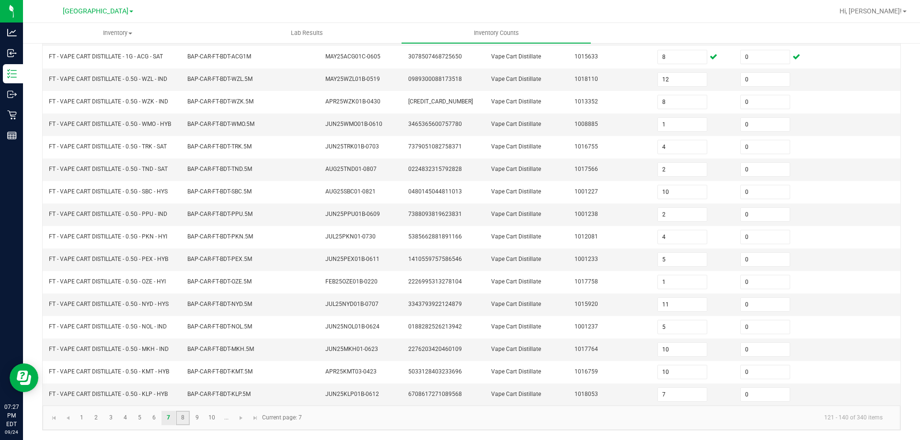
click at [184, 417] on link "8" at bounding box center [183, 418] width 14 height 14
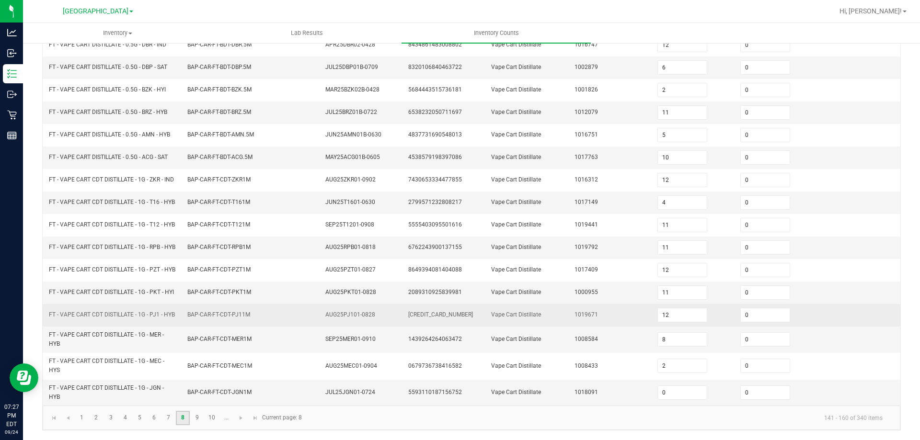
scroll to position [235, 0]
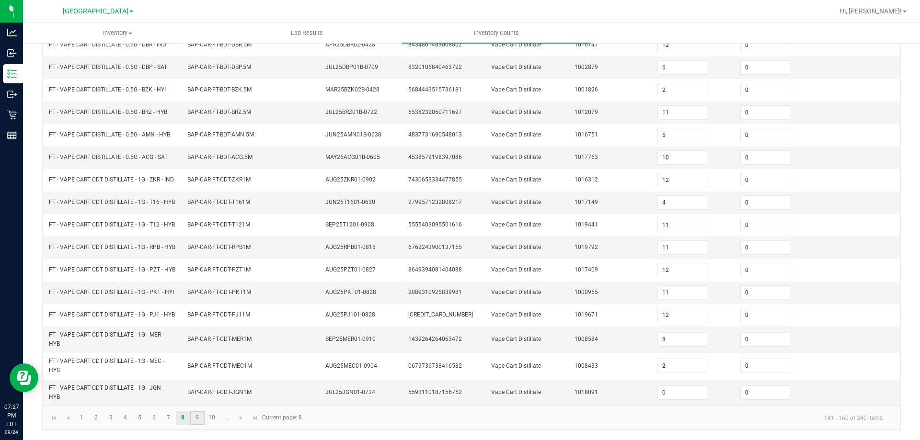
click at [202, 416] on link "9" at bounding box center [197, 418] width 14 height 14
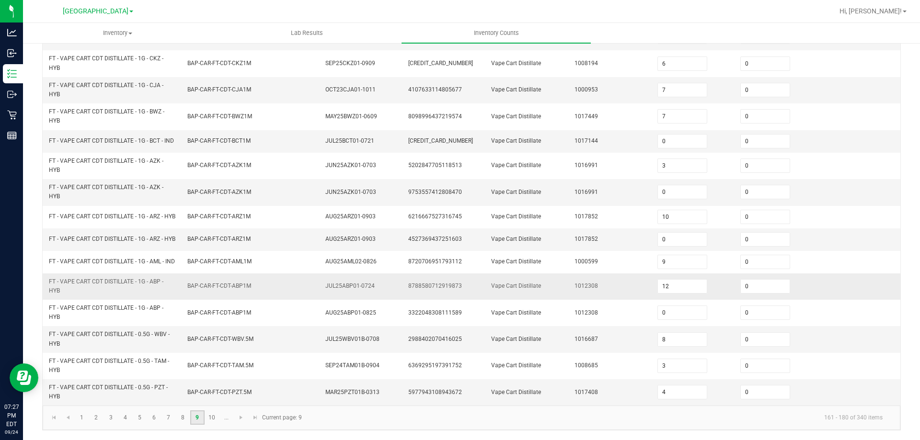
scroll to position [279, 0]
click at [216, 420] on link "10" at bounding box center [212, 418] width 14 height 14
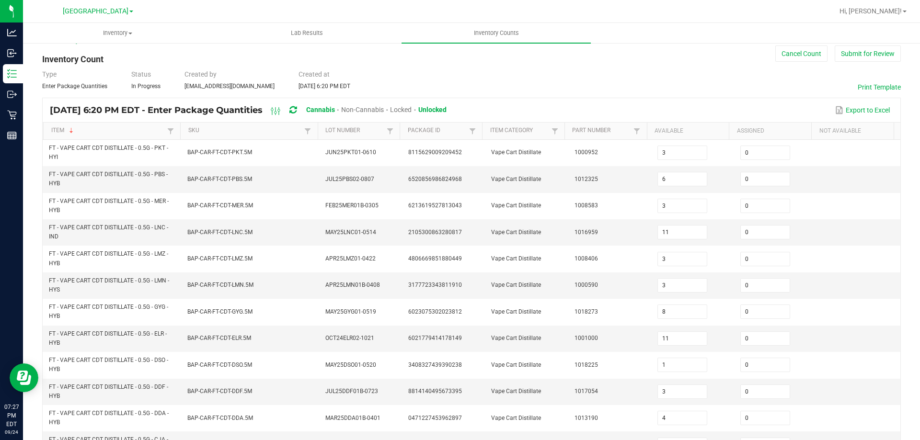
scroll to position [0, 0]
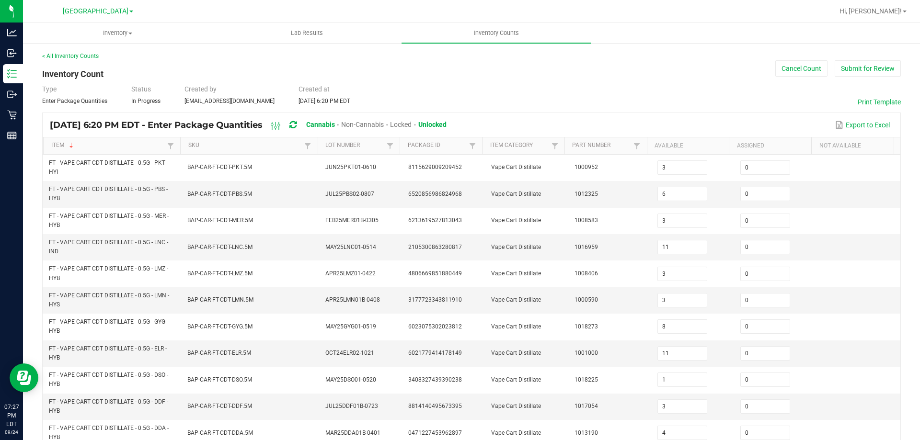
click at [404, 69] on div "< All Inventory Counts Inventory Count Cancel Count Submit for Review Type Ente…" at bounding box center [471, 375] width 859 height 647
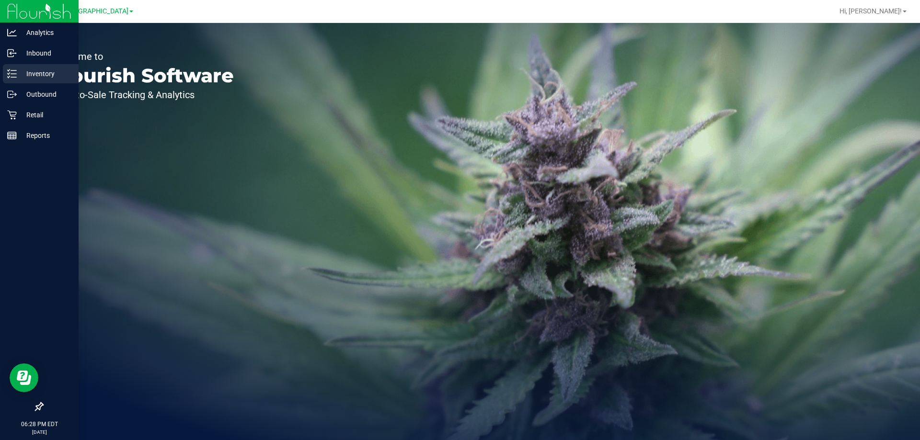
click at [51, 75] on p "Inventory" at bounding box center [46, 74] width 58 height 12
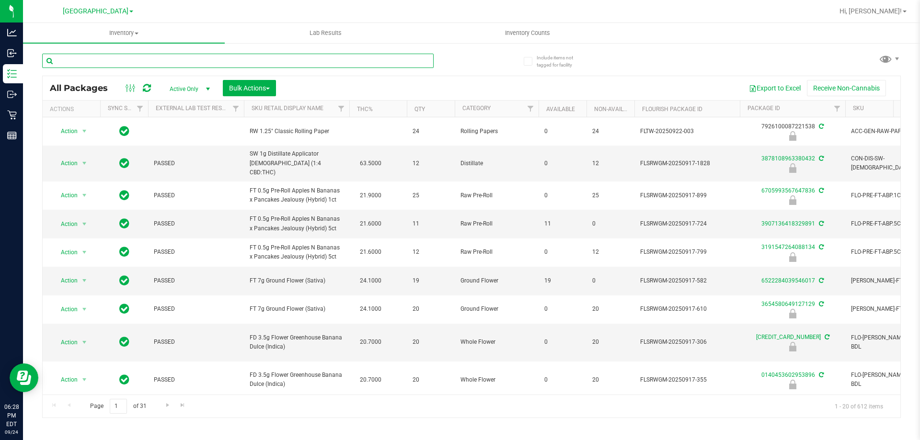
click at [352, 59] on input "text" at bounding box center [238, 61] width 392 height 14
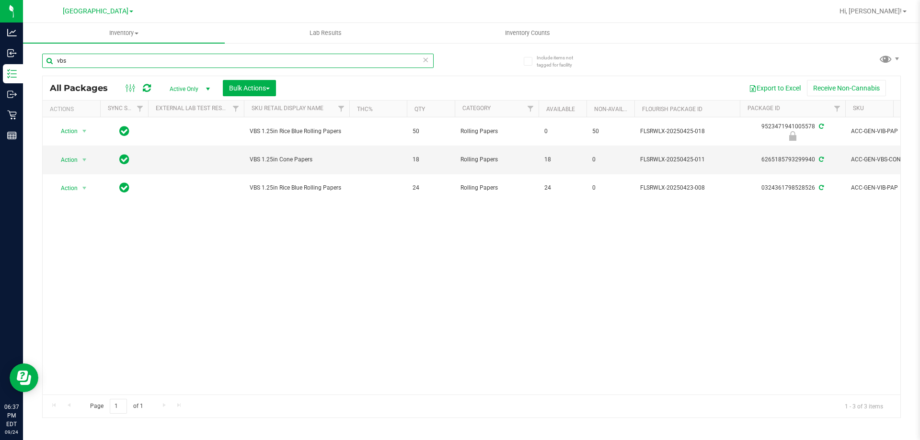
click at [231, 61] on input "vbs" at bounding box center [238, 61] width 392 height 14
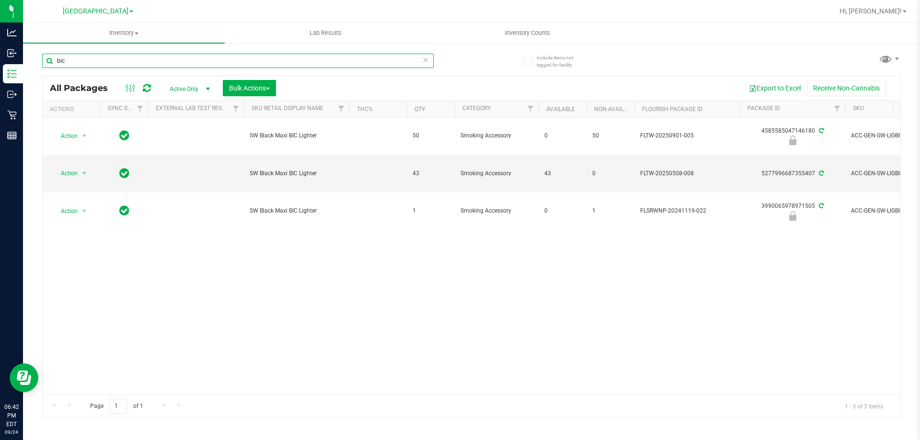
click at [309, 61] on input "bic" at bounding box center [238, 61] width 392 height 14
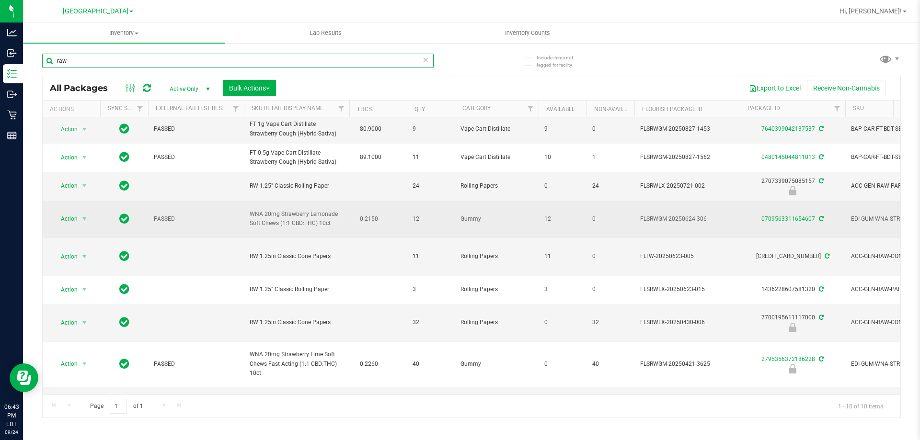
scroll to position [48, 0]
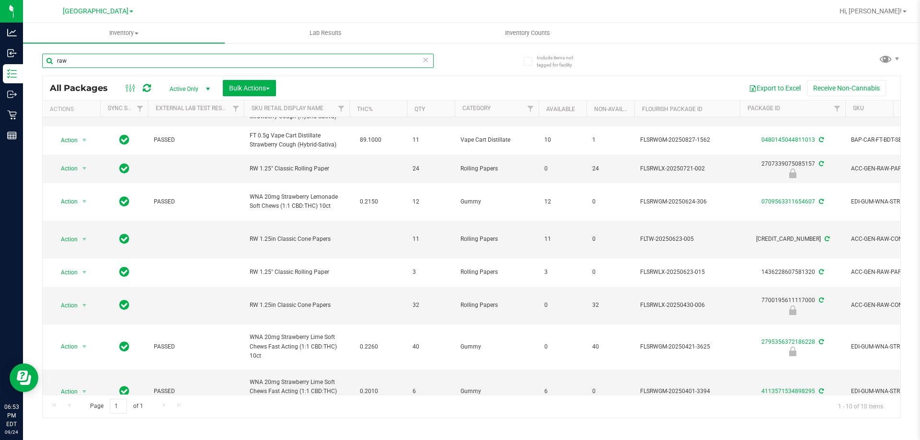
click at [228, 61] on input "raw" at bounding box center [238, 61] width 392 height 14
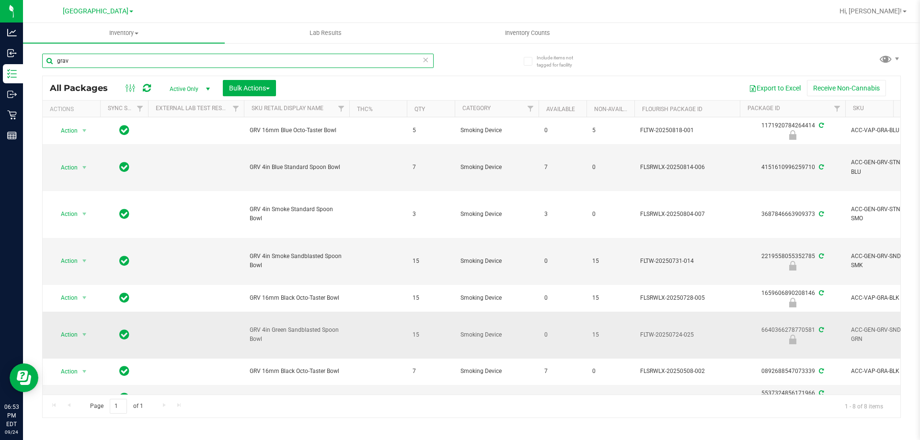
scroll to position [24, 0]
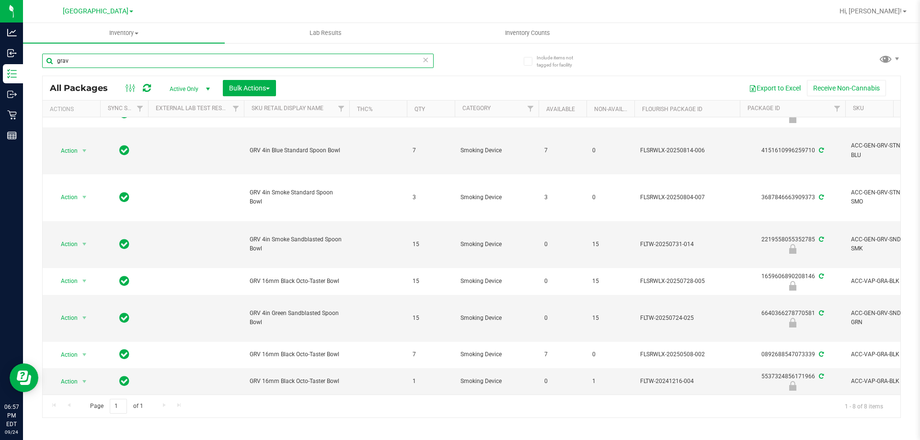
click at [229, 65] on input "grav" at bounding box center [238, 61] width 392 height 14
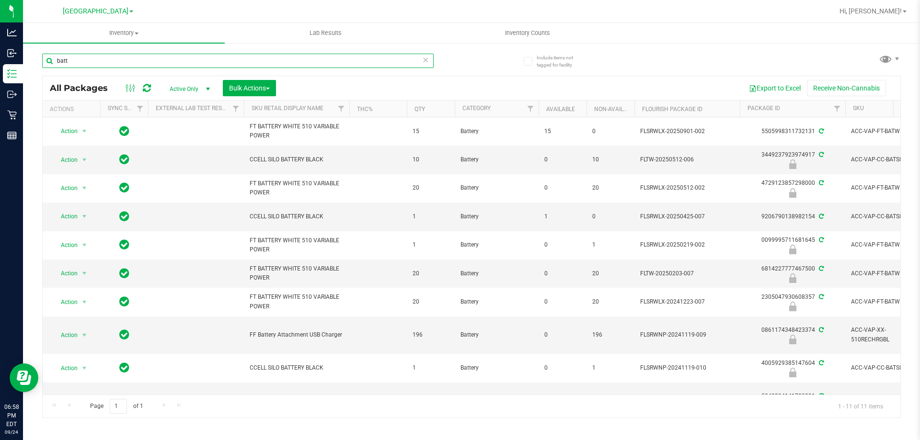
type input "batt"
